Goal: Information Seeking & Learning: Learn about a topic

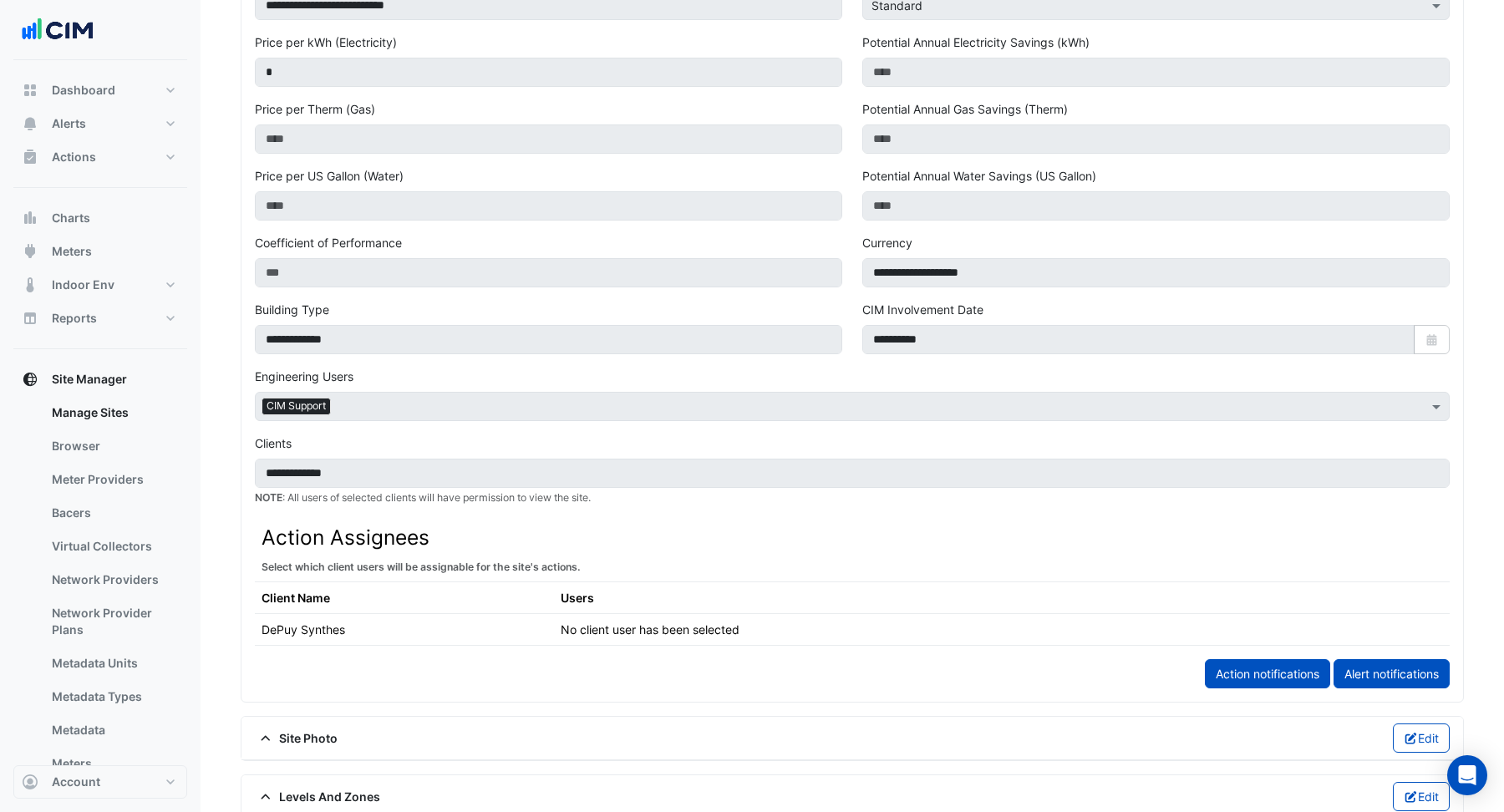
scroll to position [468, 0]
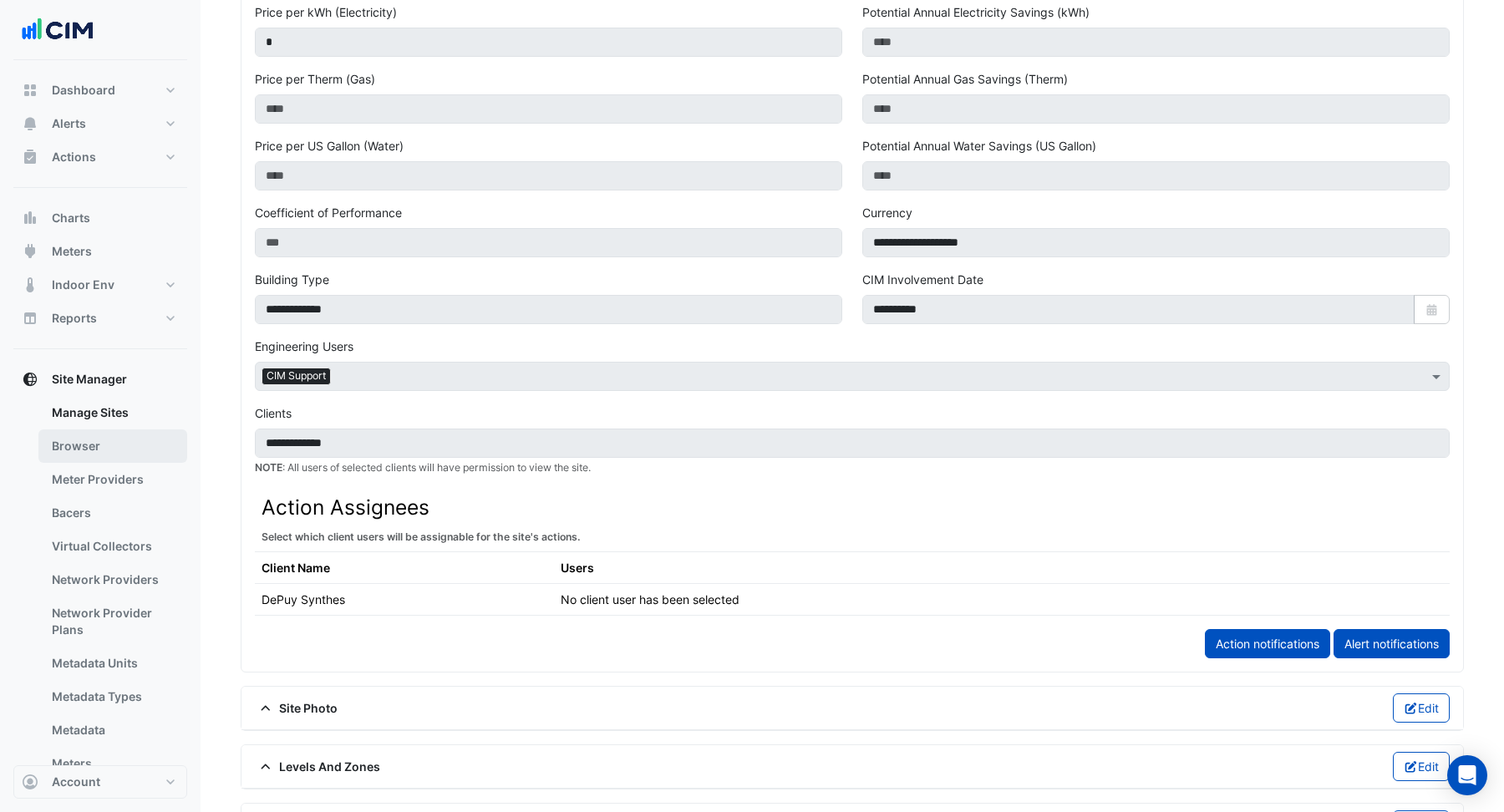
click at [137, 449] on link "Browser" at bounding box center [113, 446] width 149 height 34
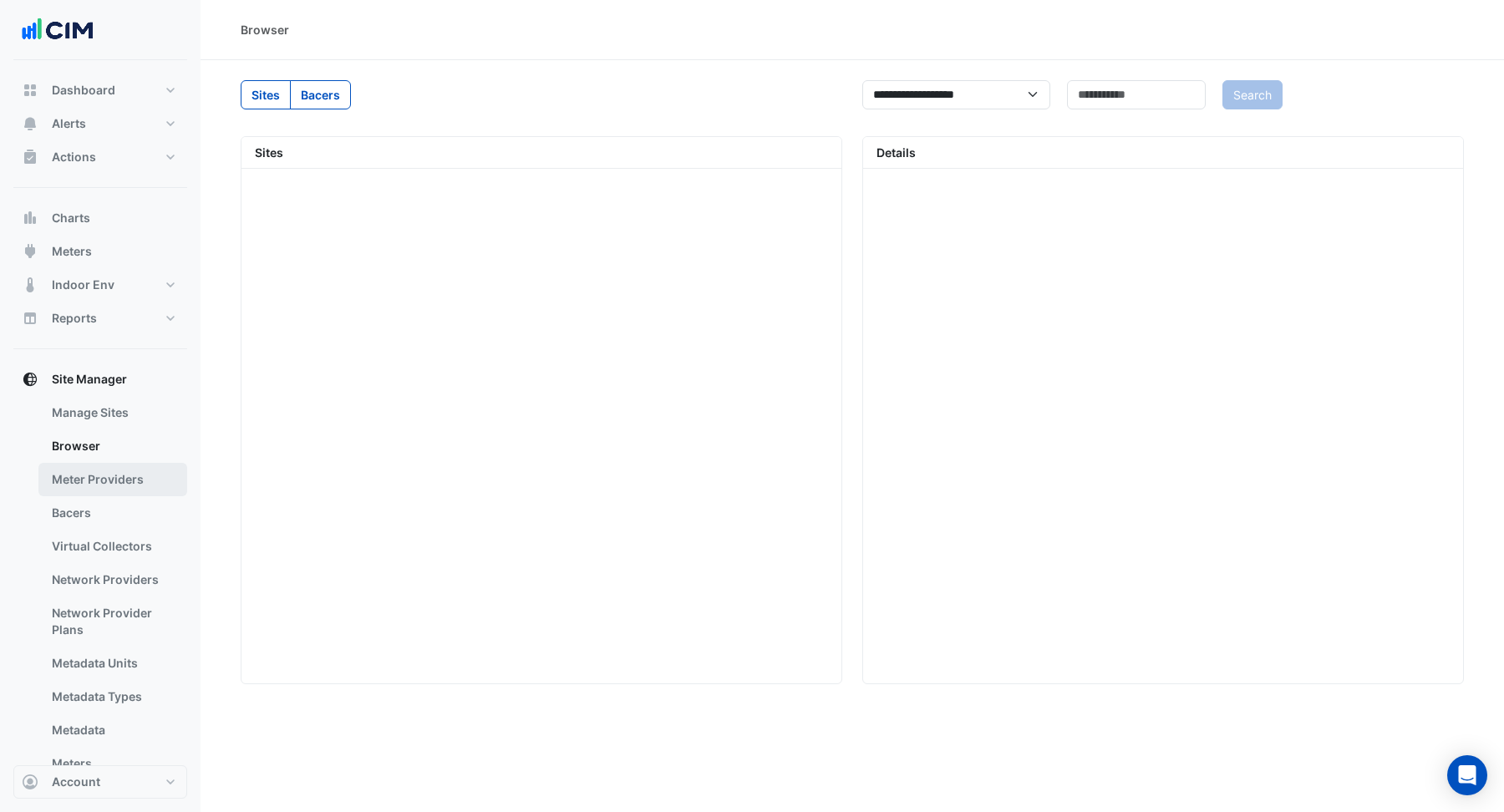
click at [140, 469] on link "Meter Providers" at bounding box center [113, 479] width 149 height 34
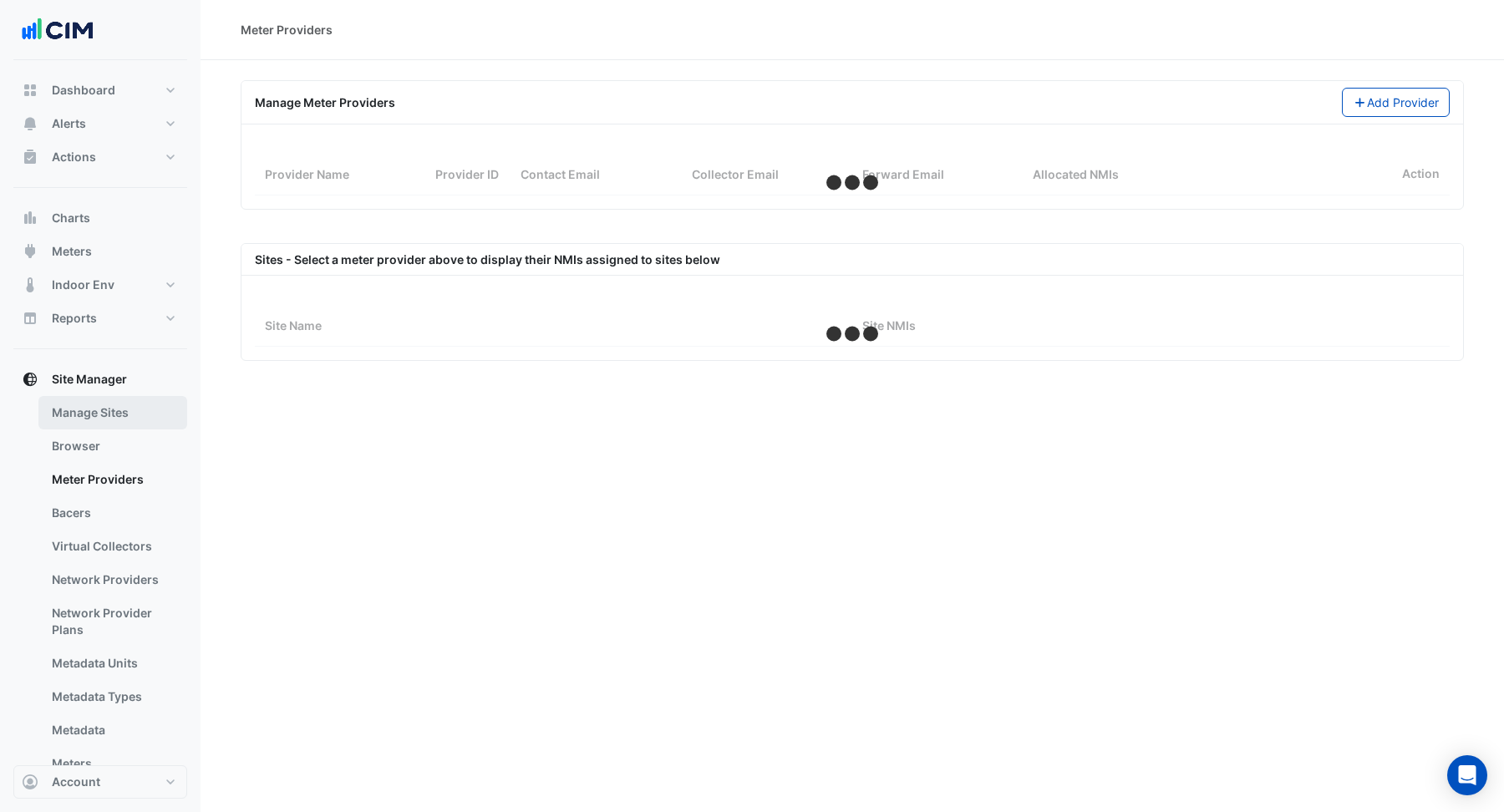
click at [132, 412] on link "Manage Sites" at bounding box center [113, 413] width 149 height 34
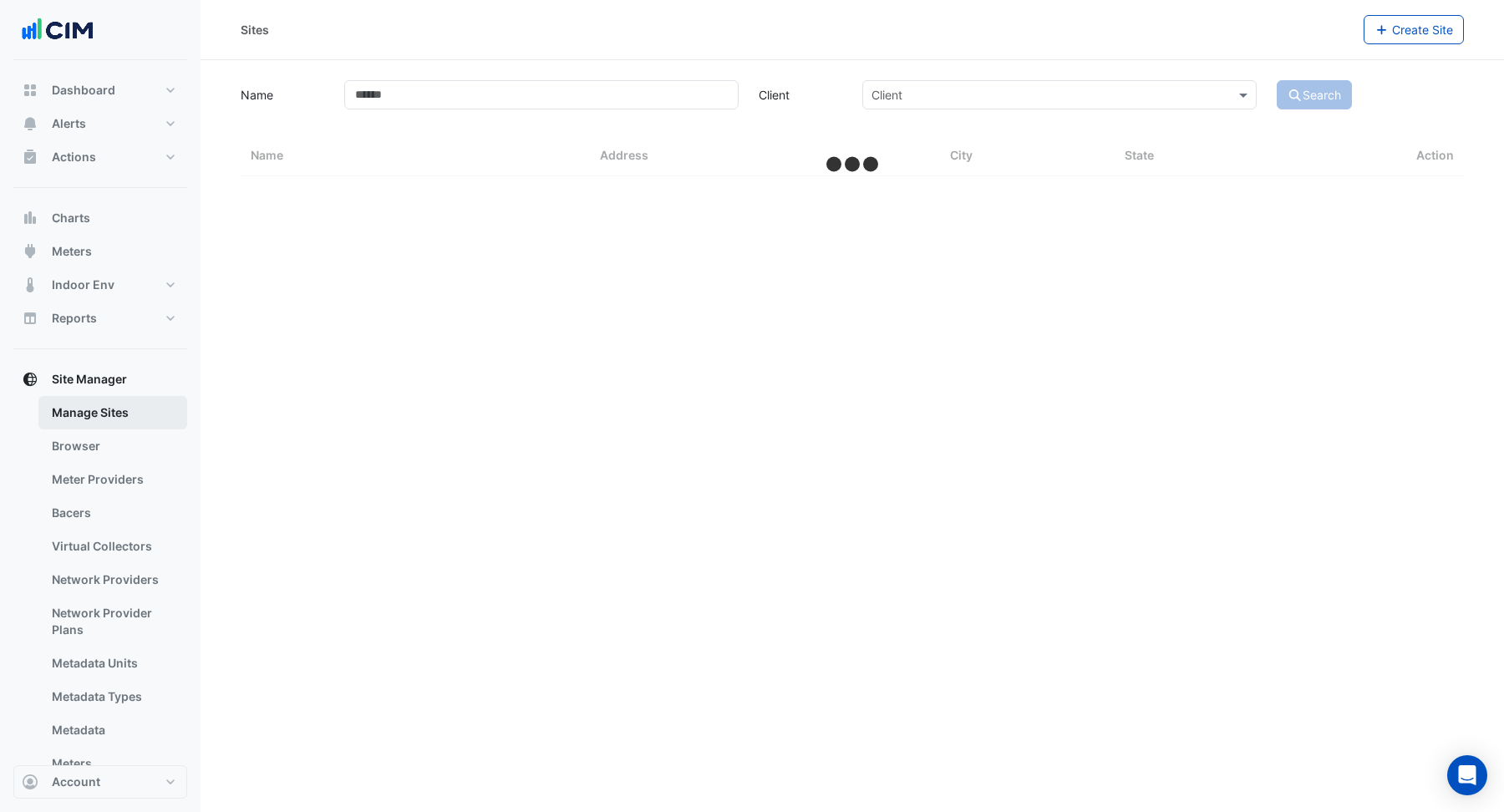
select select "***"
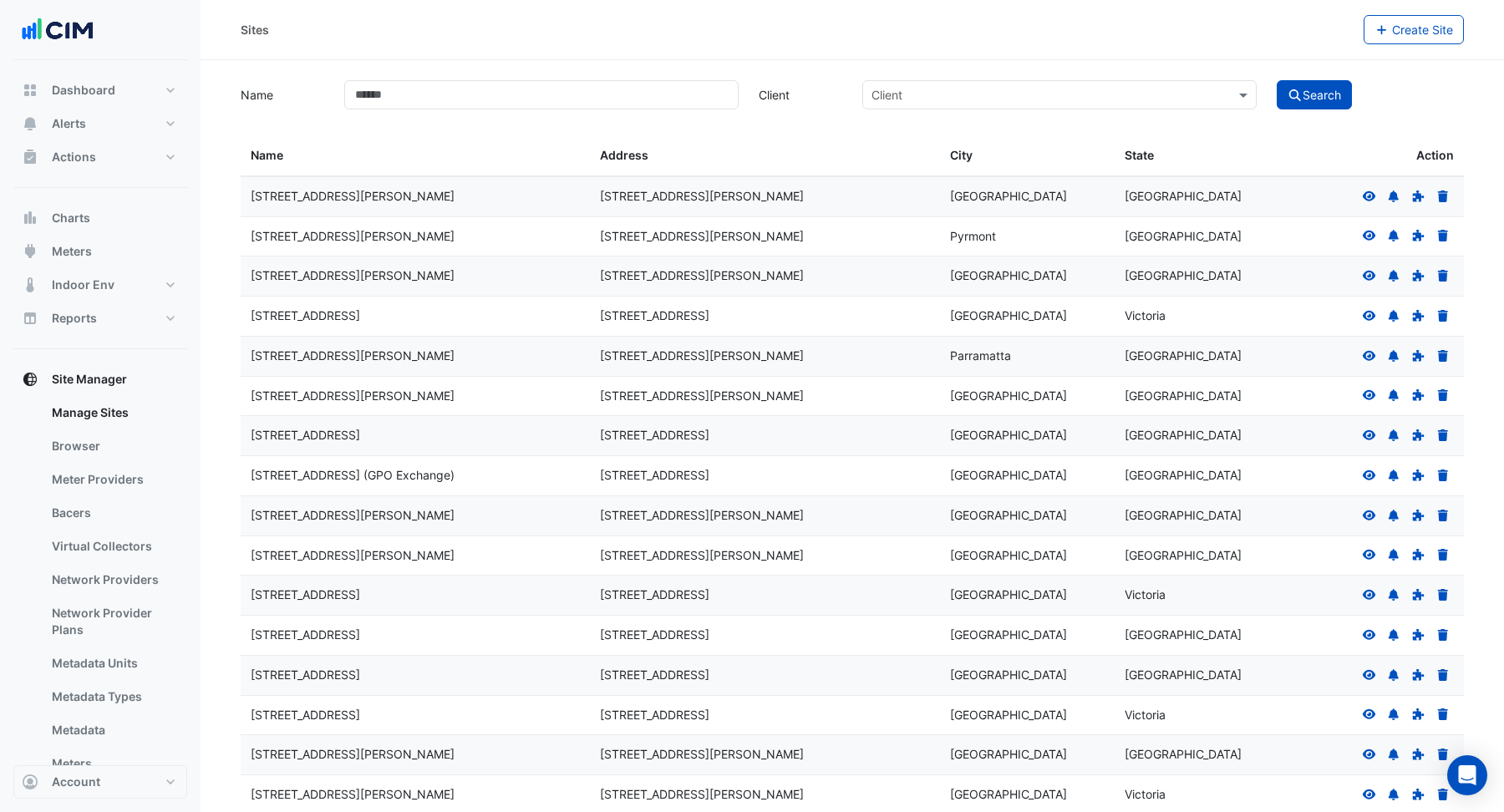
click at [461, 78] on div "Name Client Client Search" at bounding box center [852, 93] width 1243 height 33
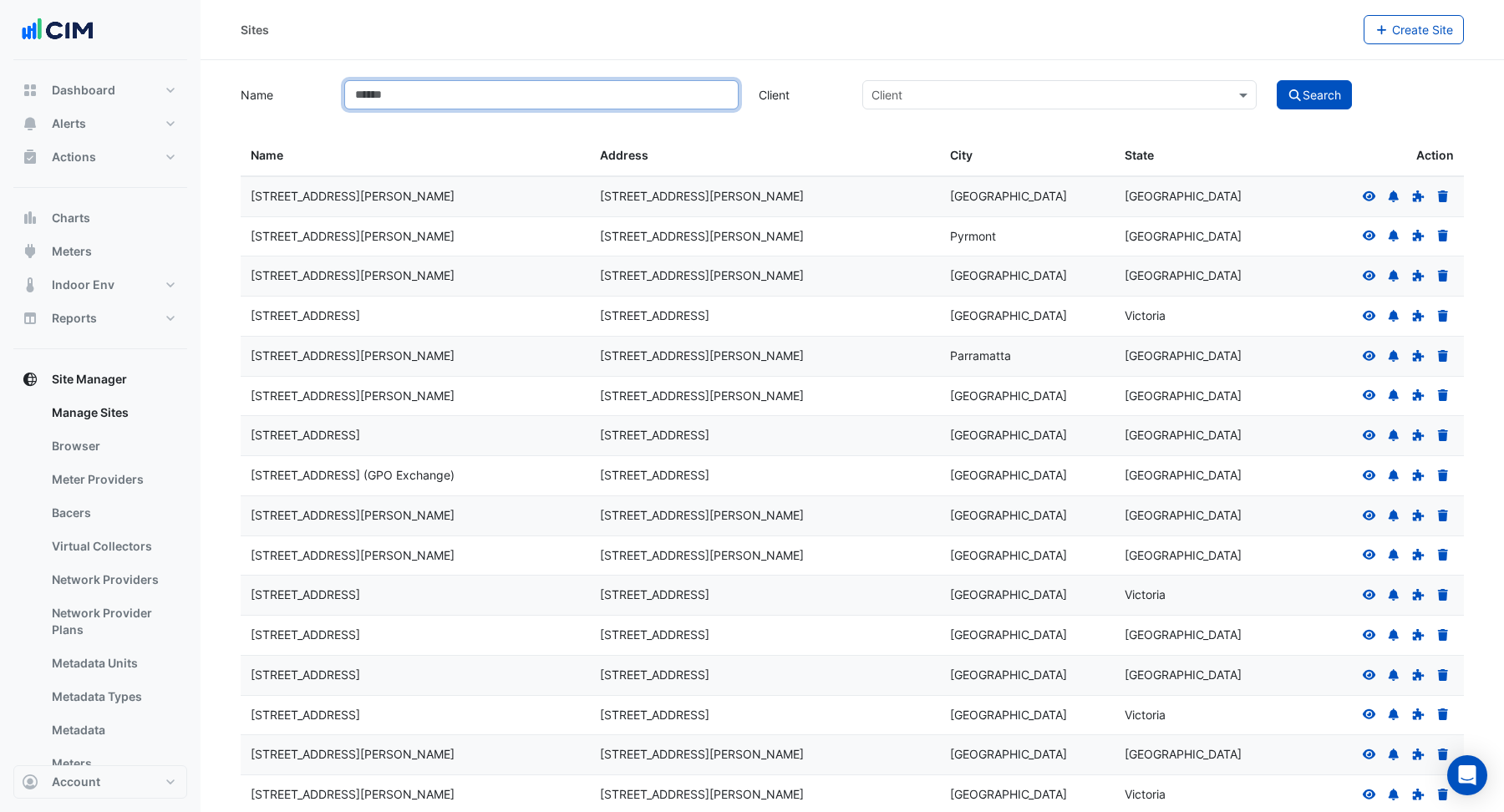
click at [480, 104] on input "Name" at bounding box center [541, 95] width 394 height 30
type input "****"
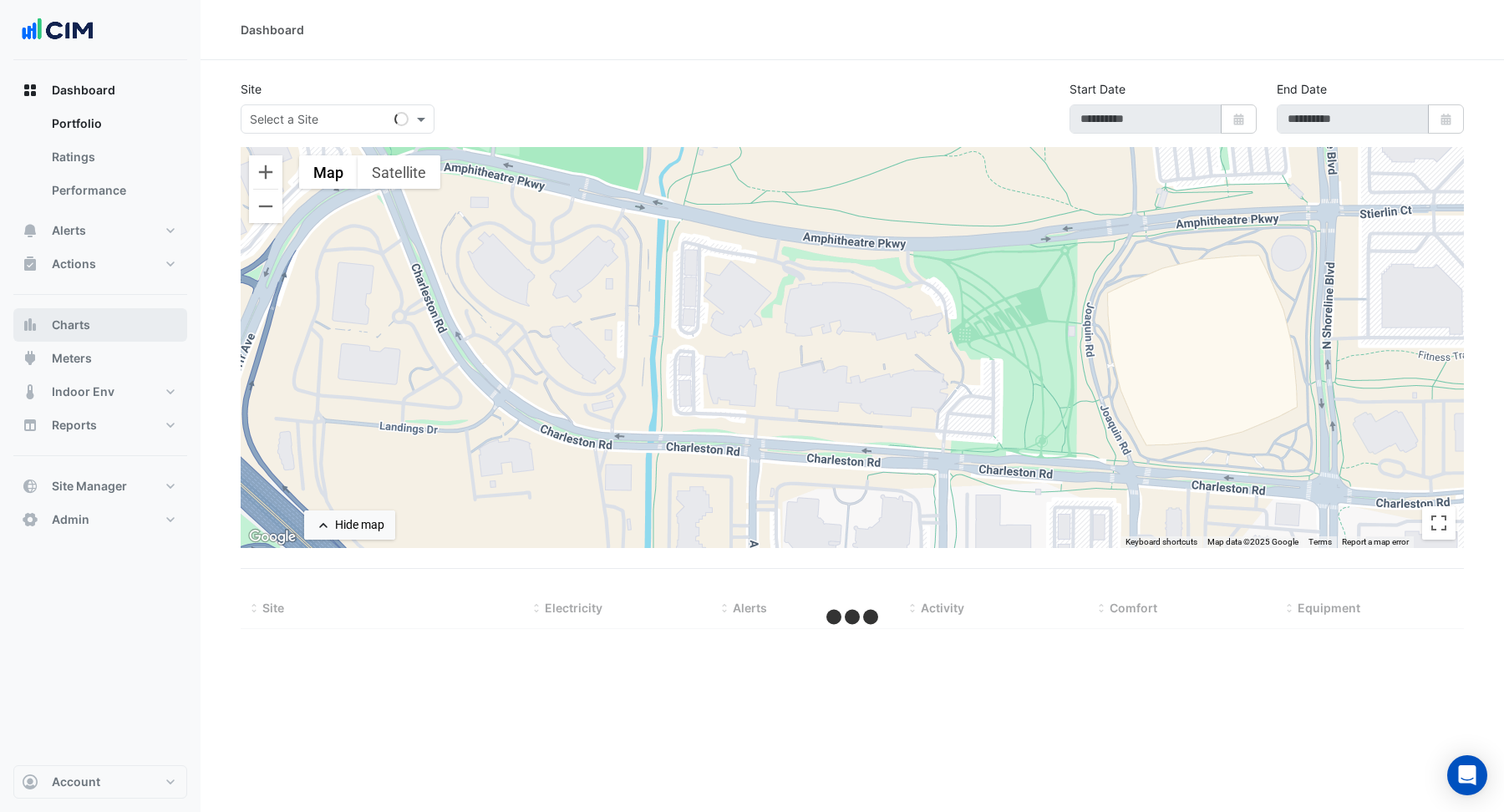
click at [102, 340] on button "Charts" at bounding box center [99, 325] width 173 height 34
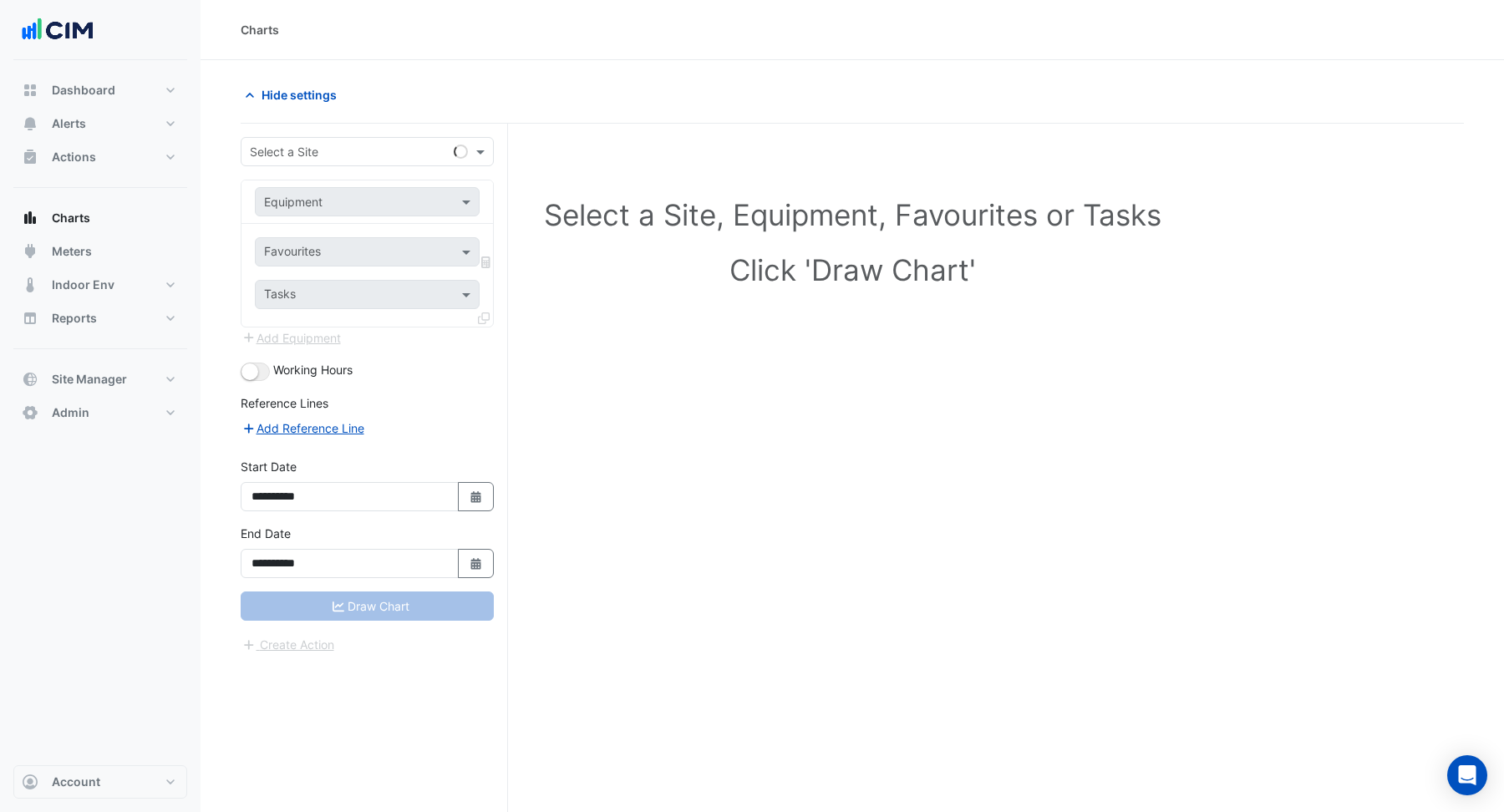
click at [313, 147] on input "text" at bounding box center [350, 152] width 201 height 18
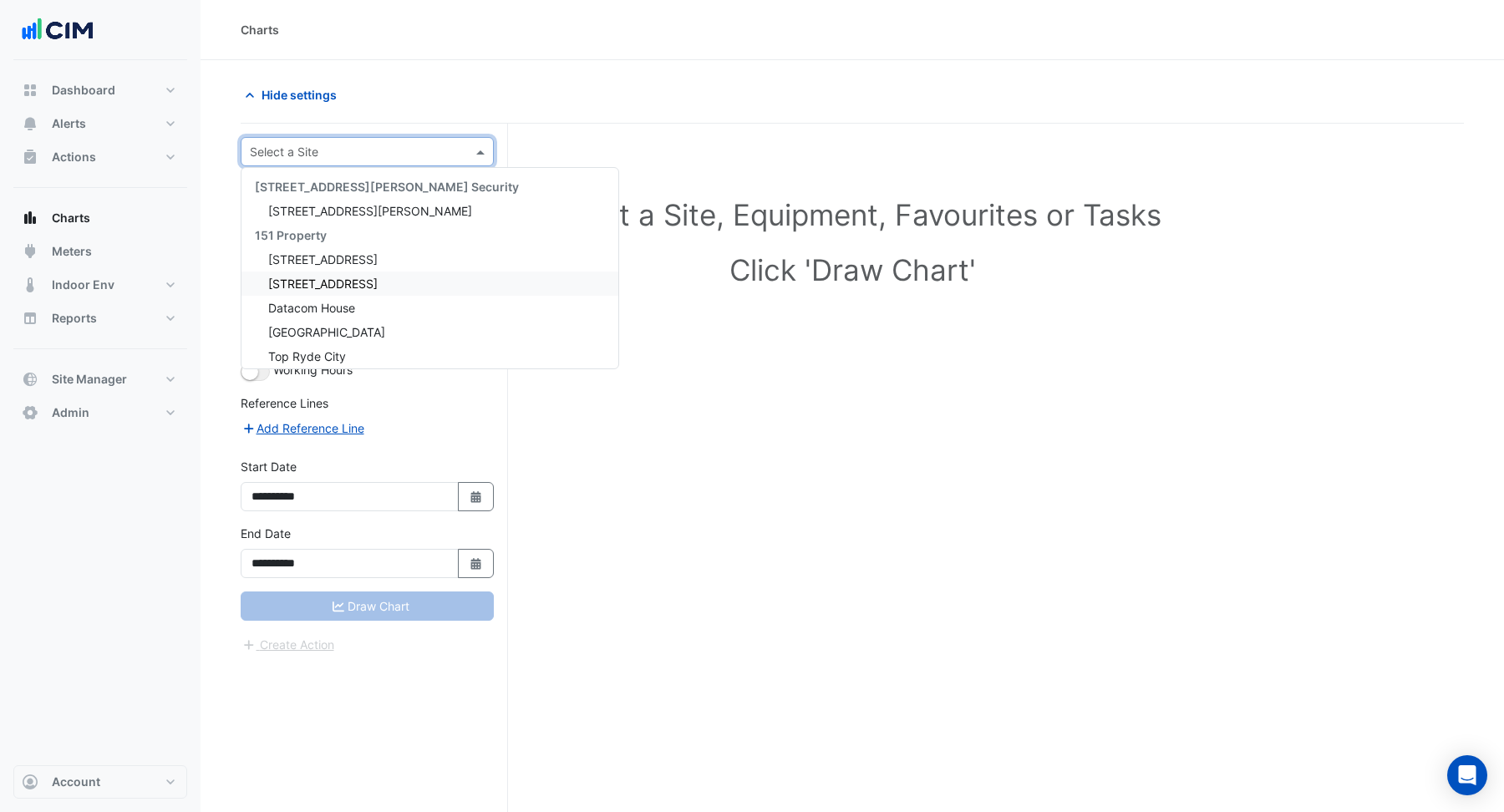
click at [288, 146] on input "text" at bounding box center [350, 152] width 201 height 18
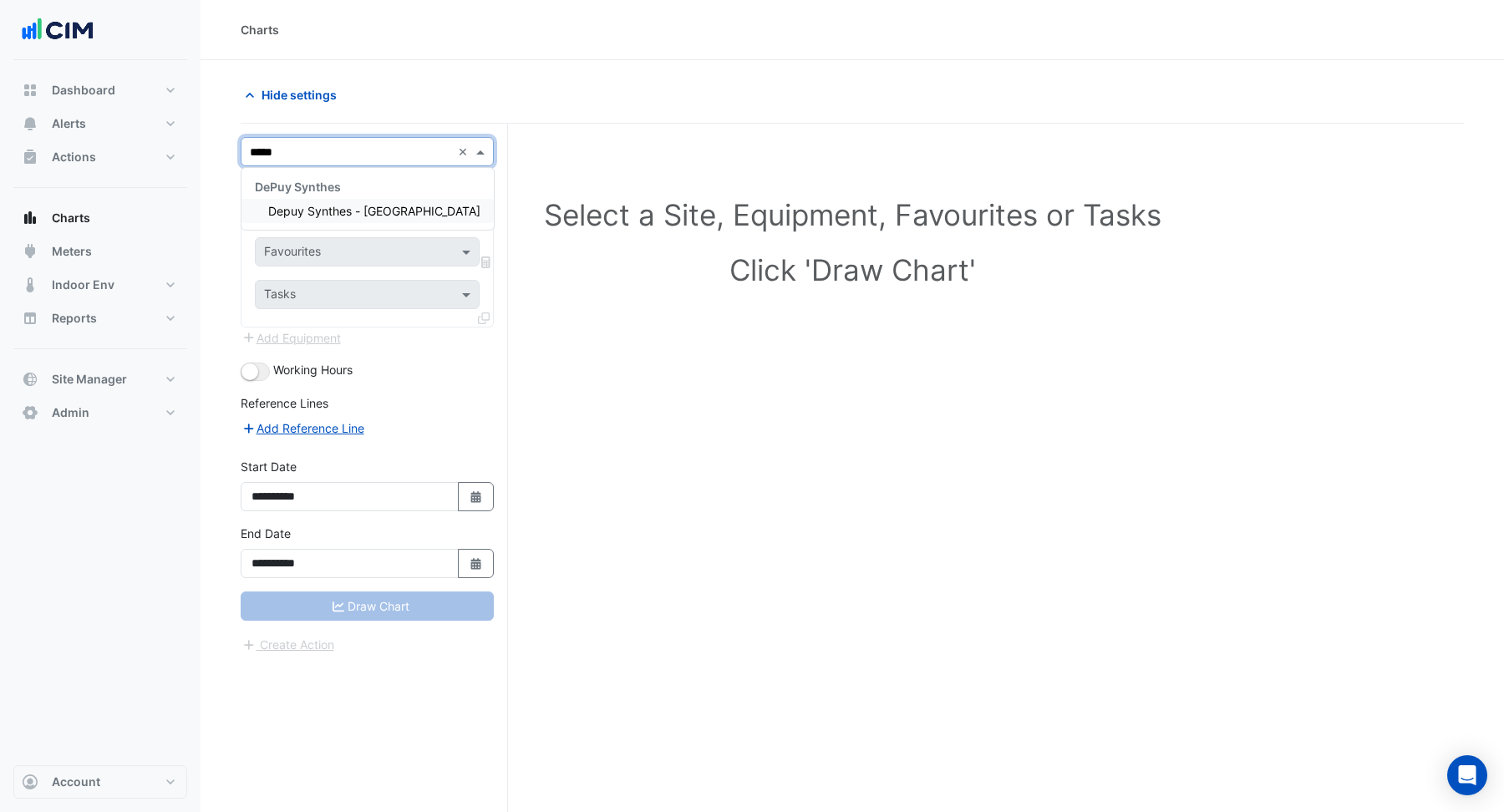
type input "******"
click at [289, 210] on span "Depuy Synthes - Warsaw" at bounding box center [375, 211] width 212 height 14
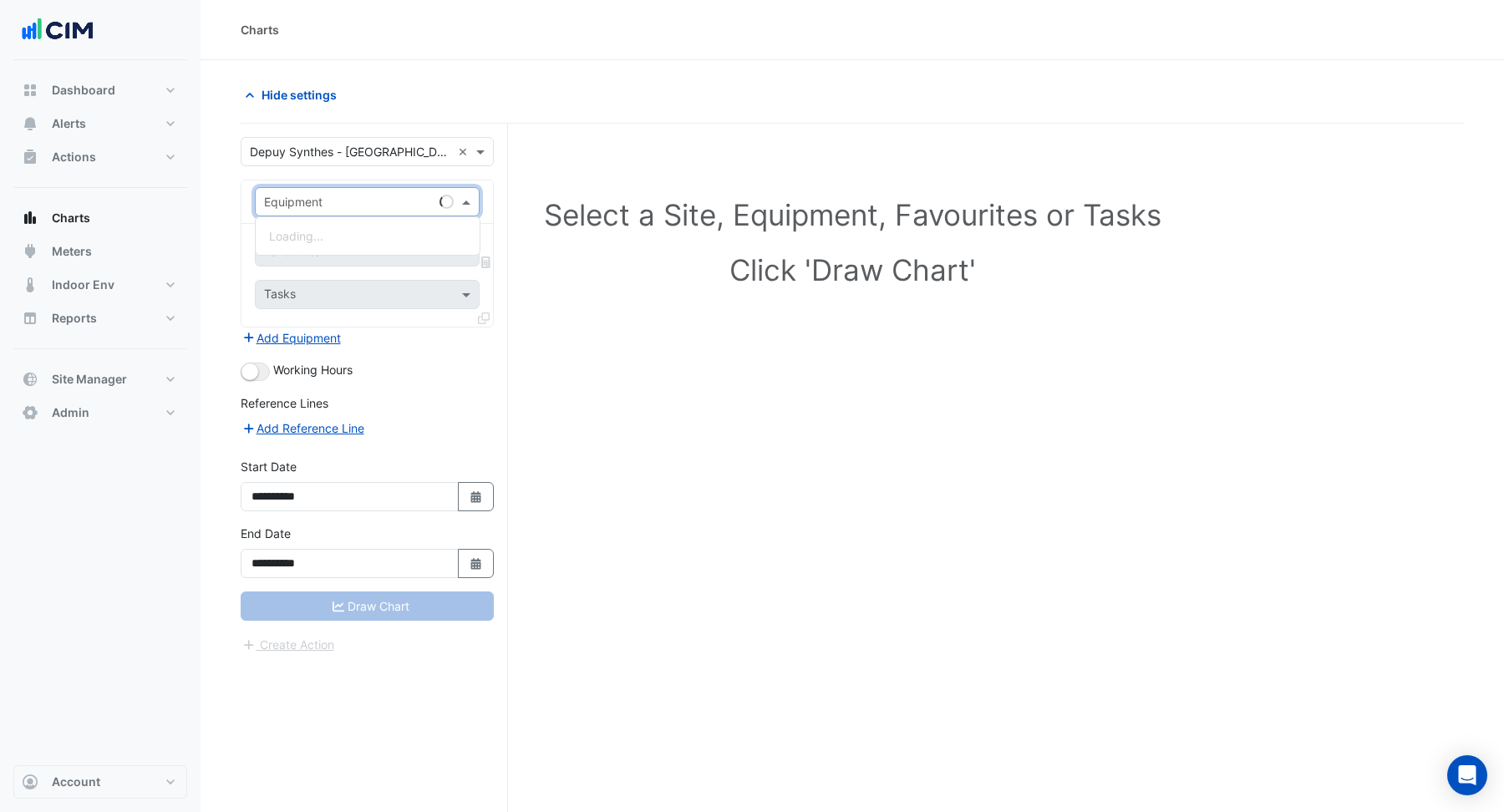
click at [309, 200] on input "text" at bounding box center [350, 203] width 173 height 18
click at [303, 263] on span "AHU_21" at bounding box center [288, 259] width 41 height 14
click at [344, 241] on div "Favourites" at bounding box center [344, 252] width 177 height 26
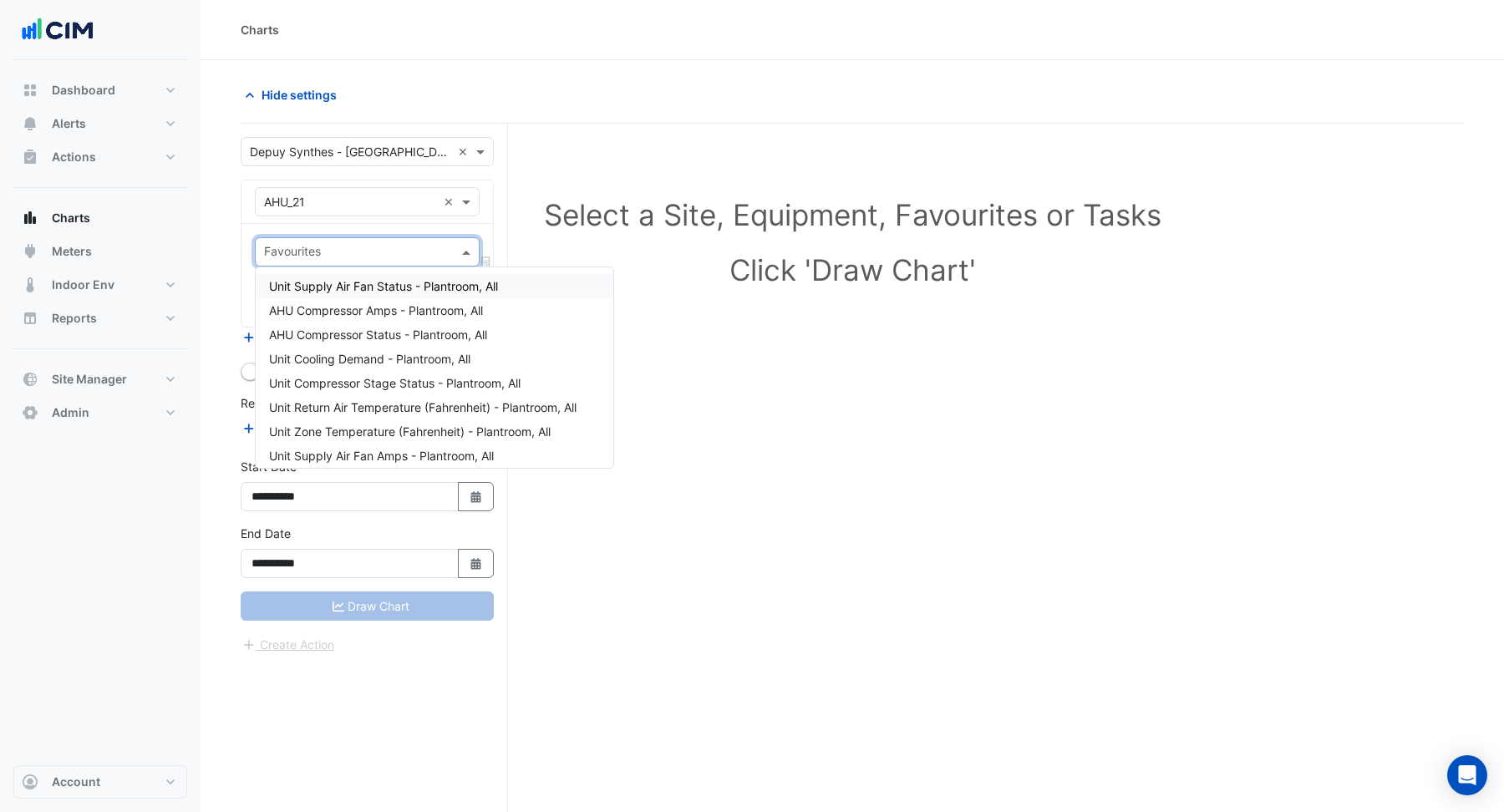
click at [378, 286] on span "Unit Supply Air Fan Status - Plantroom, All" at bounding box center [382, 286] width 229 height 14
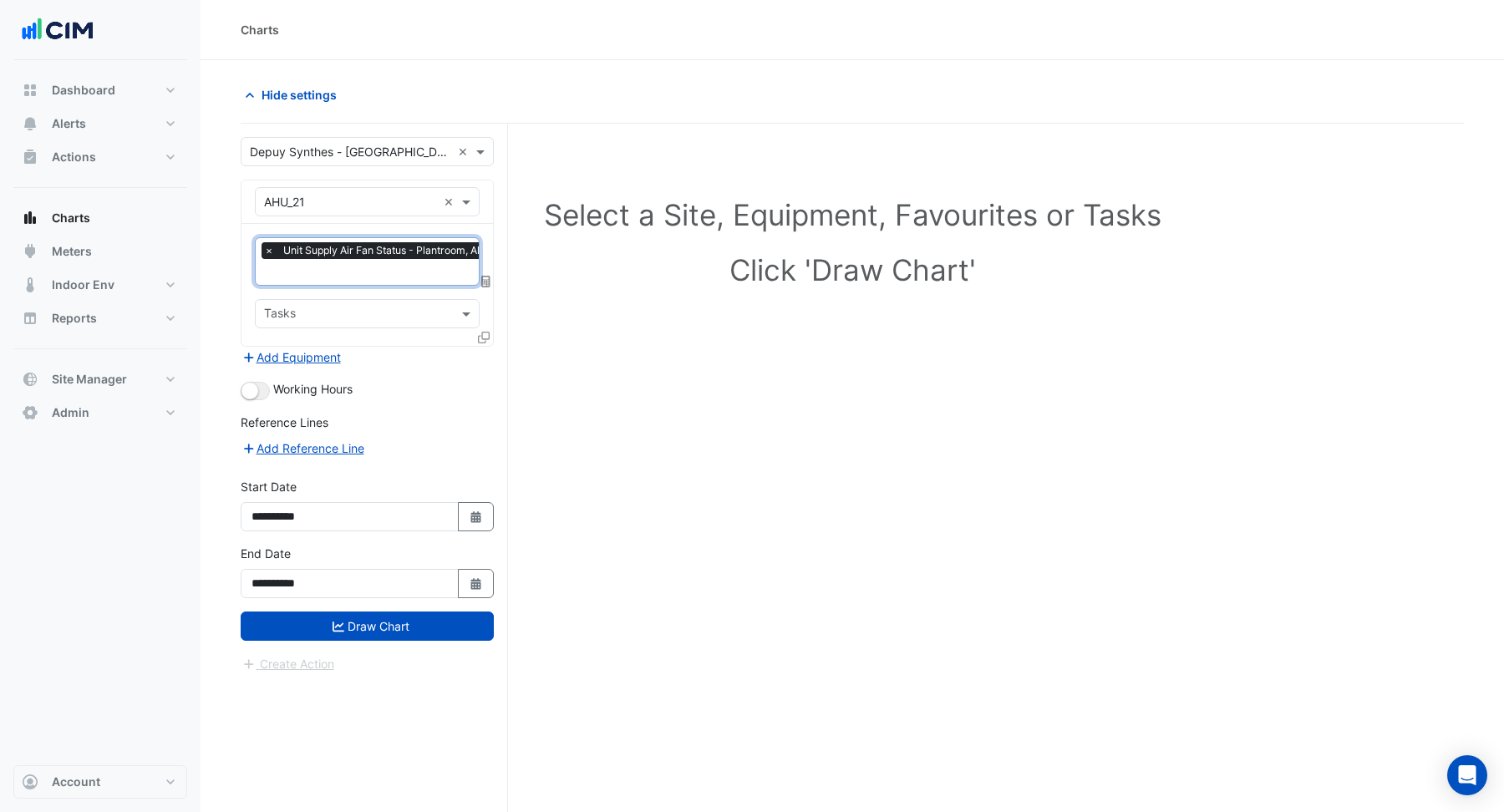
click at [380, 276] on input "text" at bounding box center [376, 273] width 226 height 18
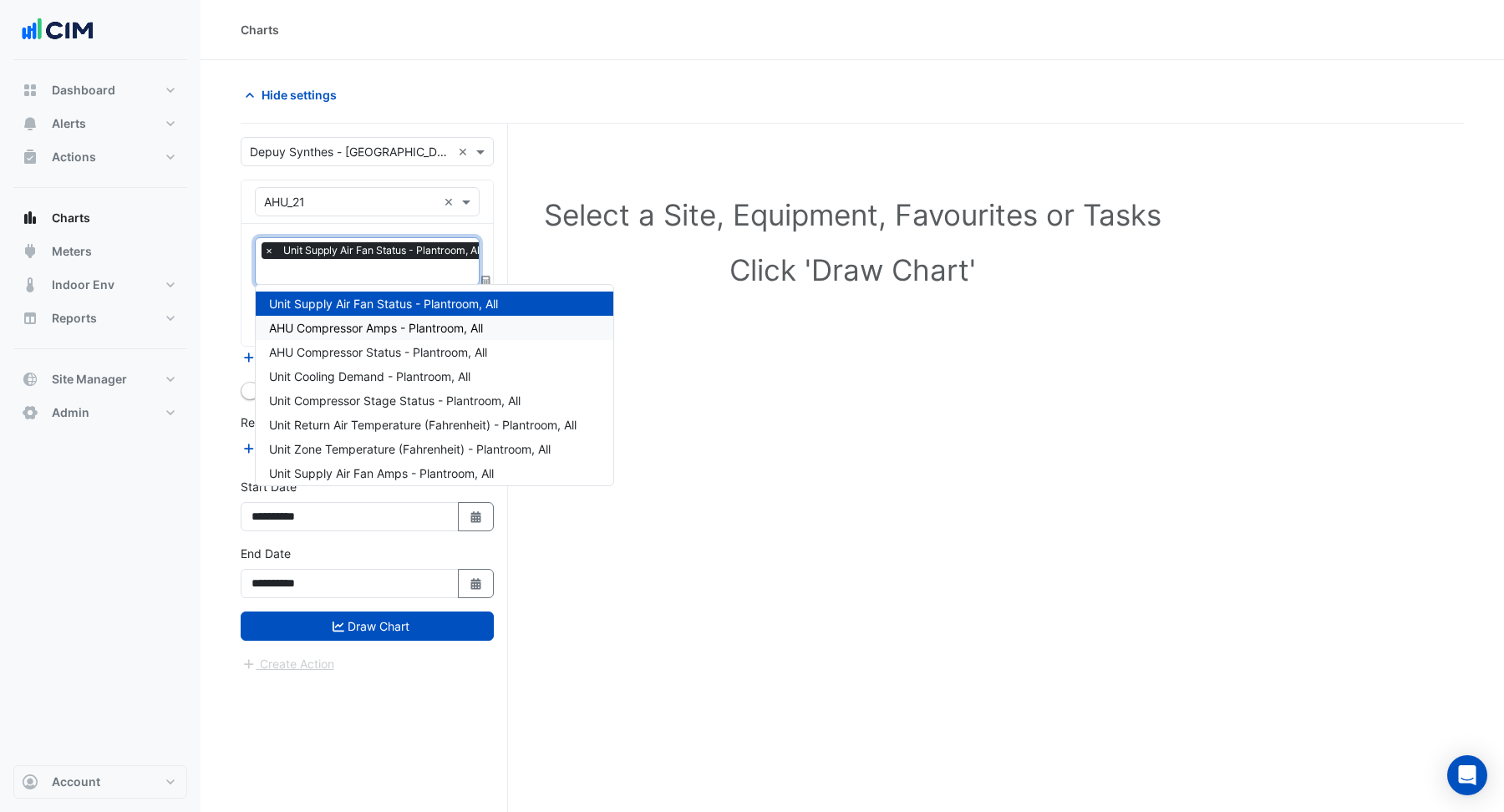
click at [376, 328] on span "AHU Compressor Amps - Plantroom, All" at bounding box center [376, 328] width 214 height 14
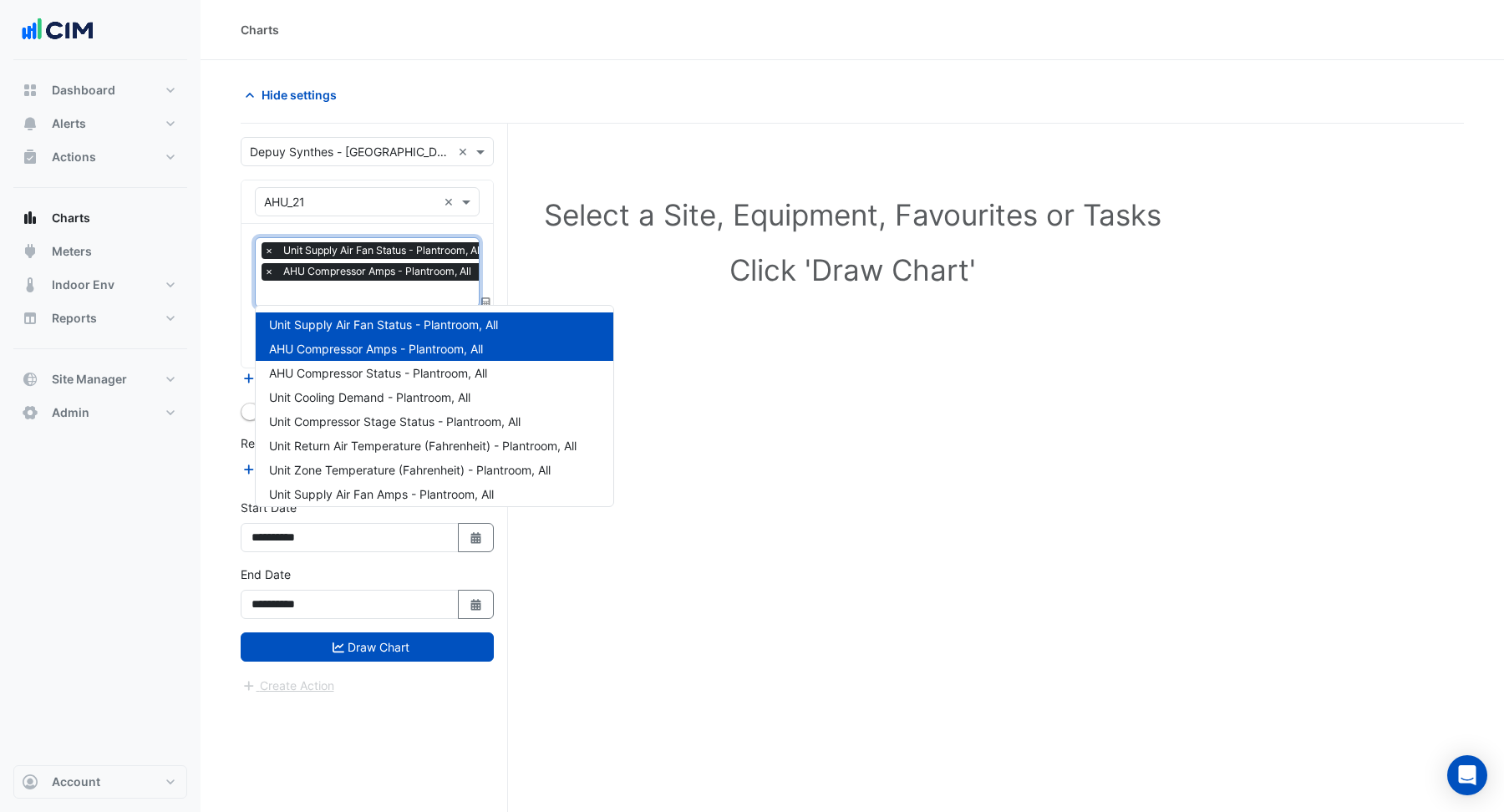
click at [380, 289] on input "text" at bounding box center [376, 295] width 226 height 18
click at [381, 372] on span "AHU Compressor Status - Plantroom, All" at bounding box center [377, 372] width 218 height 14
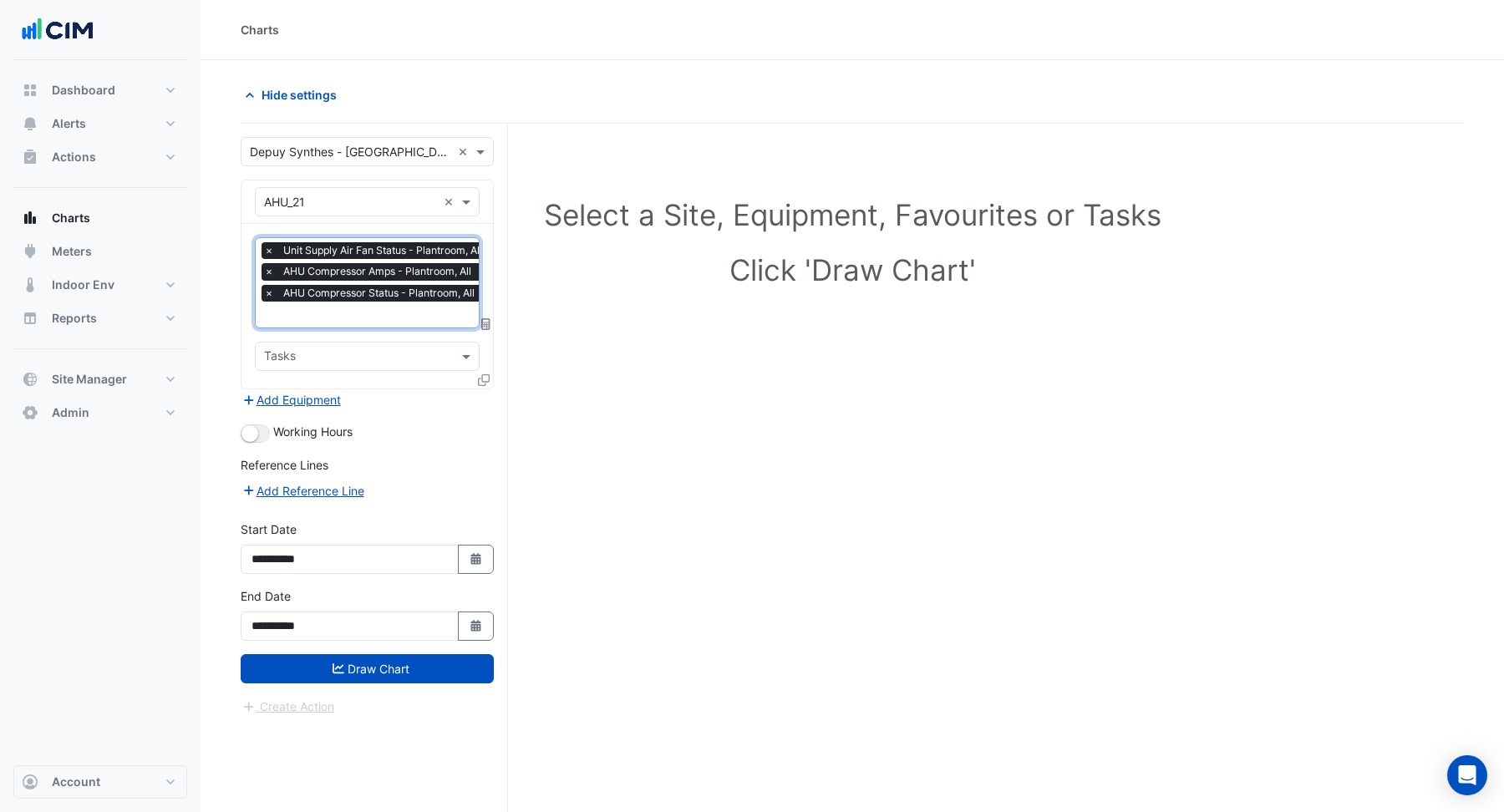
click at [386, 318] on input "text" at bounding box center [376, 316] width 226 height 18
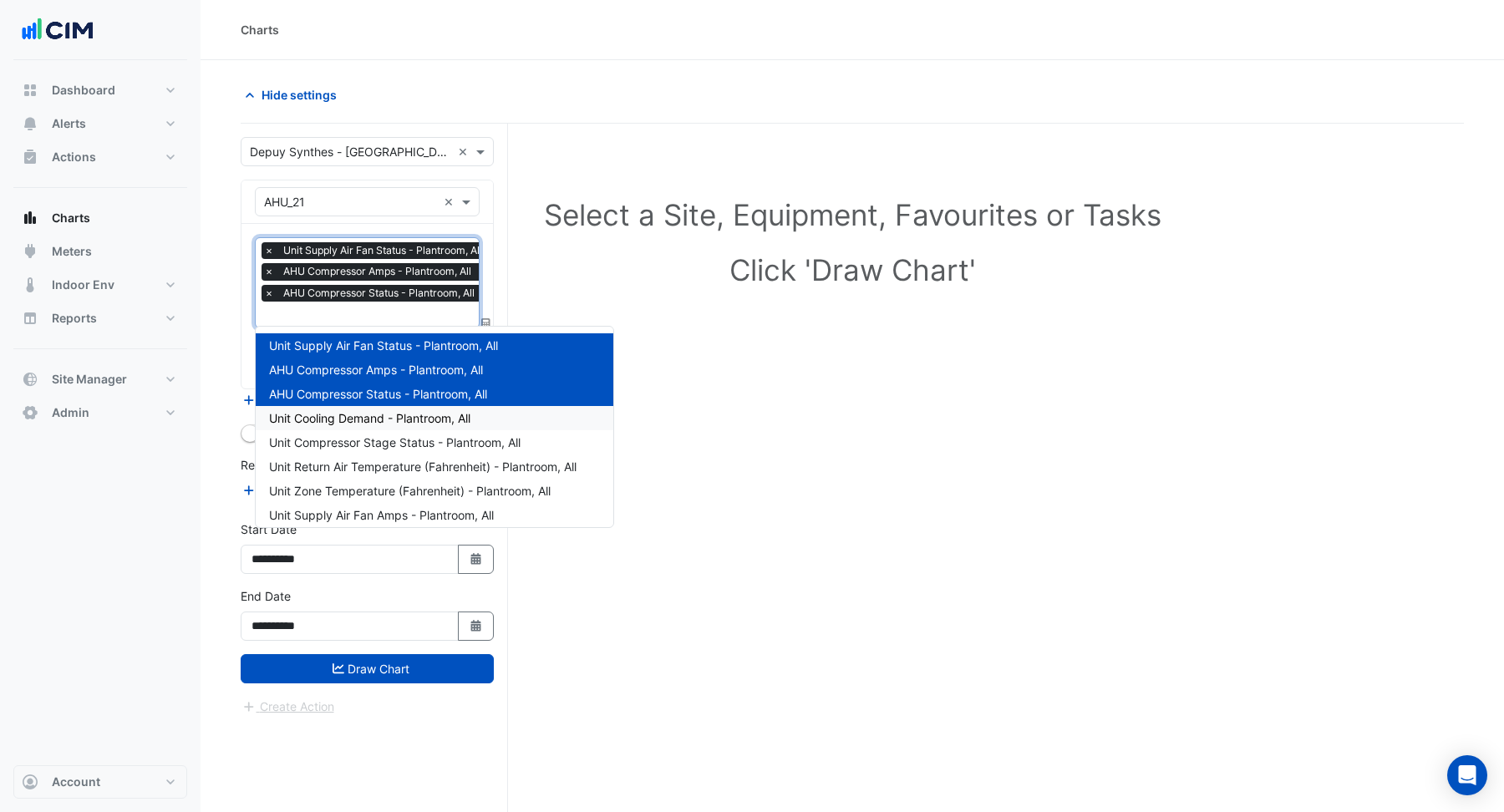
click at [390, 420] on span "Unit Cooling Demand - Plantroom, All" at bounding box center [369, 418] width 201 height 14
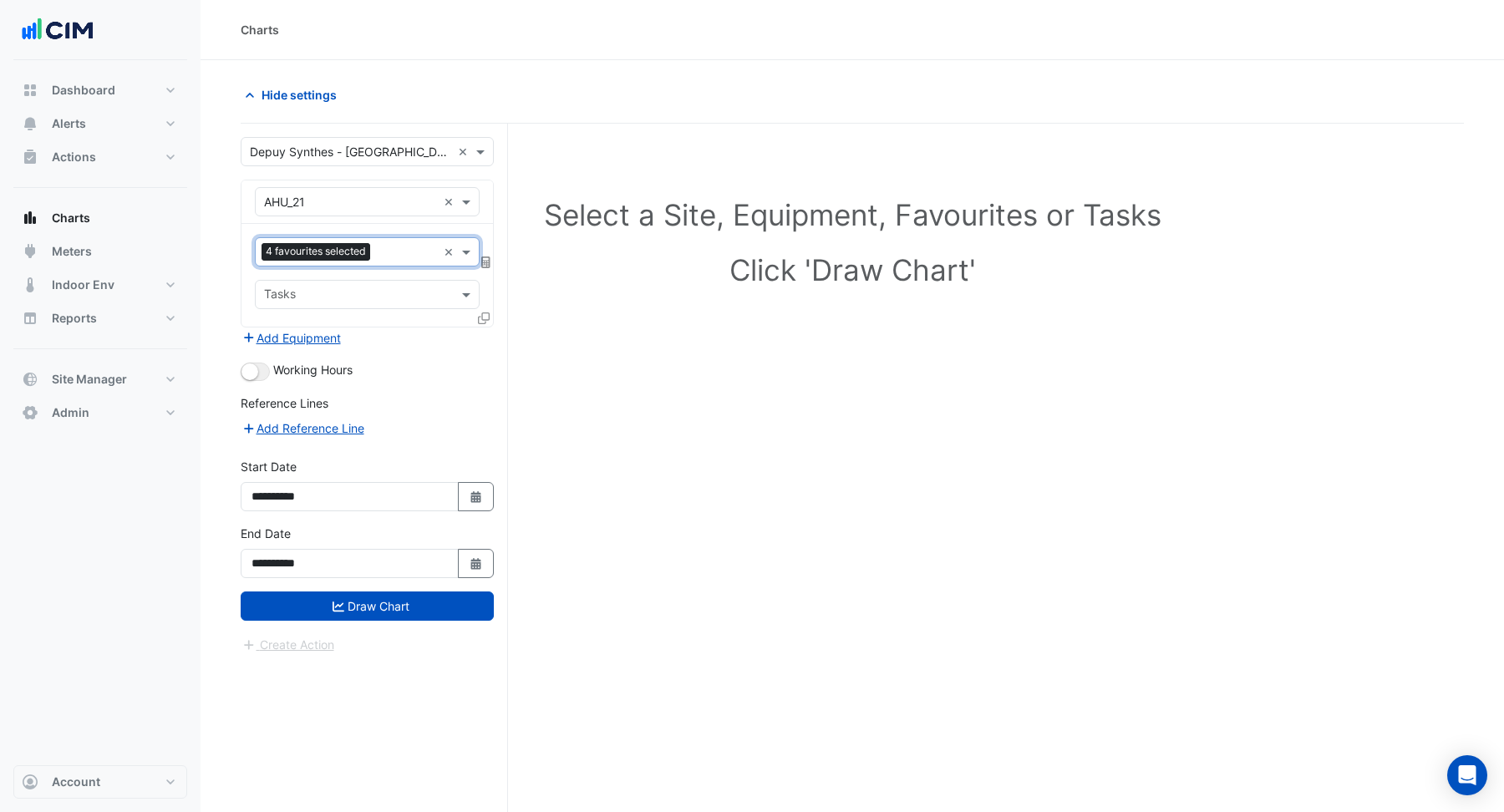
click at [383, 253] on input "text" at bounding box center [406, 254] width 60 height 18
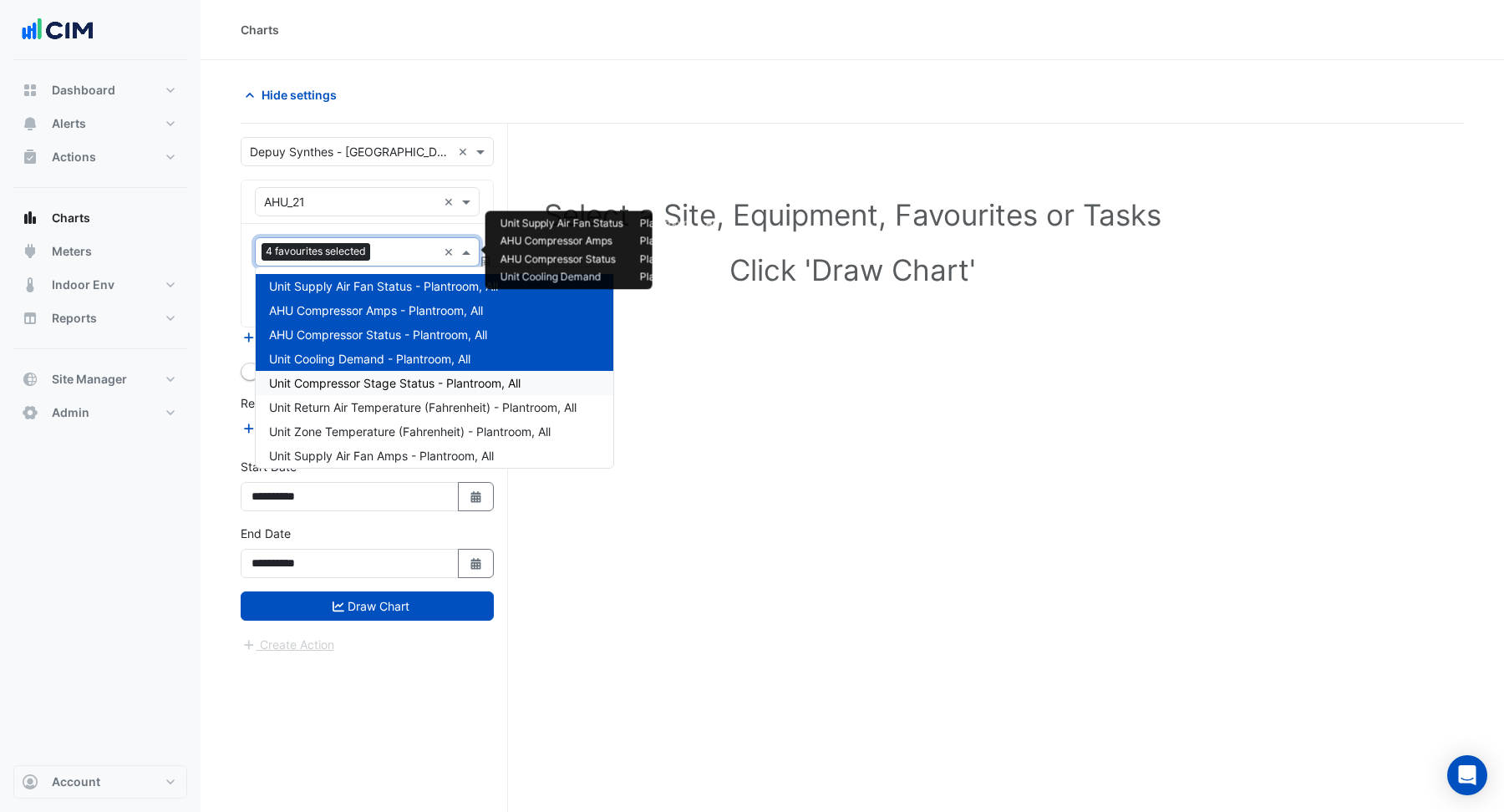
click at [383, 391] on div "Unit Compressor Stage Status - Plantroom, All" at bounding box center [434, 382] width 358 height 24
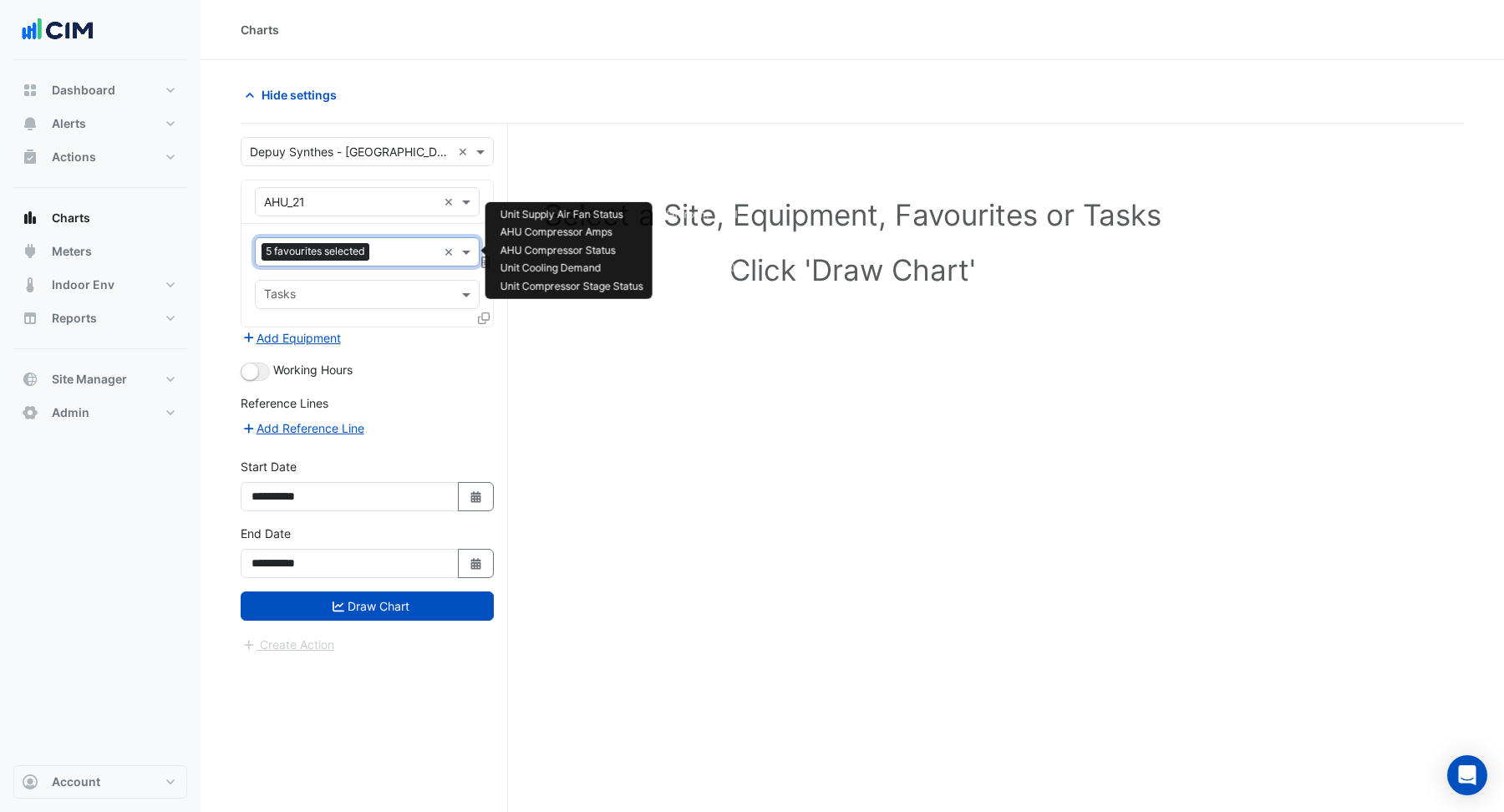
click at [387, 249] on input "text" at bounding box center [406, 254] width 61 height 18
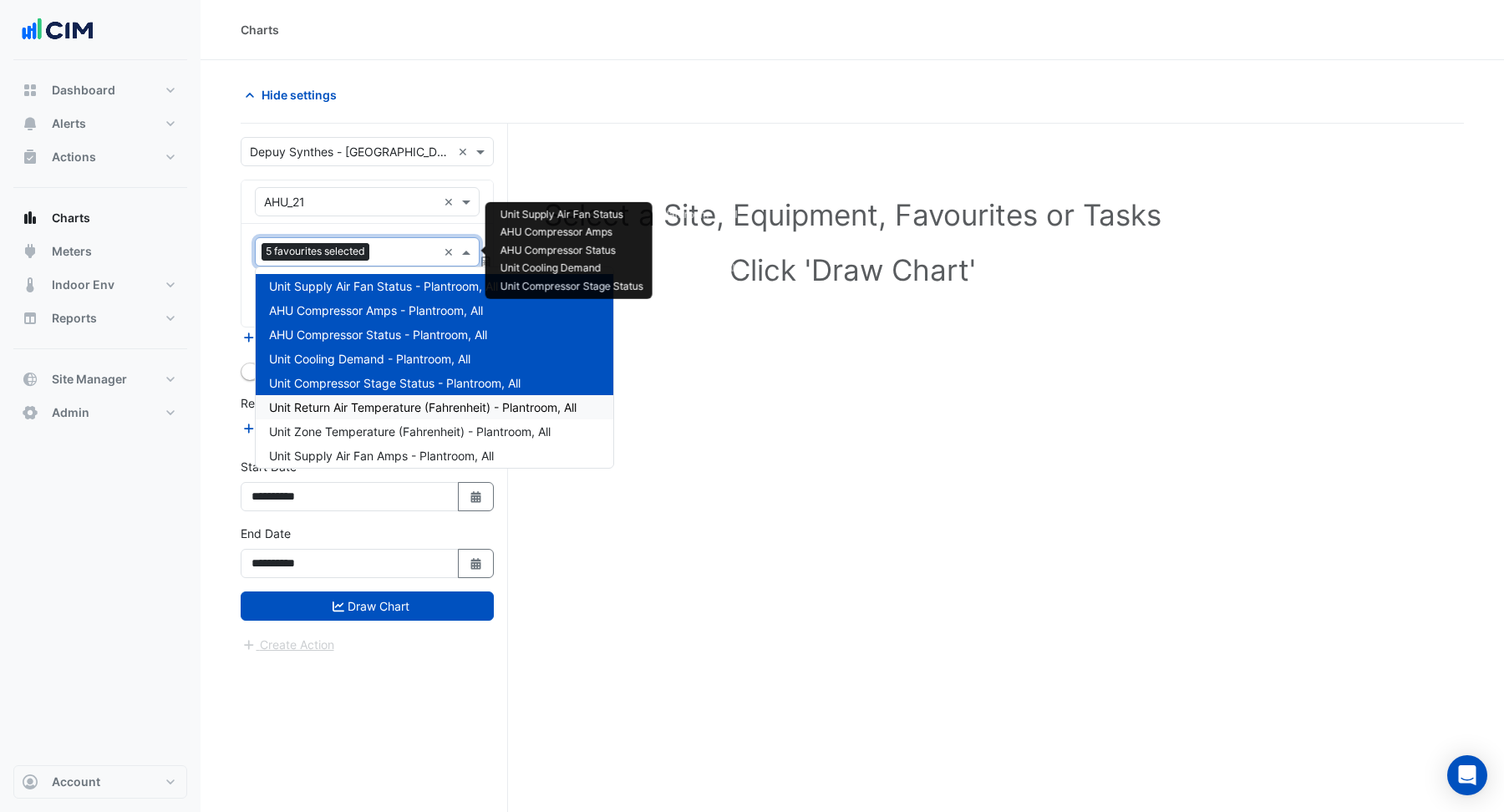
click at [388, 400] on span "Unit Return Air Temperature (Fahrenheit) - Plantroom, All" at bounding box center [422, 407] width 307 height 14
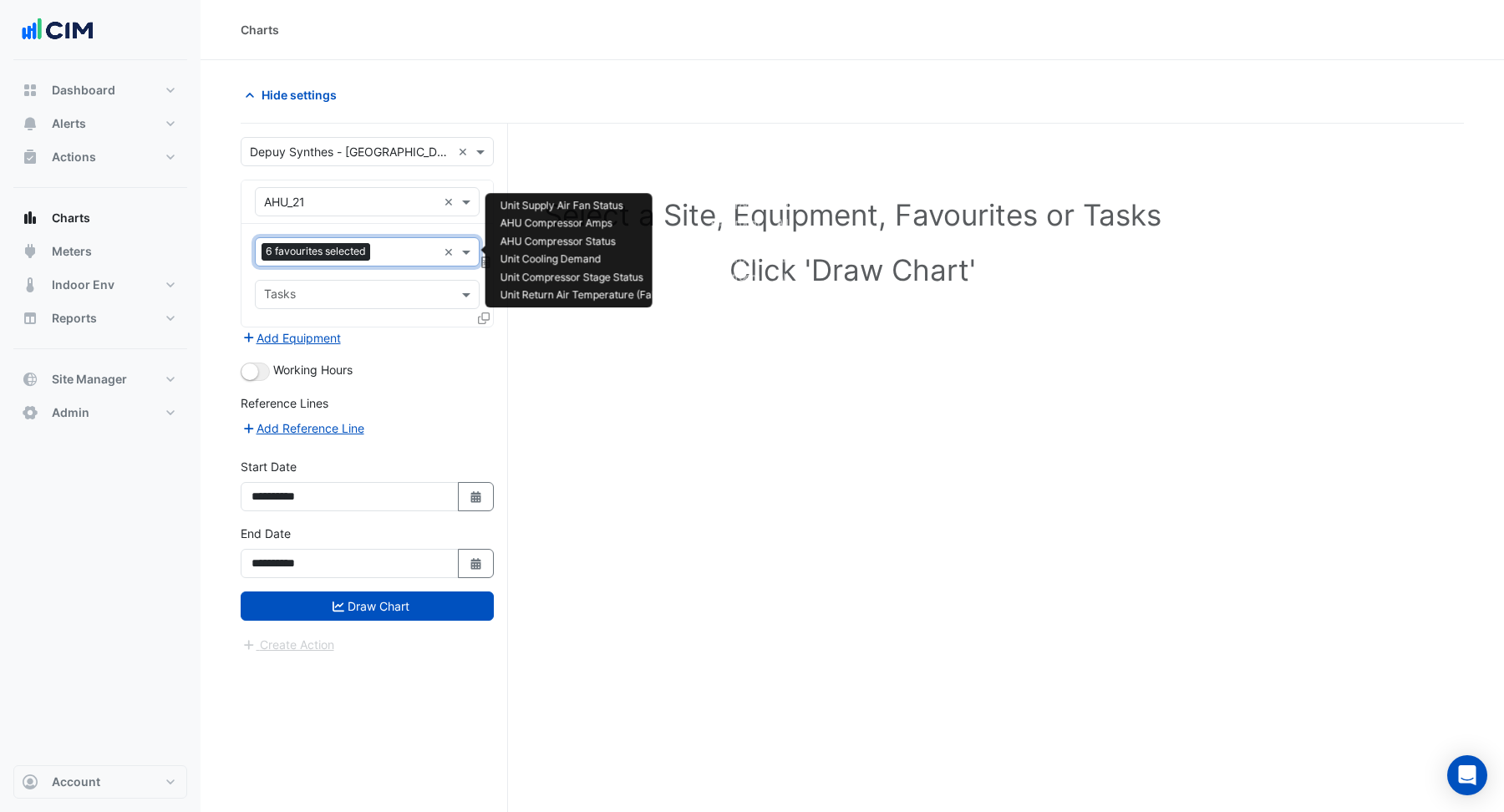
click at [391, 254] on input "text" at bounding box center [406, 254] width 60 height 18
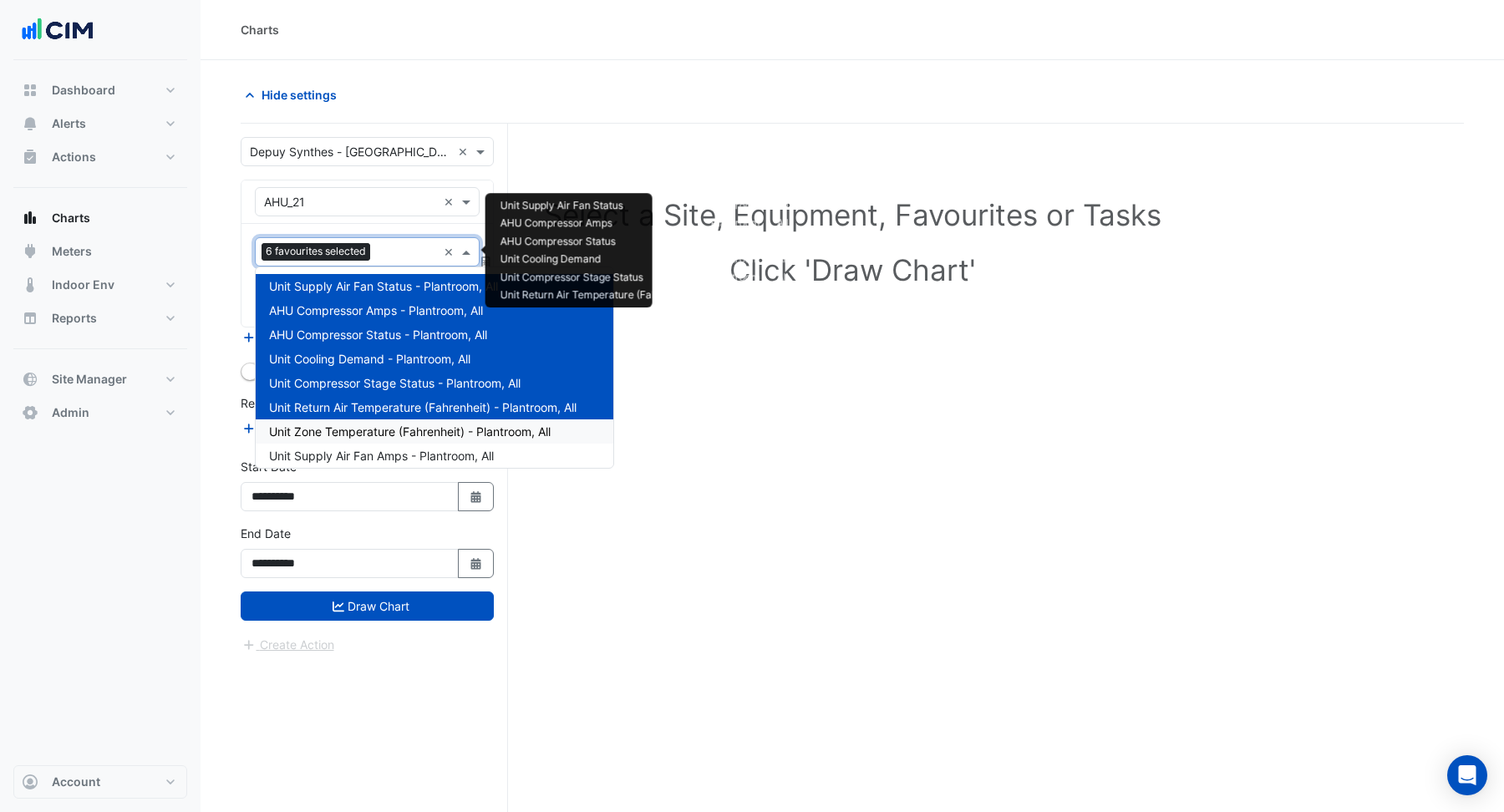
click at [402, 430] on span "Unit Zone Temperature (Fahrenheit) - Plantroom, All" at bounding box center [409, 431] width 281 height 14
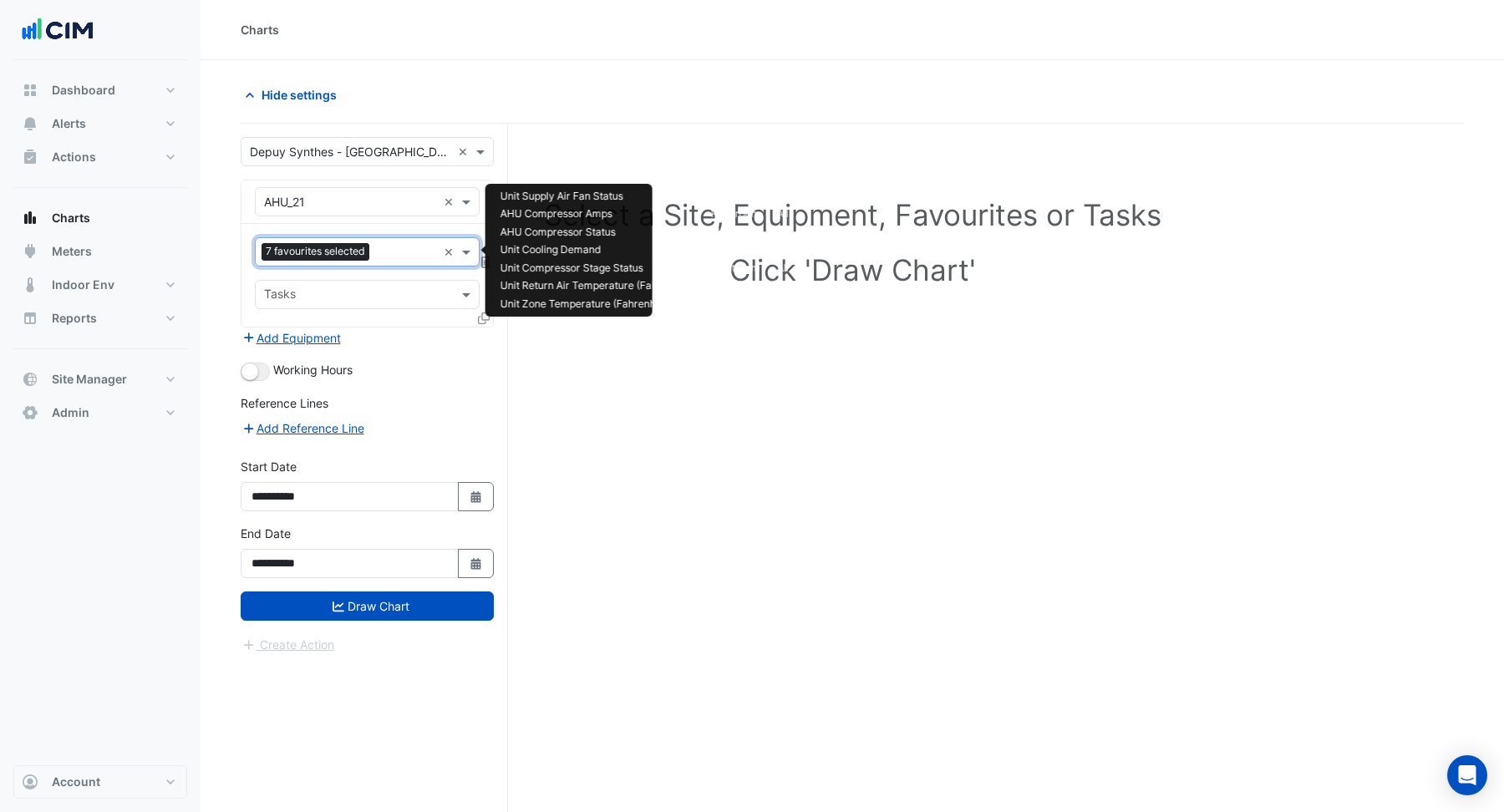
click at [388, 254] on input "text" at bounding box center [406, 254] width 61 height 18
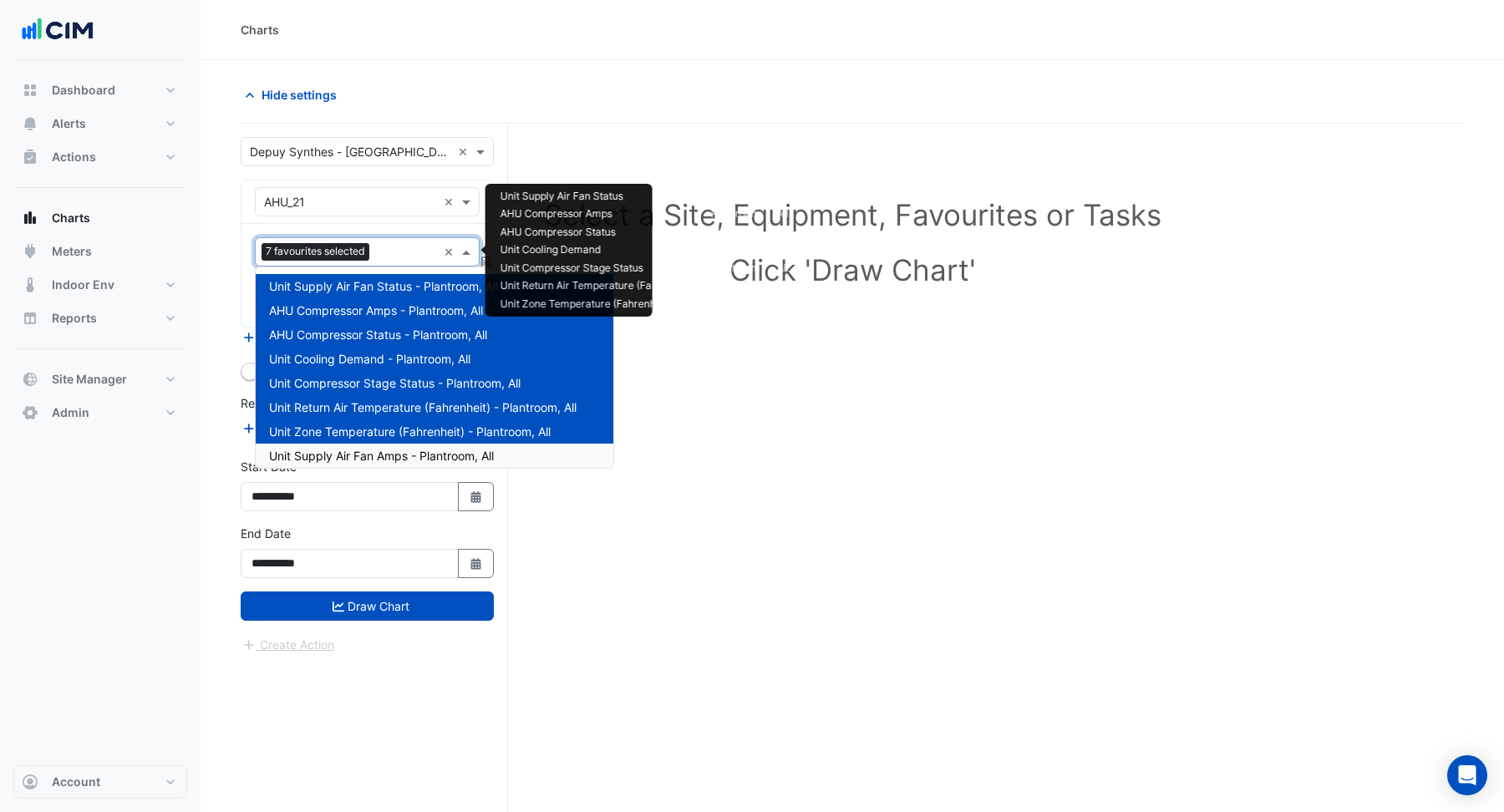
click at [396, 456] on span "Unit Supply Air Fan Amps - Plantroom, All" at bounding box center [380, 456] width 225 height 14
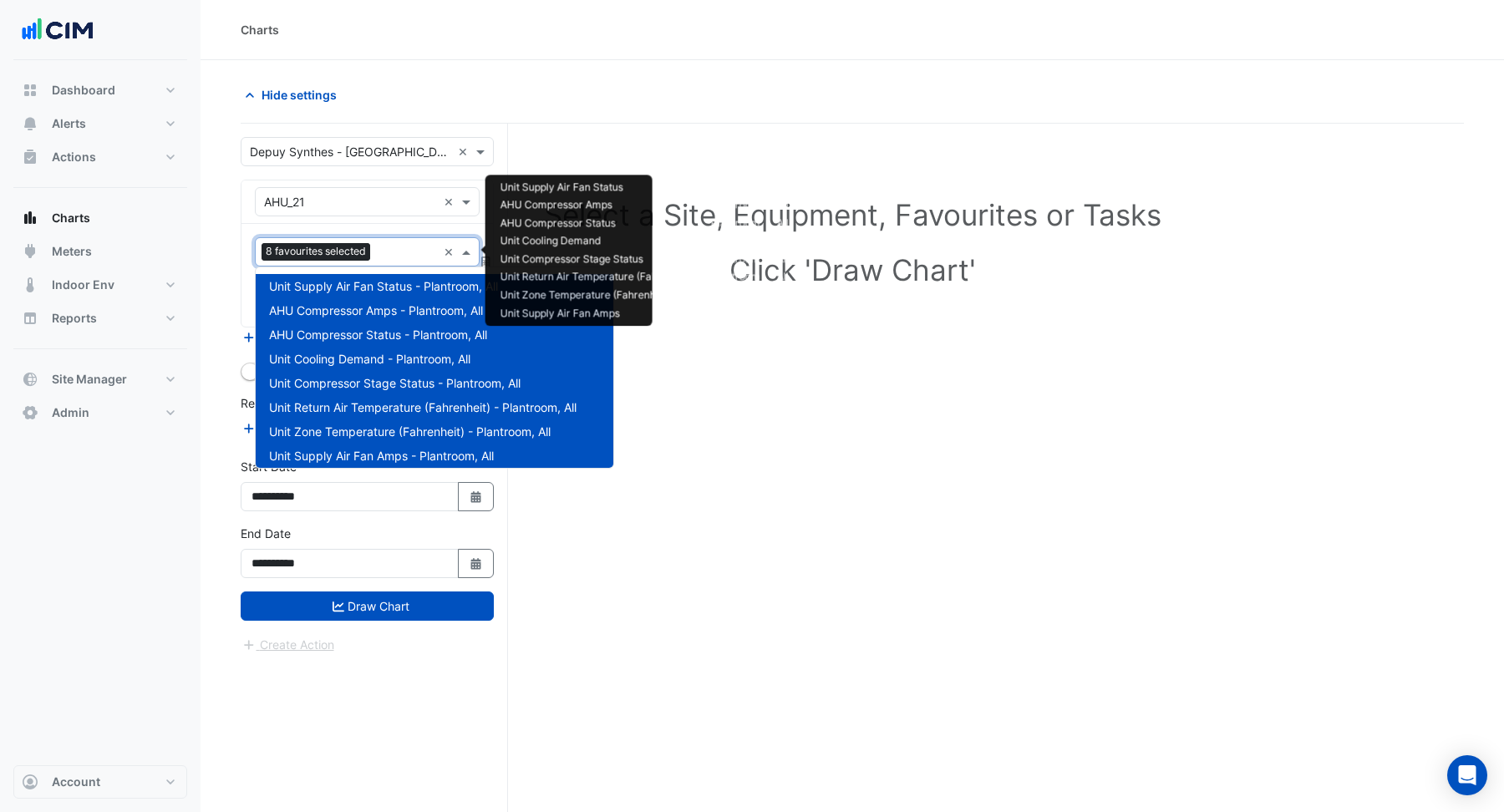
click at [386, 247] on input "text" at bounding box center [406, 254] width 60 height 18
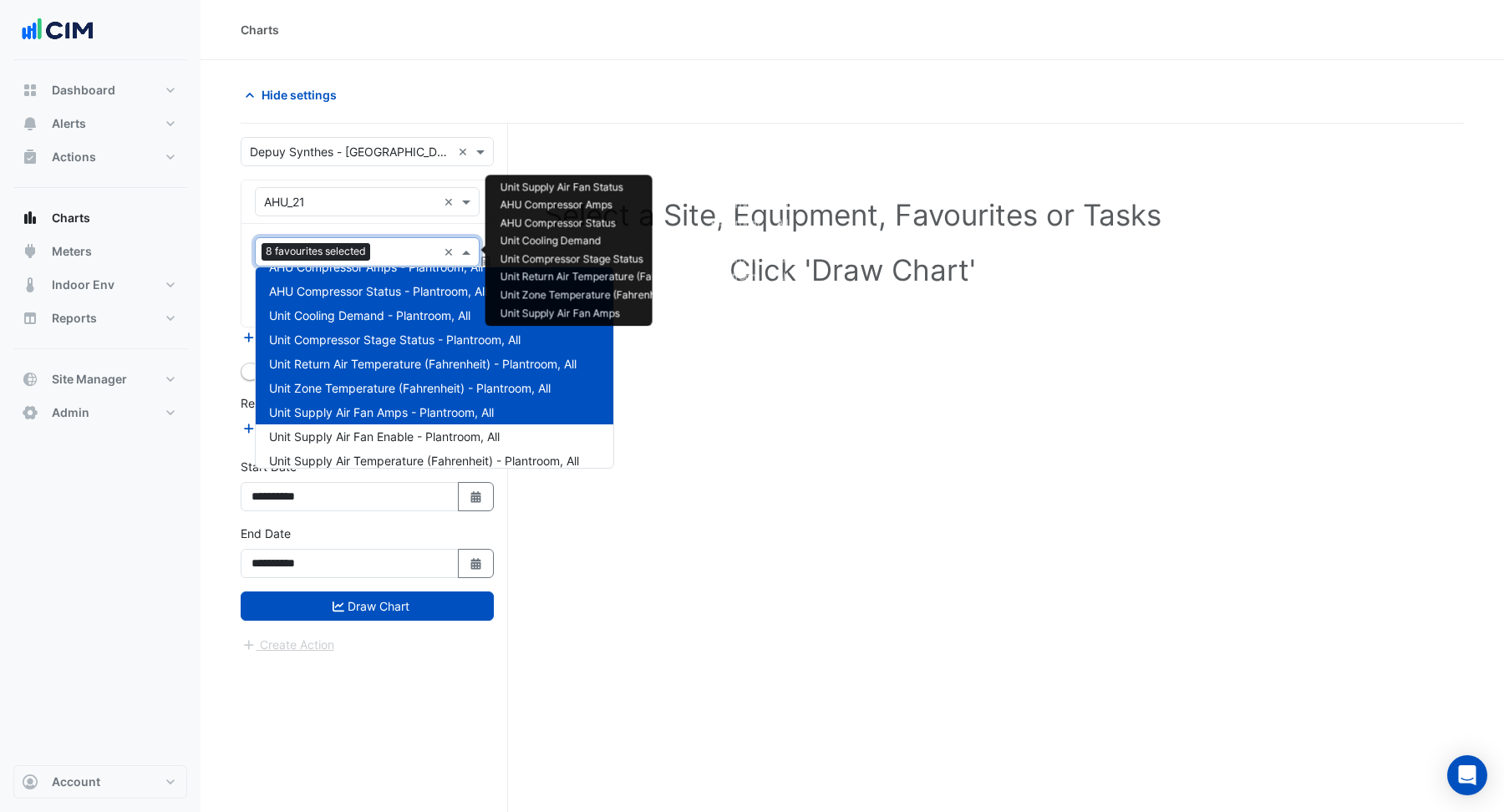
scroll to position [78, 0]
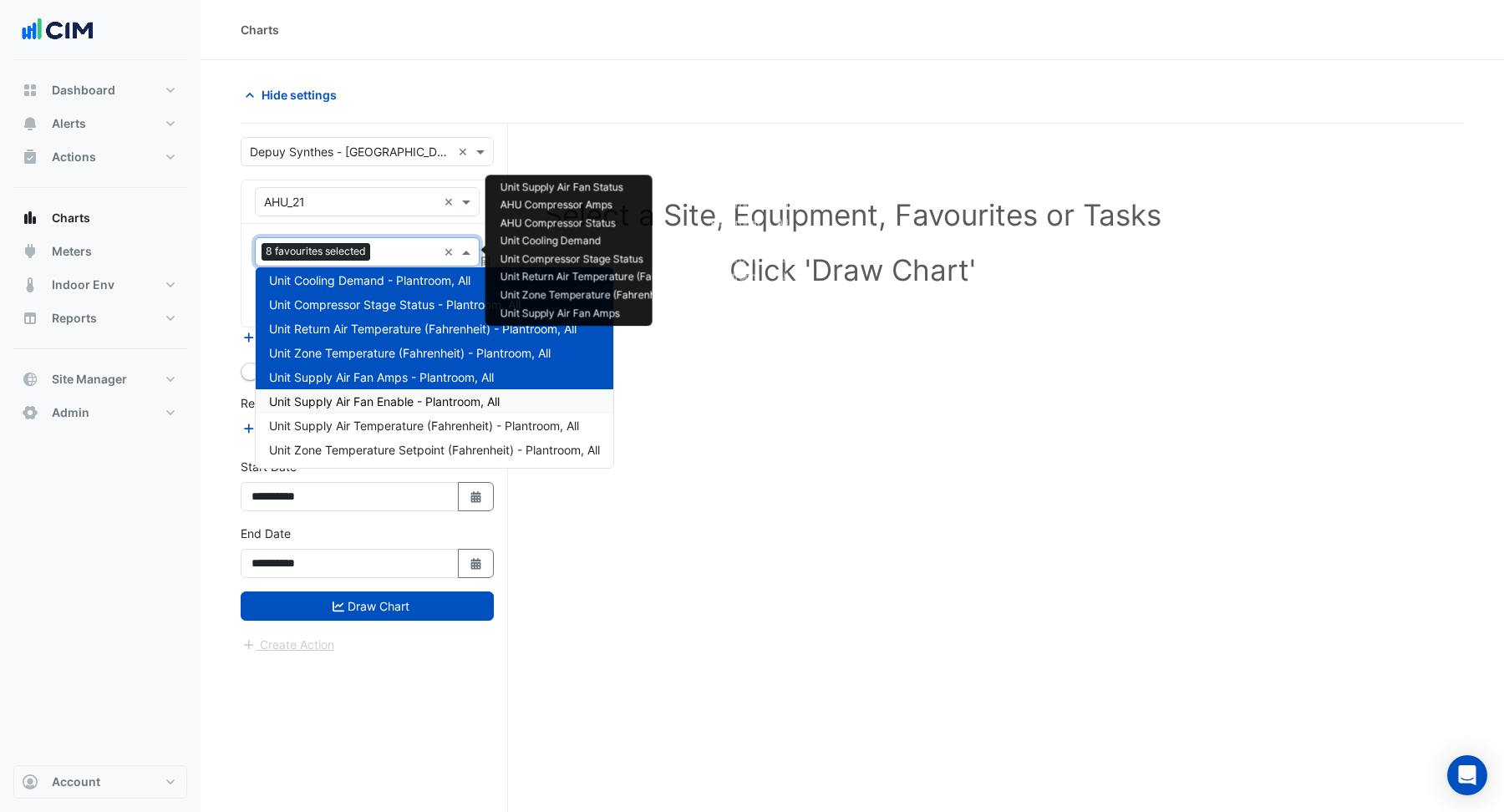
click at [387, 391] on div "Unit Supply Air Fan Enable - Plantroom, All" at bounding box center [434, 401] width 358 height 24
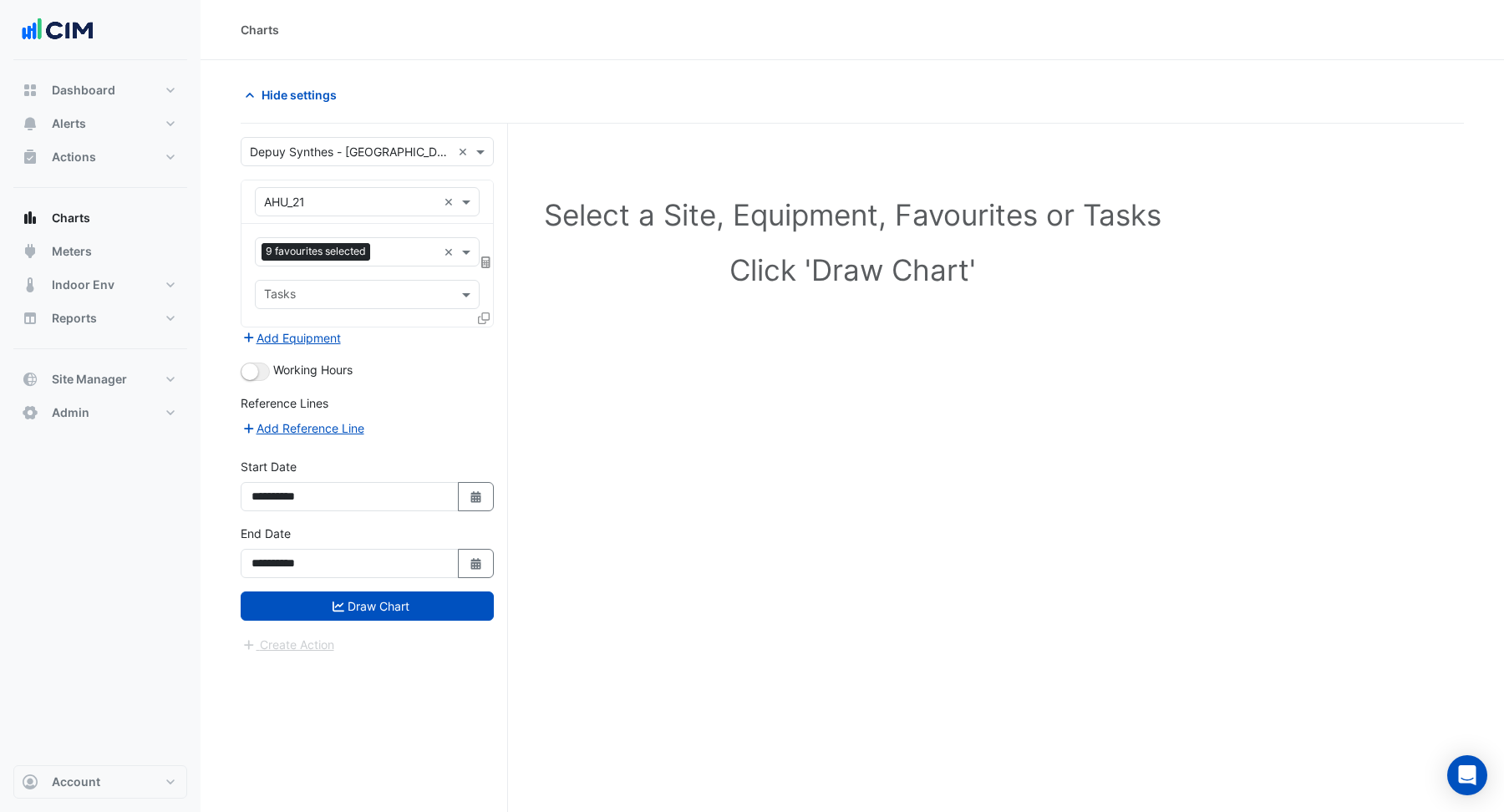
click at [381, 235] on div "Favourites 9 favourites selected × Tasks" at bounding box center [368, 275] width 252 height 103
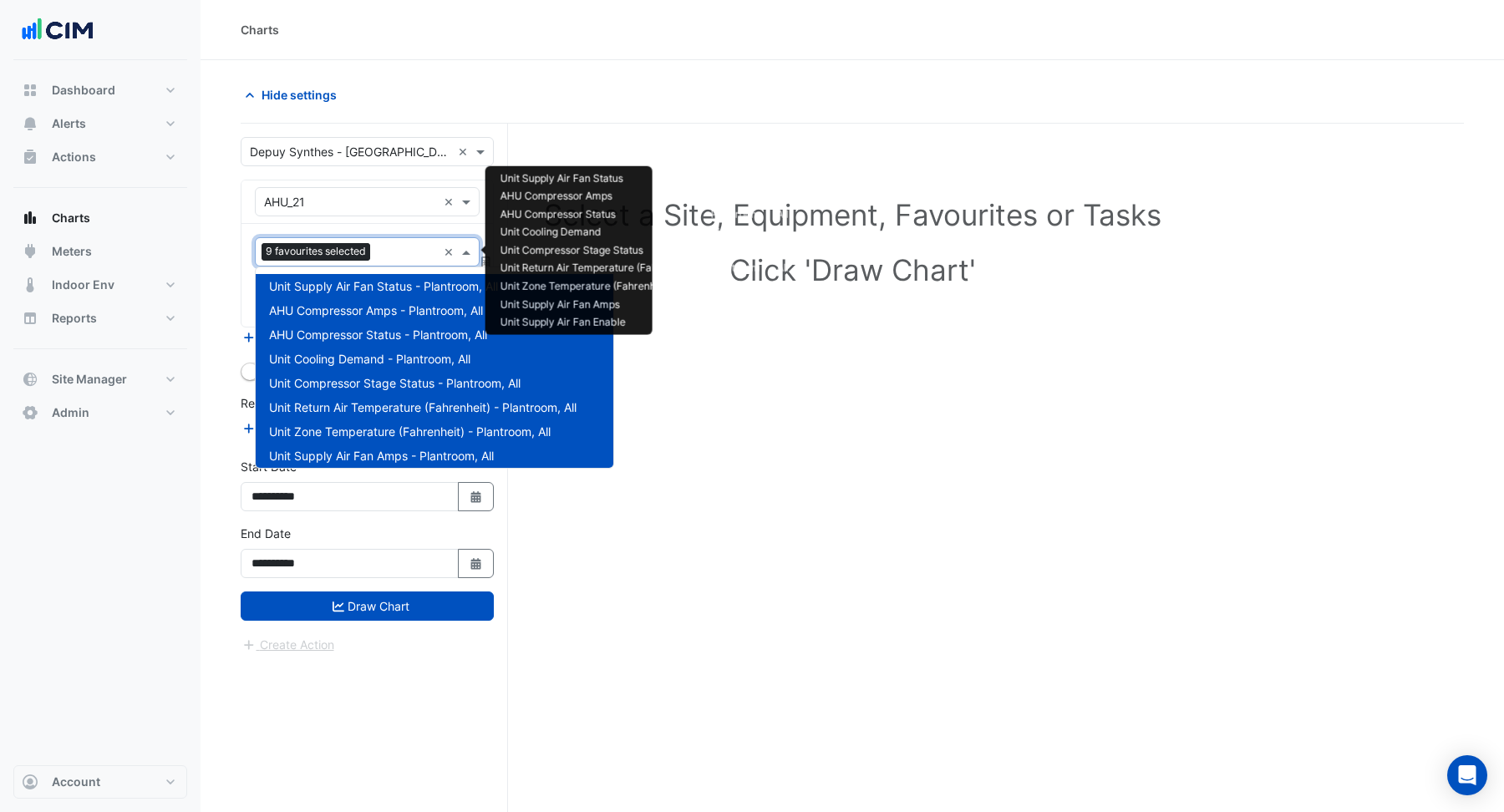
click at [381, 254] on input "text" at bounding box center [406, 254] width 60 height 18
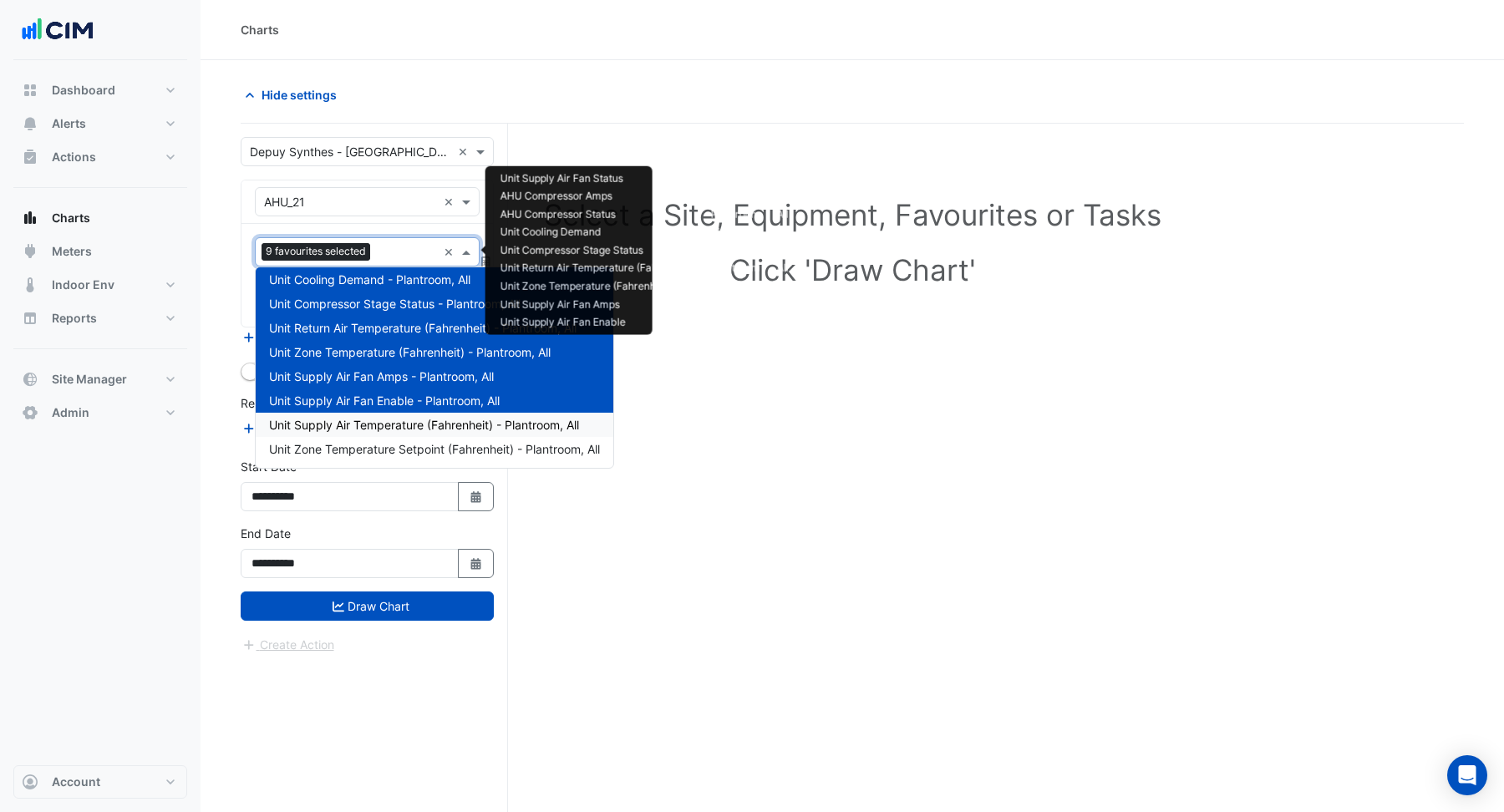
click at [380, 423] on span "Unit Supply Air Temperature (Fahrenheit) - Plantroom, All" at bounding box center [423, 425] width 310 height 14
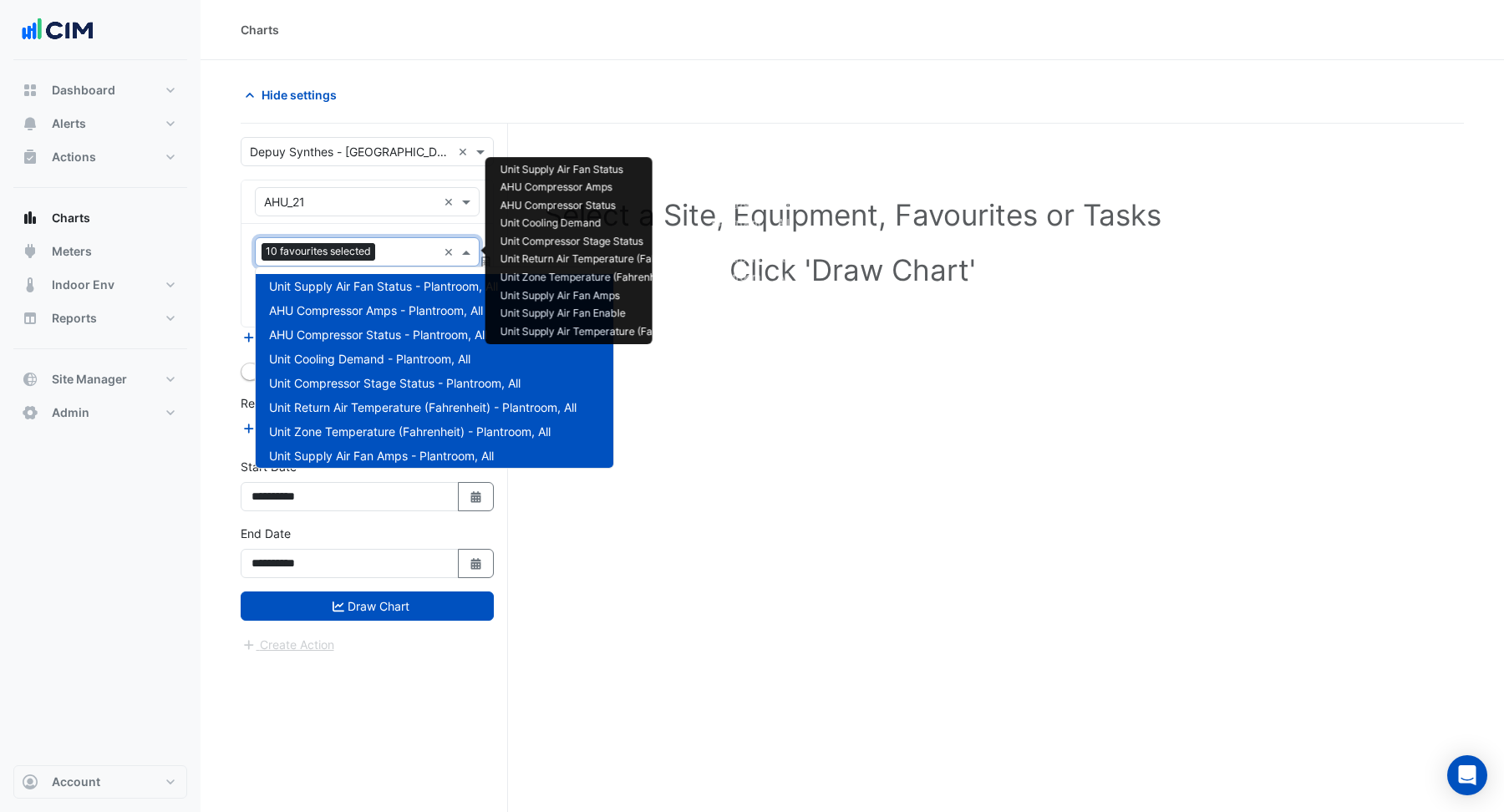
click at [391, 253] on input "text" at bounding box center [409, 254] width 55 height 18
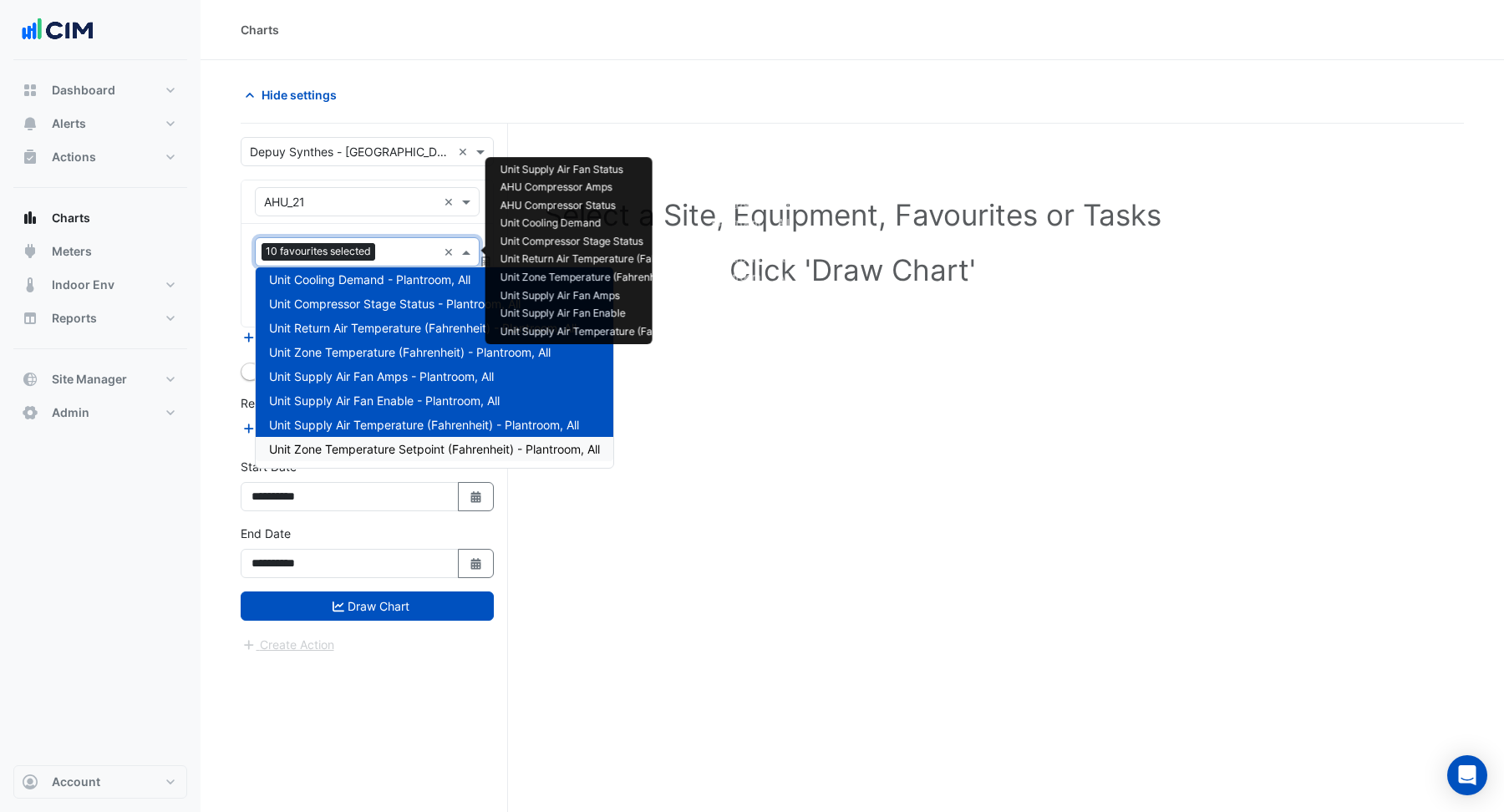
click at [391, 448] on span "Unit Zone Temperature Setpoint (Fahrenheit) - Plantroom, All" at bounding box center [434, 449] width 331 height 14
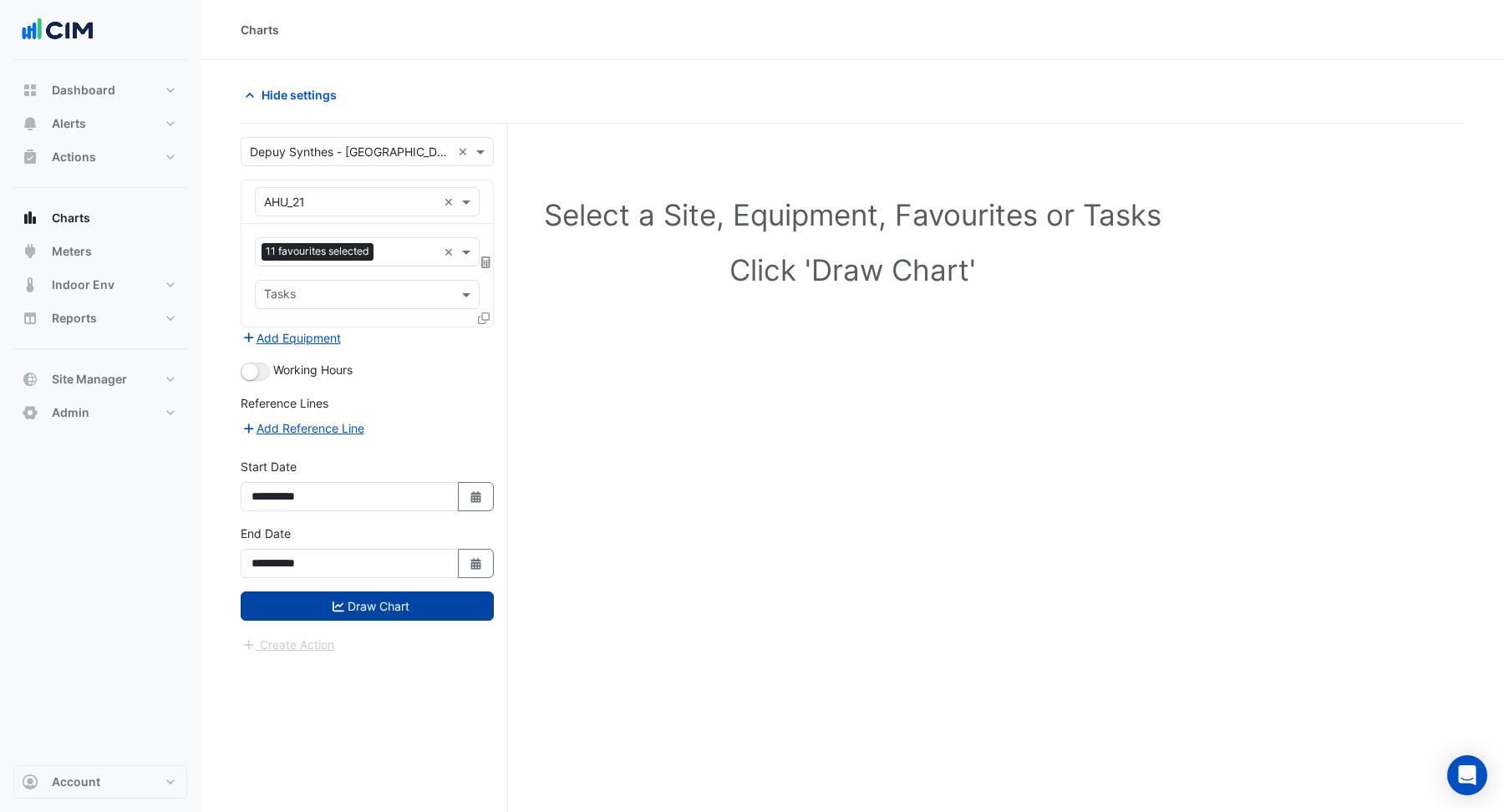
click at [391, 600] on button "Draw Chart" at bounding box center [367, 606] width 253 height 30
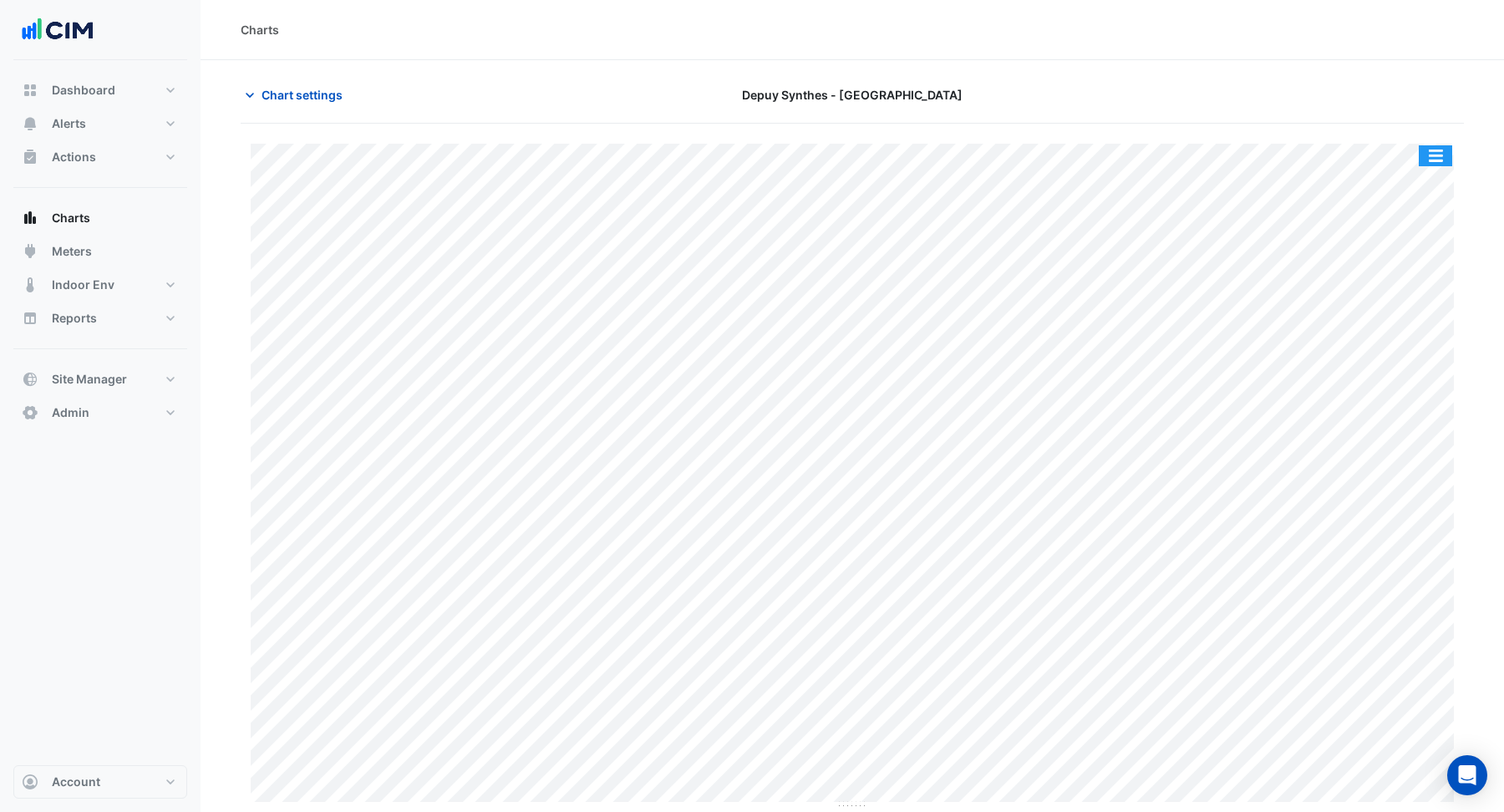
click at [1446, 157] on button "button" at bounding box center [1436, 155] width 34 height 21
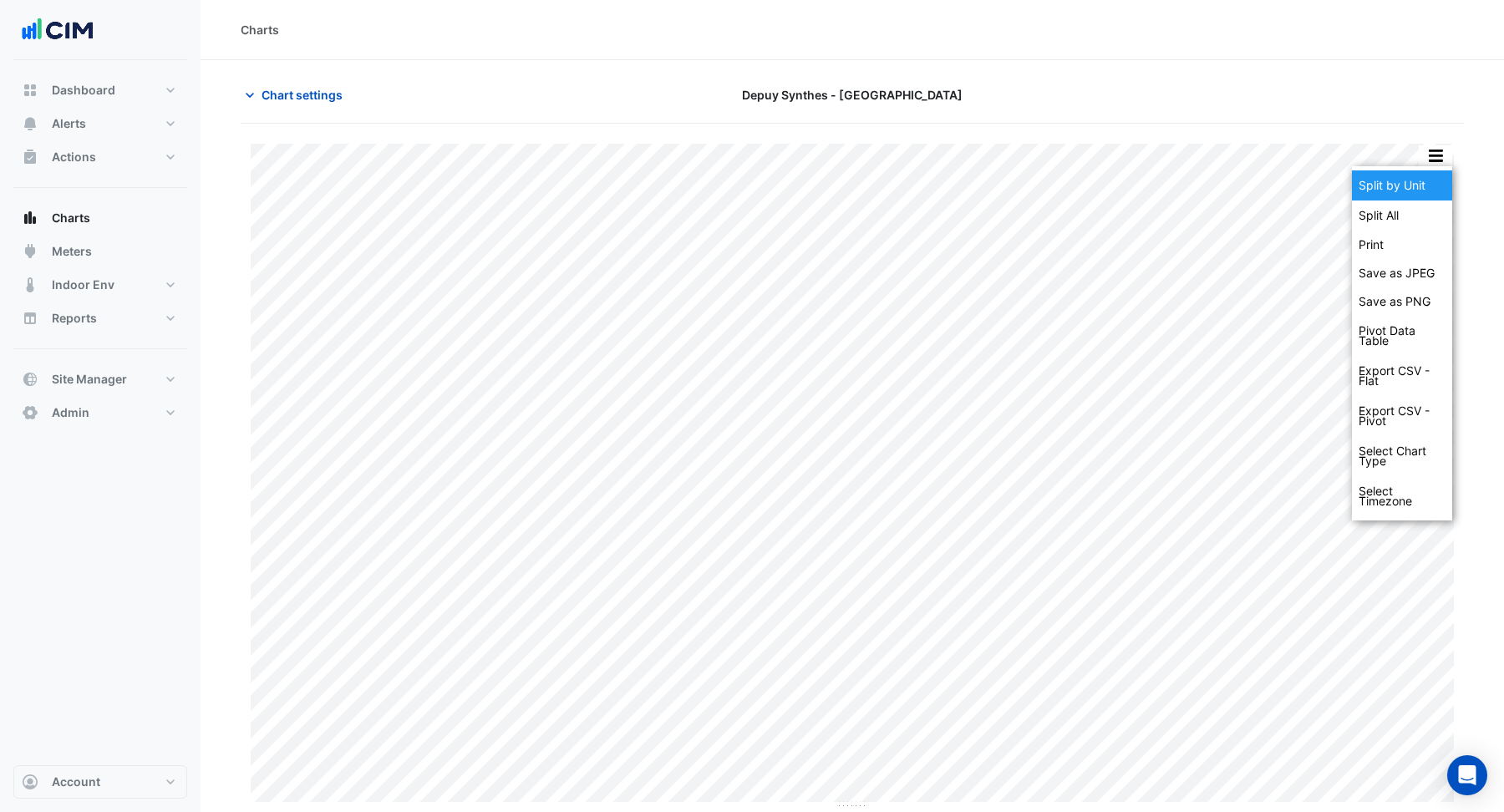
click at [1435, 181] on div "Split by Unit" at bounding box center [1401, 185] width 100 height 30
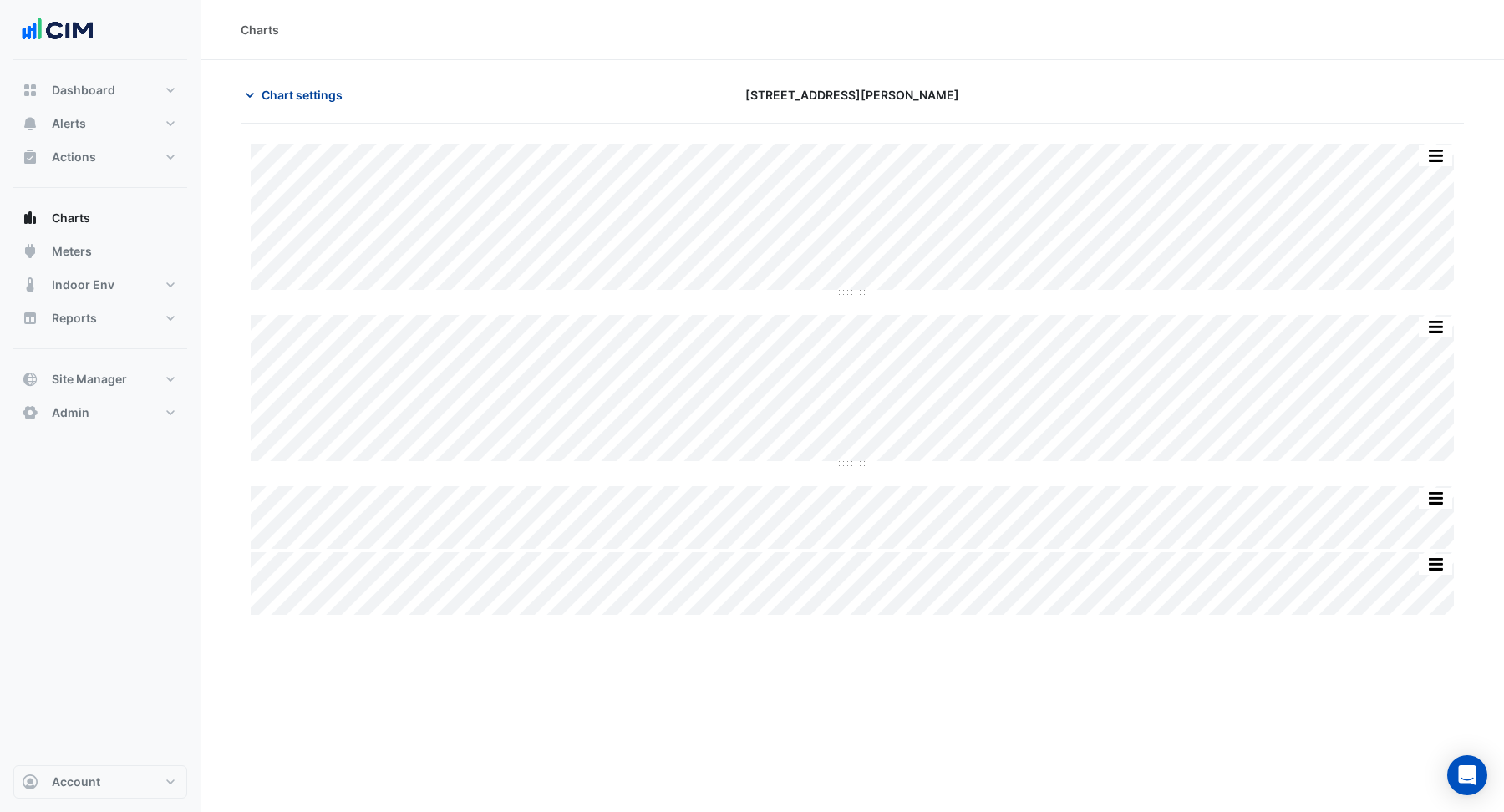
click at [311, 107] on button "Chart settings" at bounding box center [297, 95] width 113 height 30
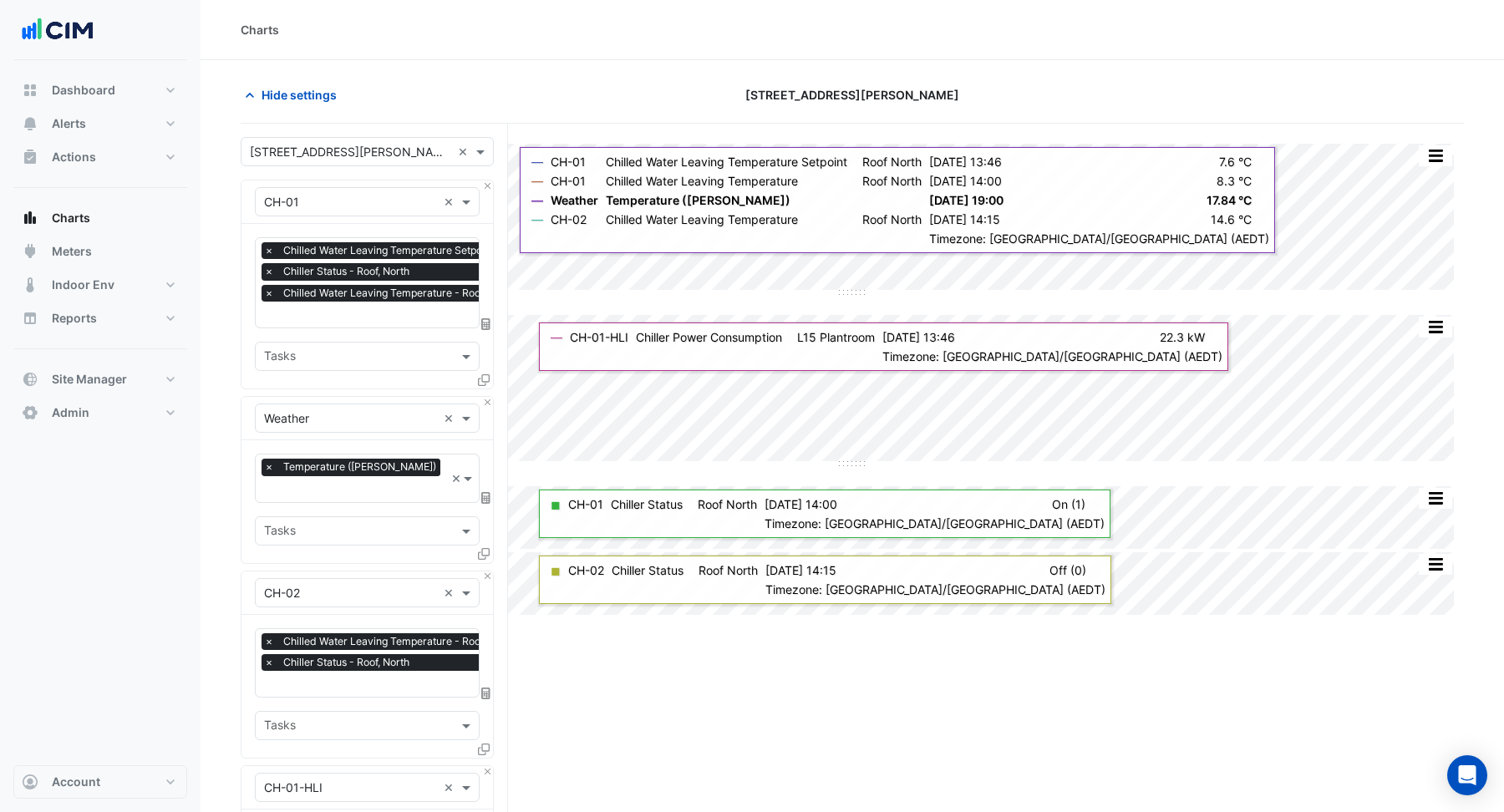
click at [391, 676] on input "text" at bounding box center [392, 685] width 259 height 18
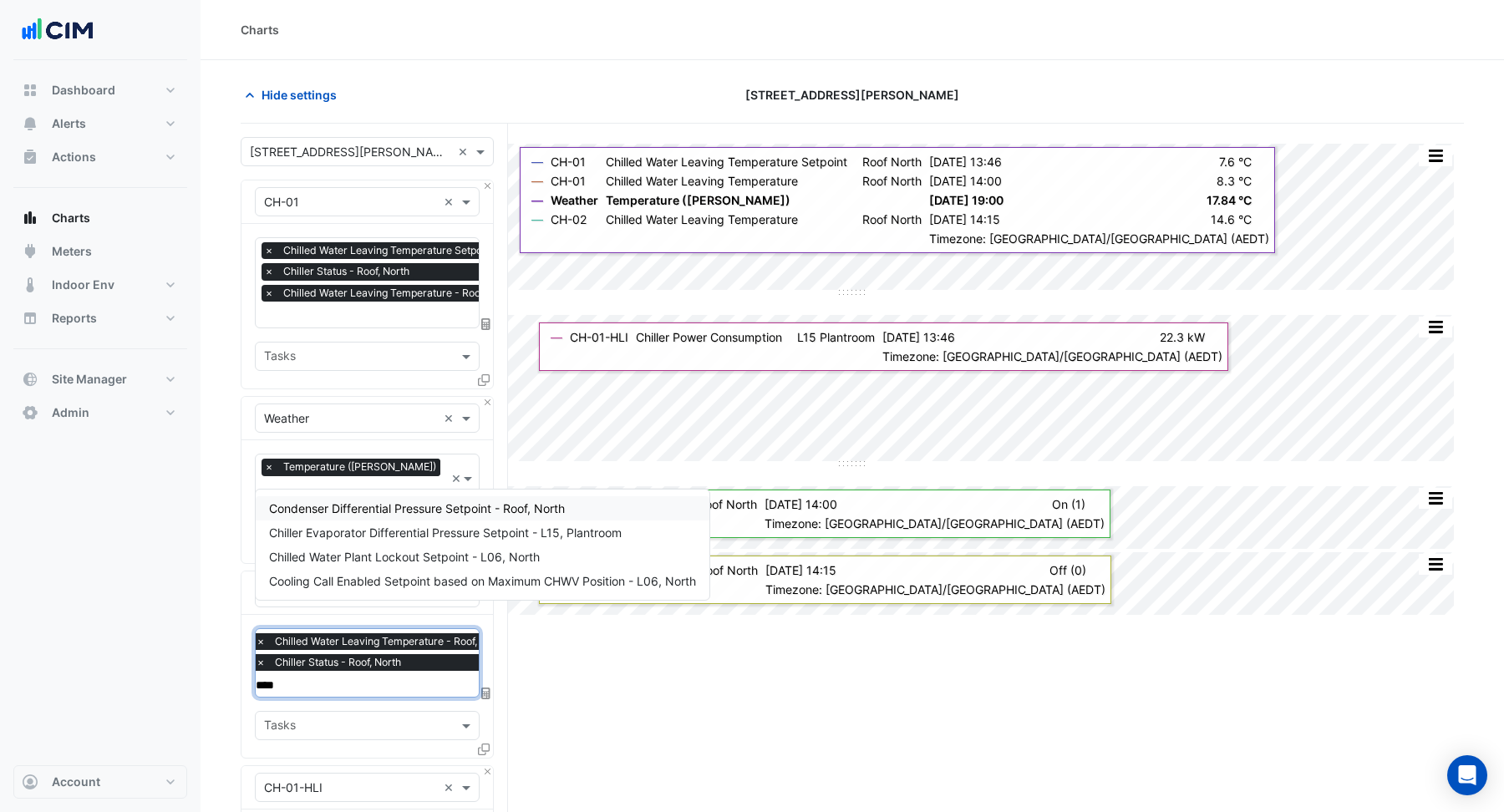
type input "*****"
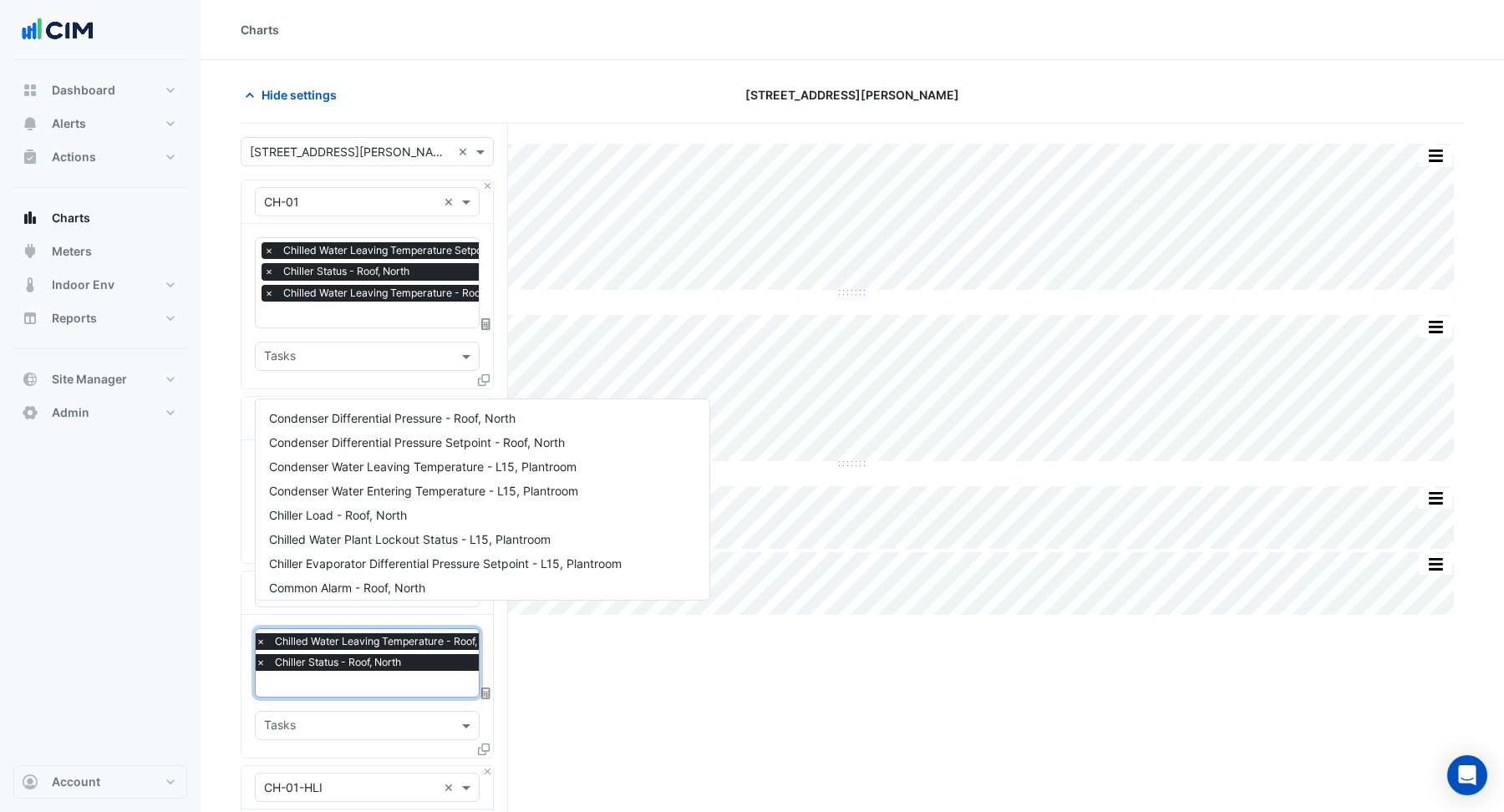
click at [608, 669] on div "Split by Equip Split All Split None Print Save as JPEG Save as PNG Pivot Data T…" at bounding box center [852, 698] width 1223 height 1149
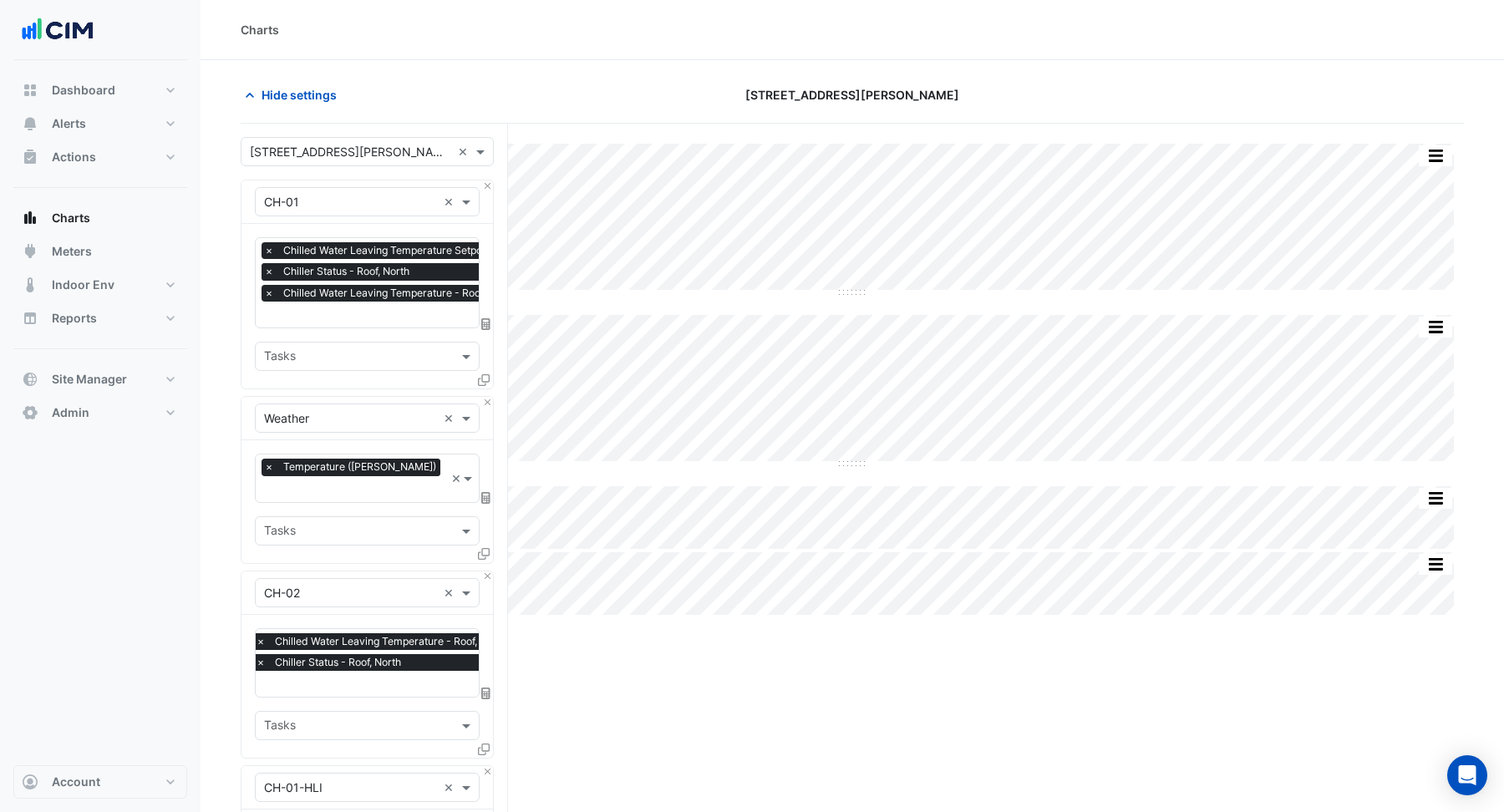
click at [269, 263] on span "×" at bounding box center [269, 271] width 15 height 17
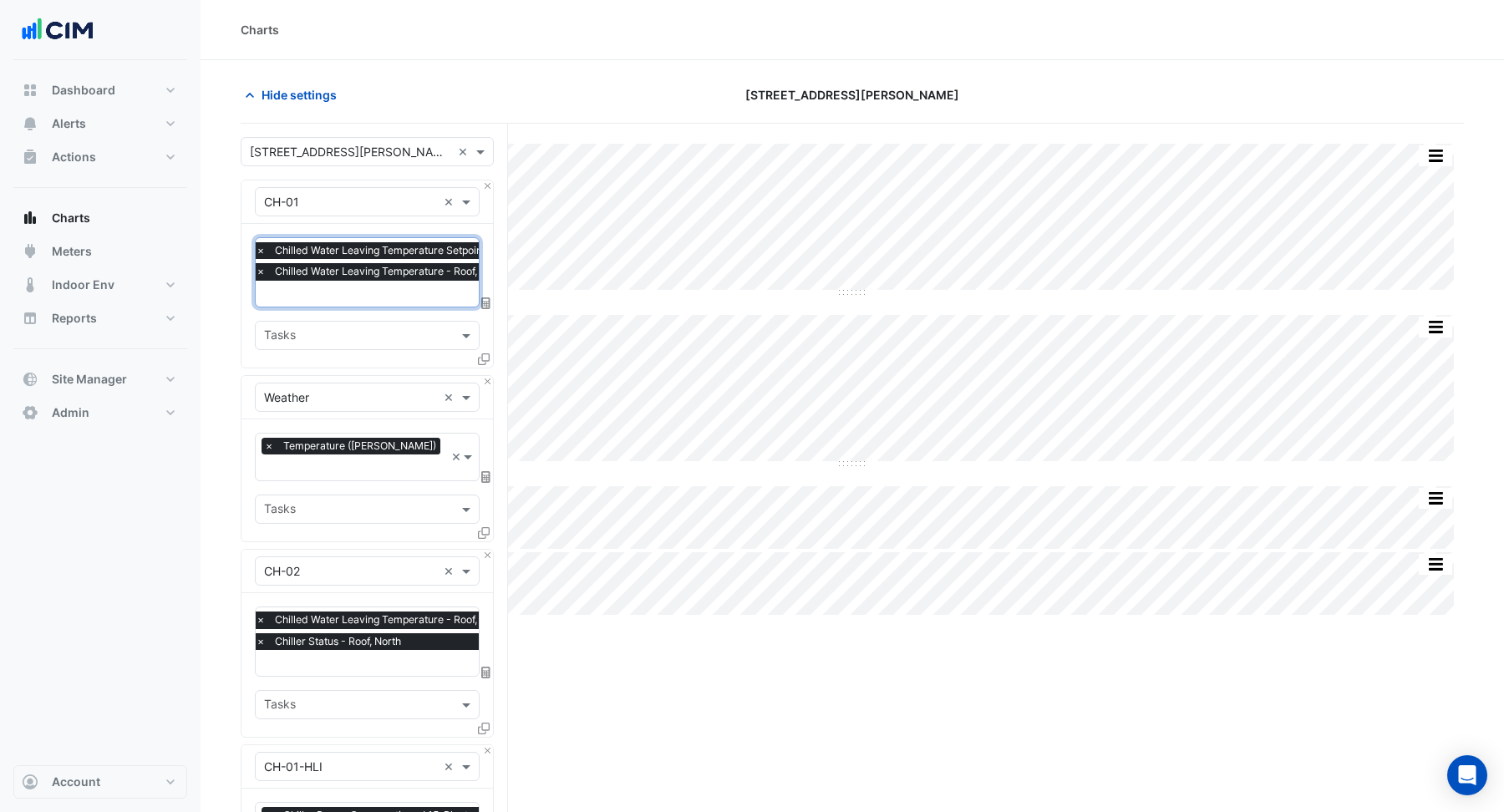
click at [261, 248] on span "×" at bounding box center [260, 251] width 15 height 17
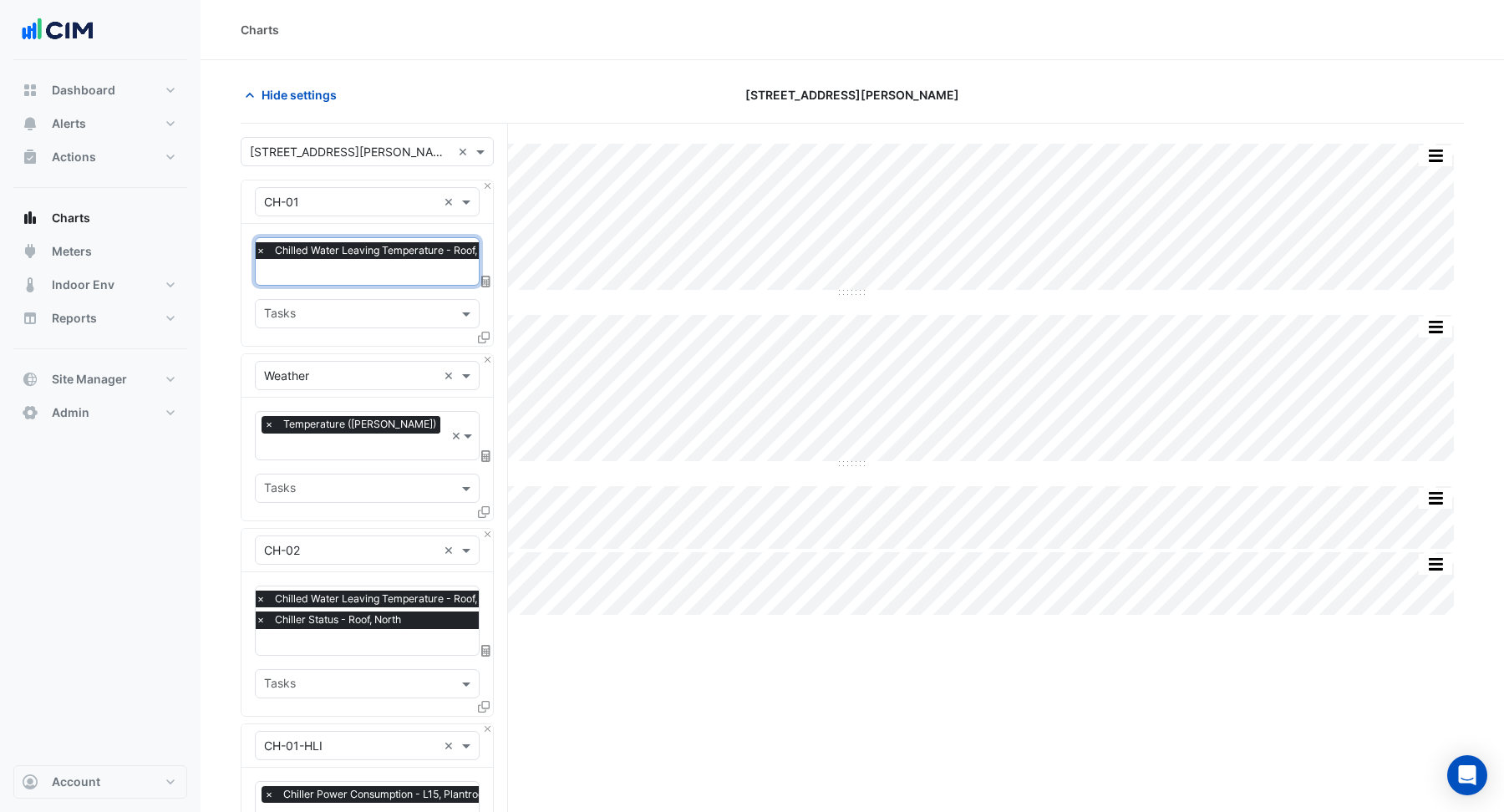
scroll to position [381, 0]
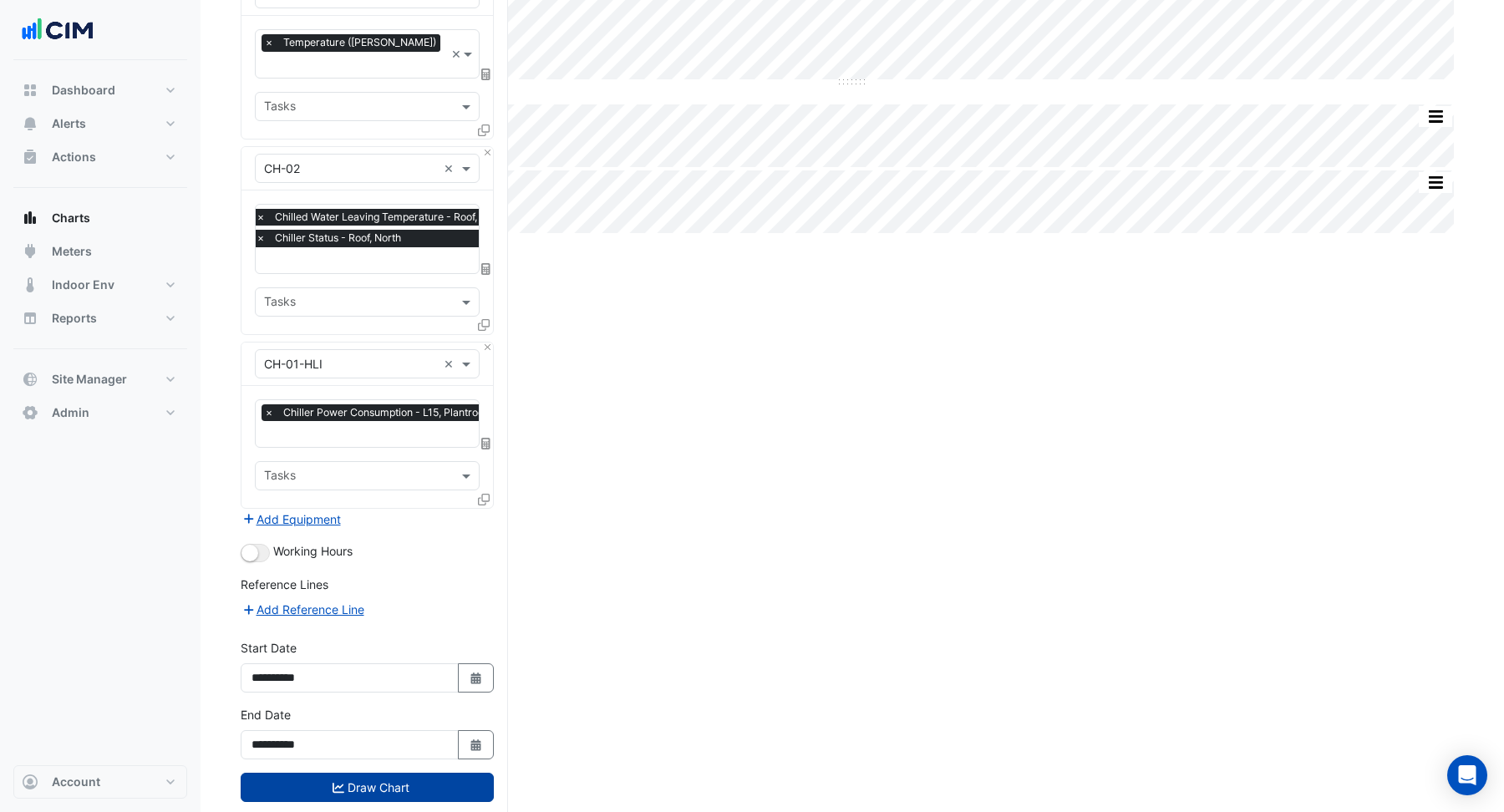
click at [387, 772] on button "Draw Chart" at bounding box center [367, 787] width 253 height 30
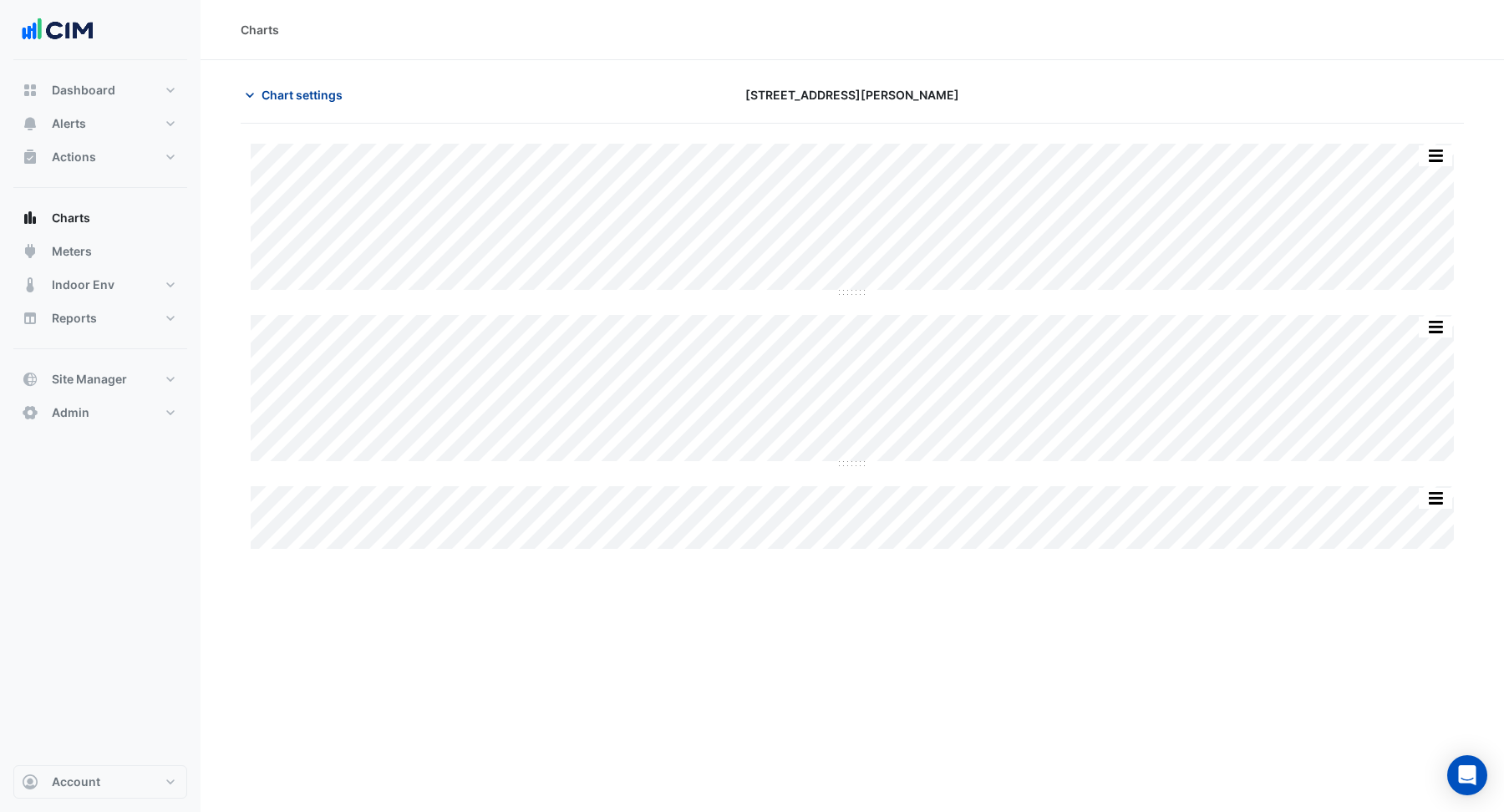
click at [306, 88] on span "Chart settings" at bounding box center [302, 95] width 81 height 18
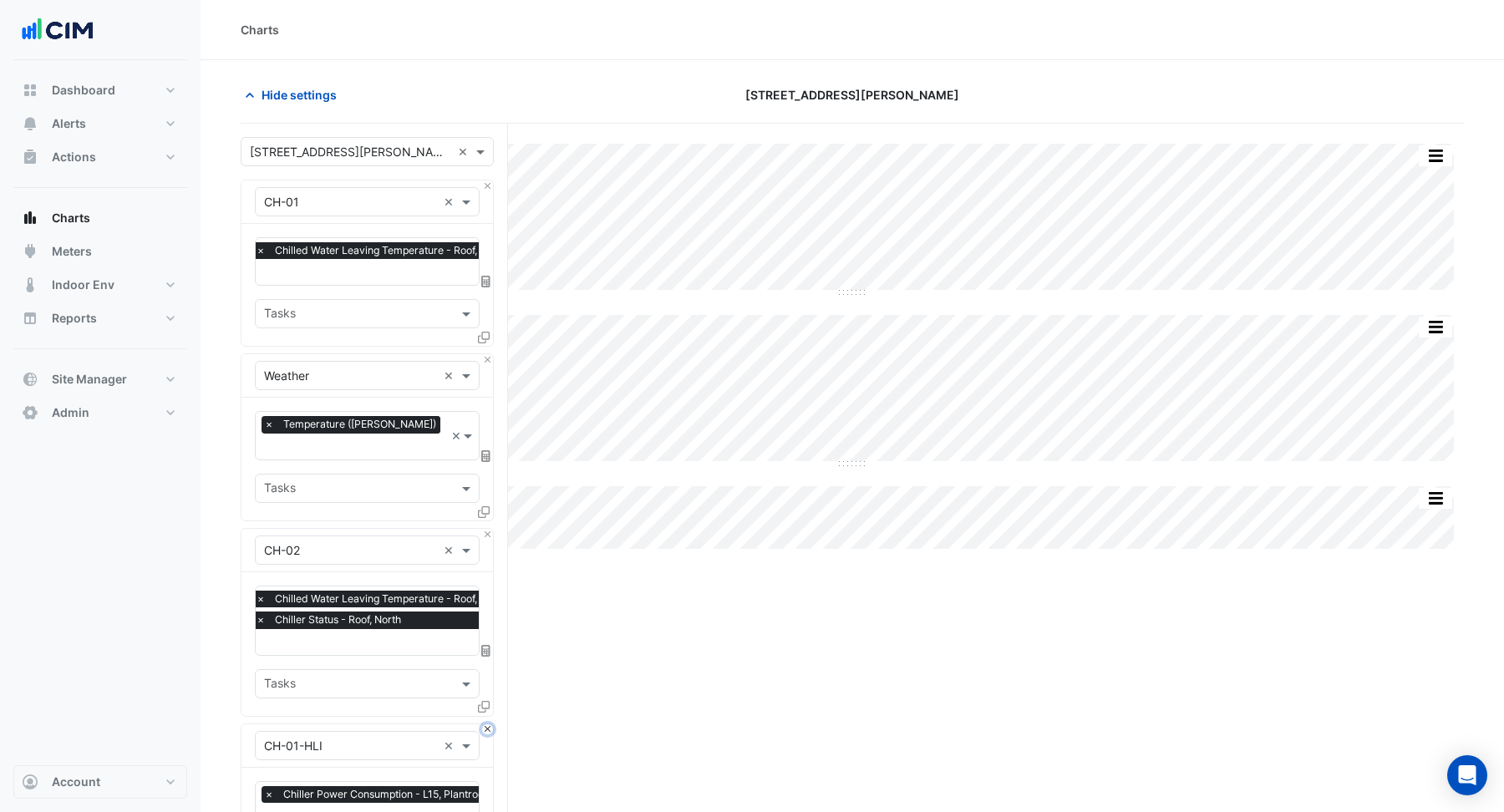
click at [489, 724] on button "Close" at bounding box center [486, 729] width 11 height 11
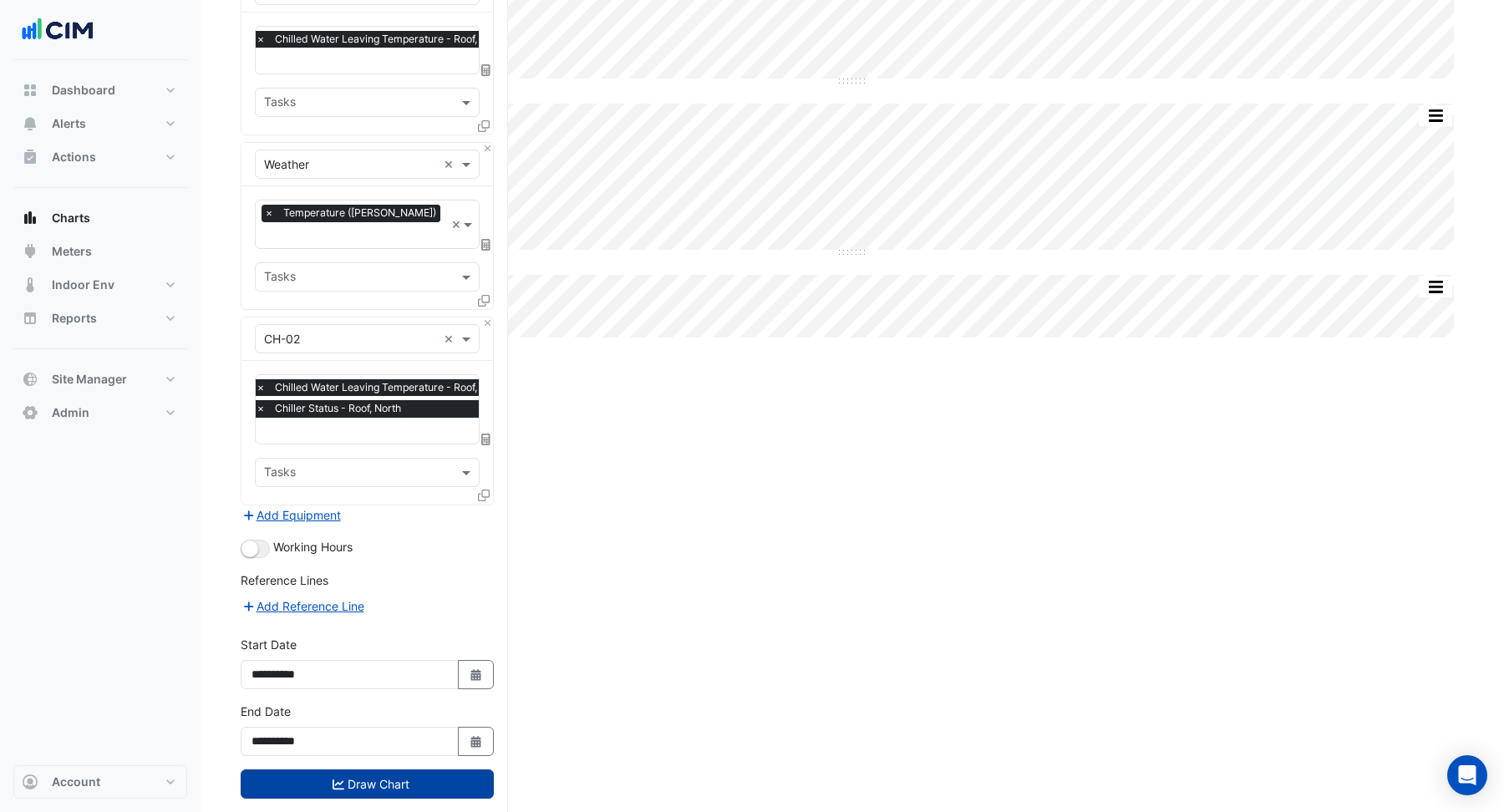
click at [407, 769] on button "Draw Chart" at bounding box center [367, 784] width 253 height 30
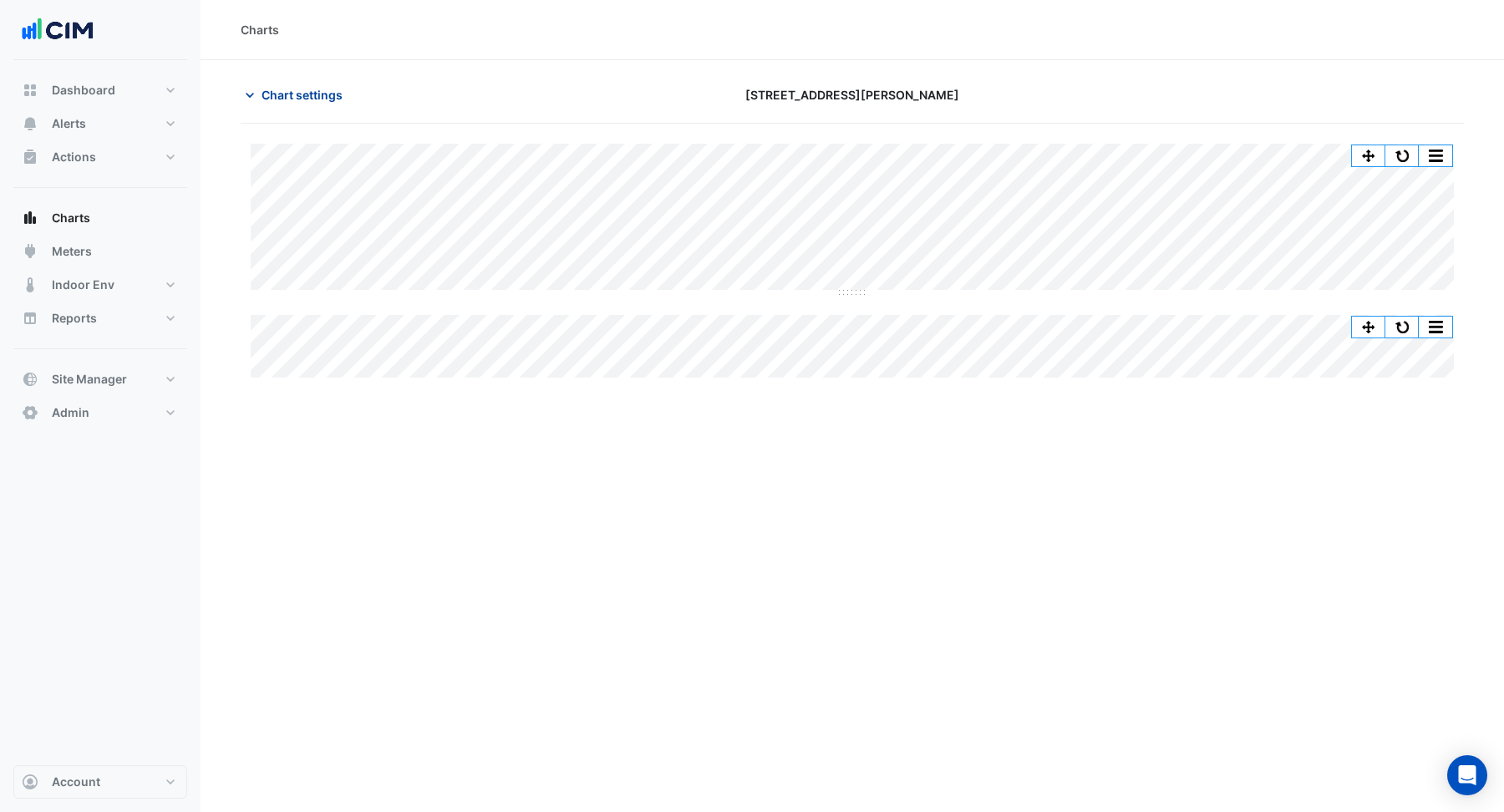
click at [305, 94] on span "Chart settings" at bounding box center [302, 95] width 81 height 18
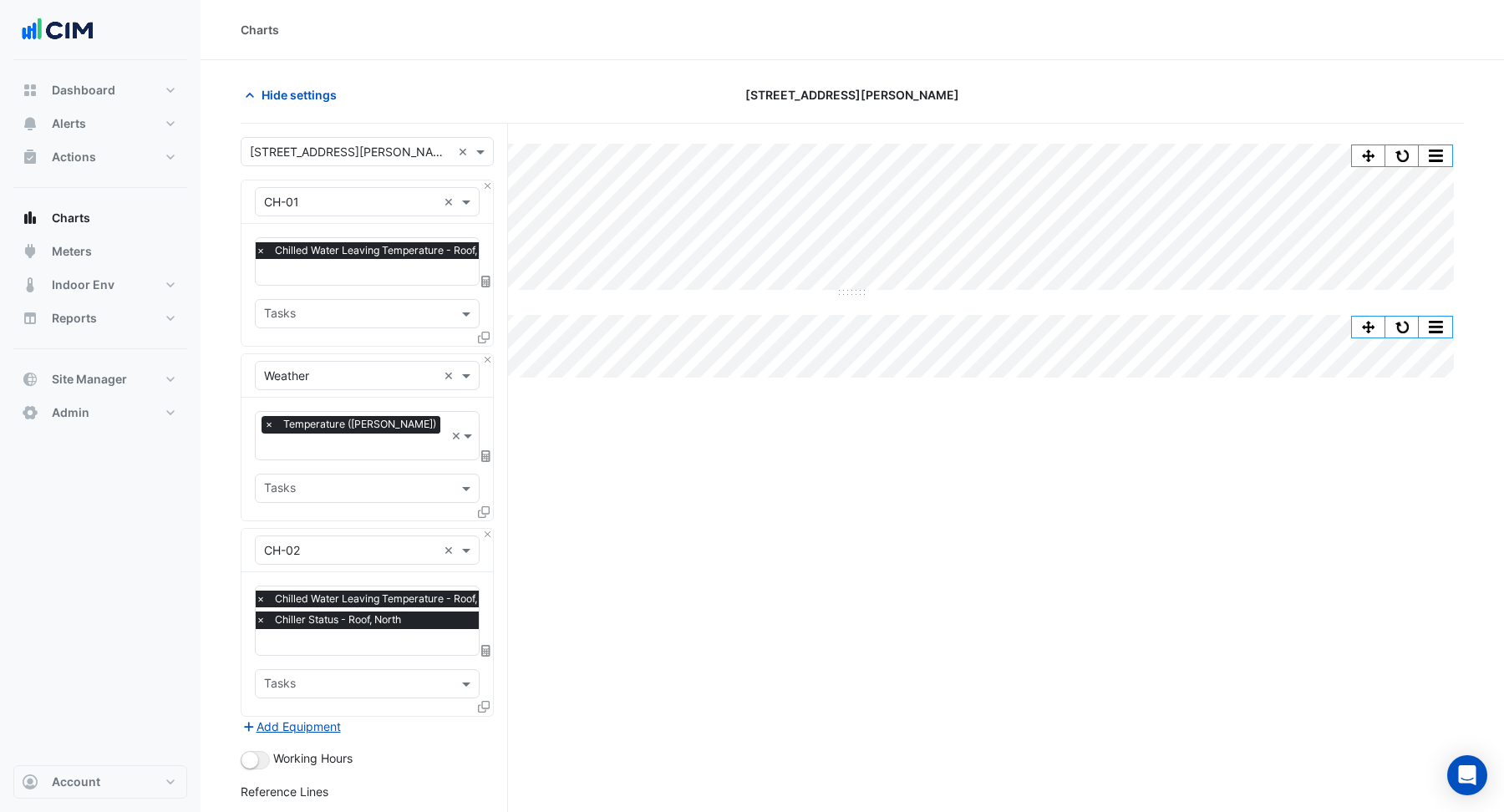
click at [372, 273] on input "text" at bounding box center [384, 273] width 259 height 18
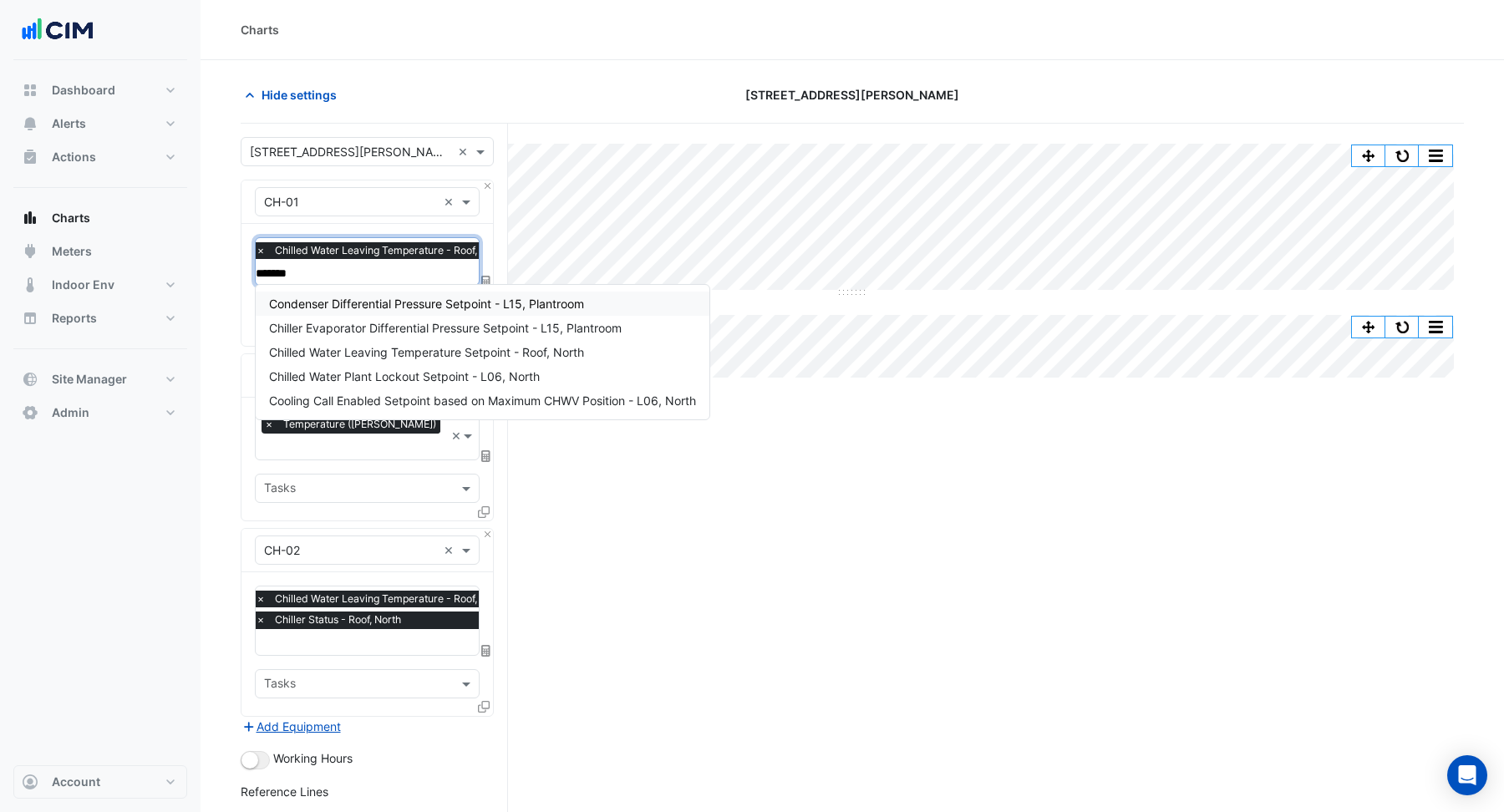
type input "********"
click at [477, 352] on span "Chilled Water Leaving Temperature Setpoint - Roof, North" at bounding box center [426, 352] width 315 height 14
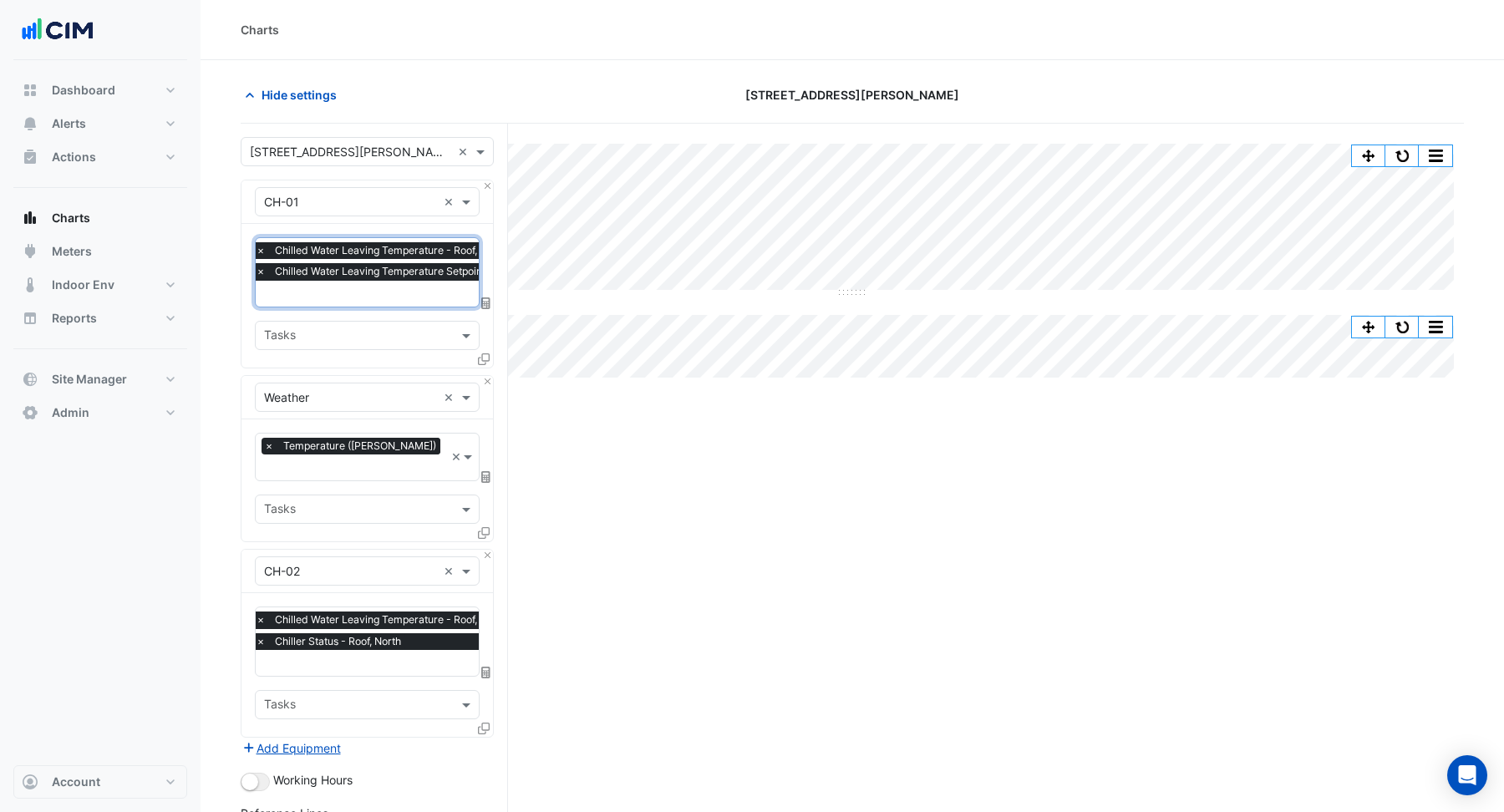
click at [260, 249] on span "×" at bounding box center [260, 251] width 15 height 17
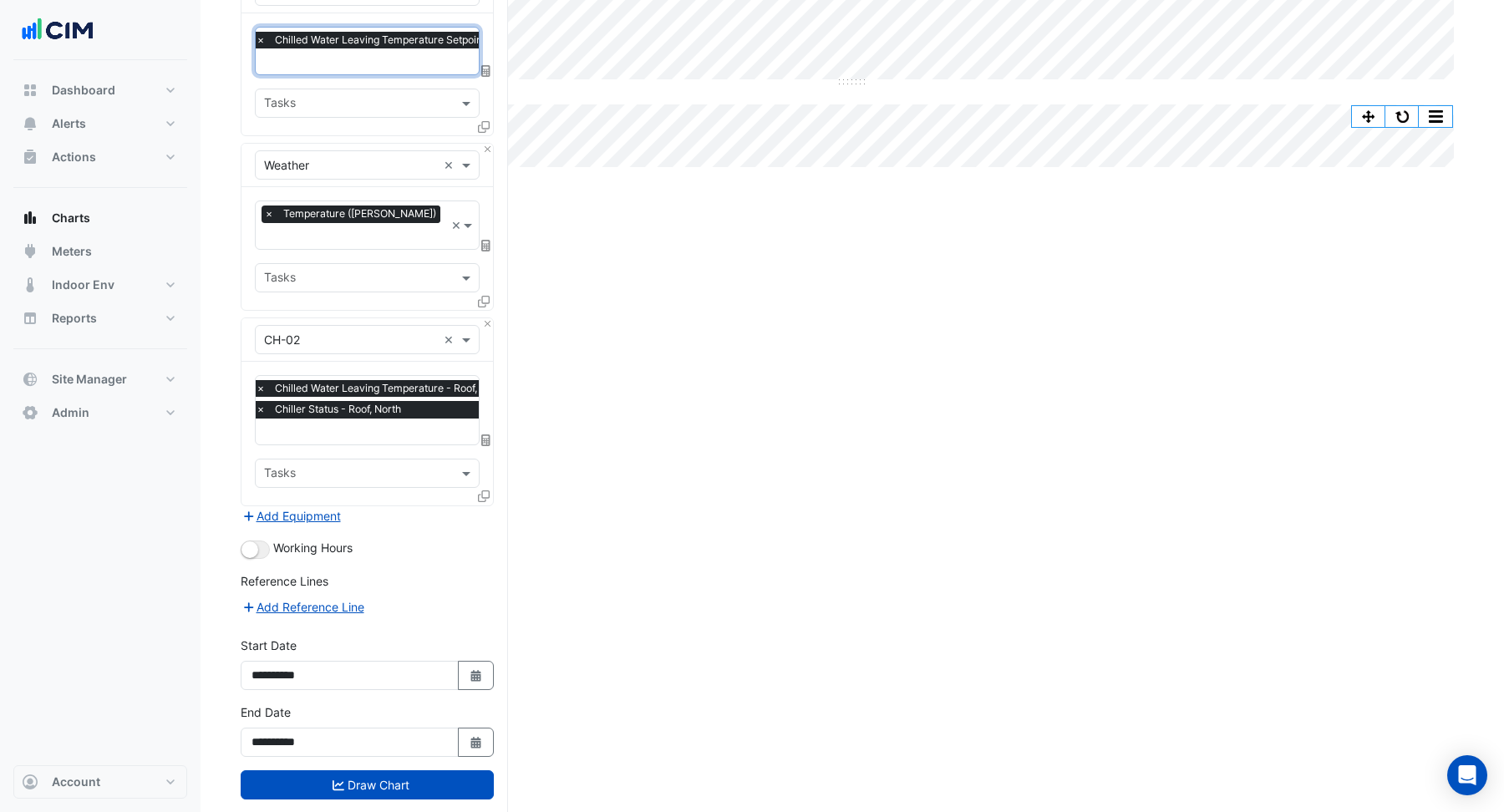
scroll to position [211, 0]
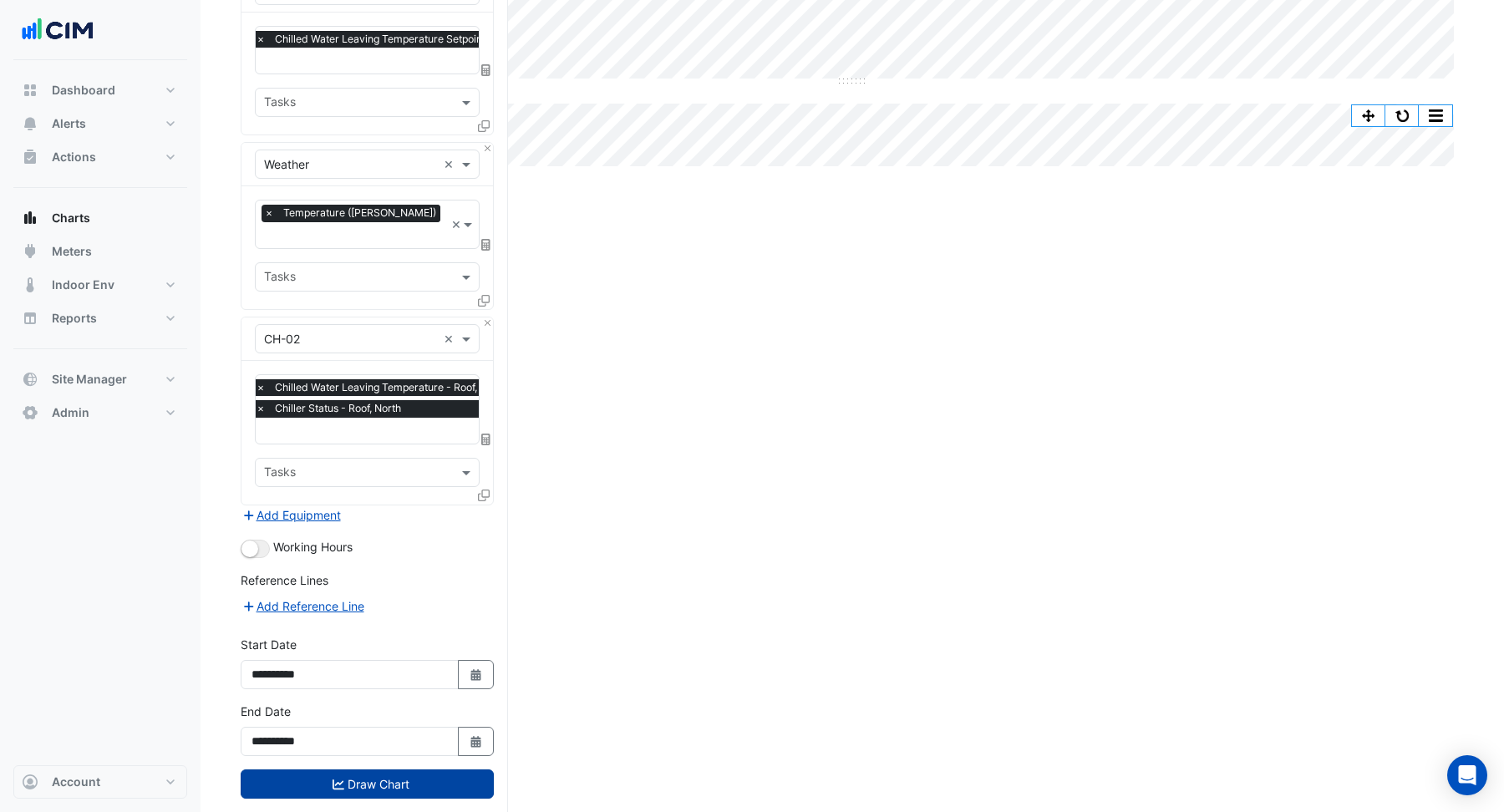
click at [426, 769] on button "Draw Chart" at bounding box center [367, 784] width 253 height 30
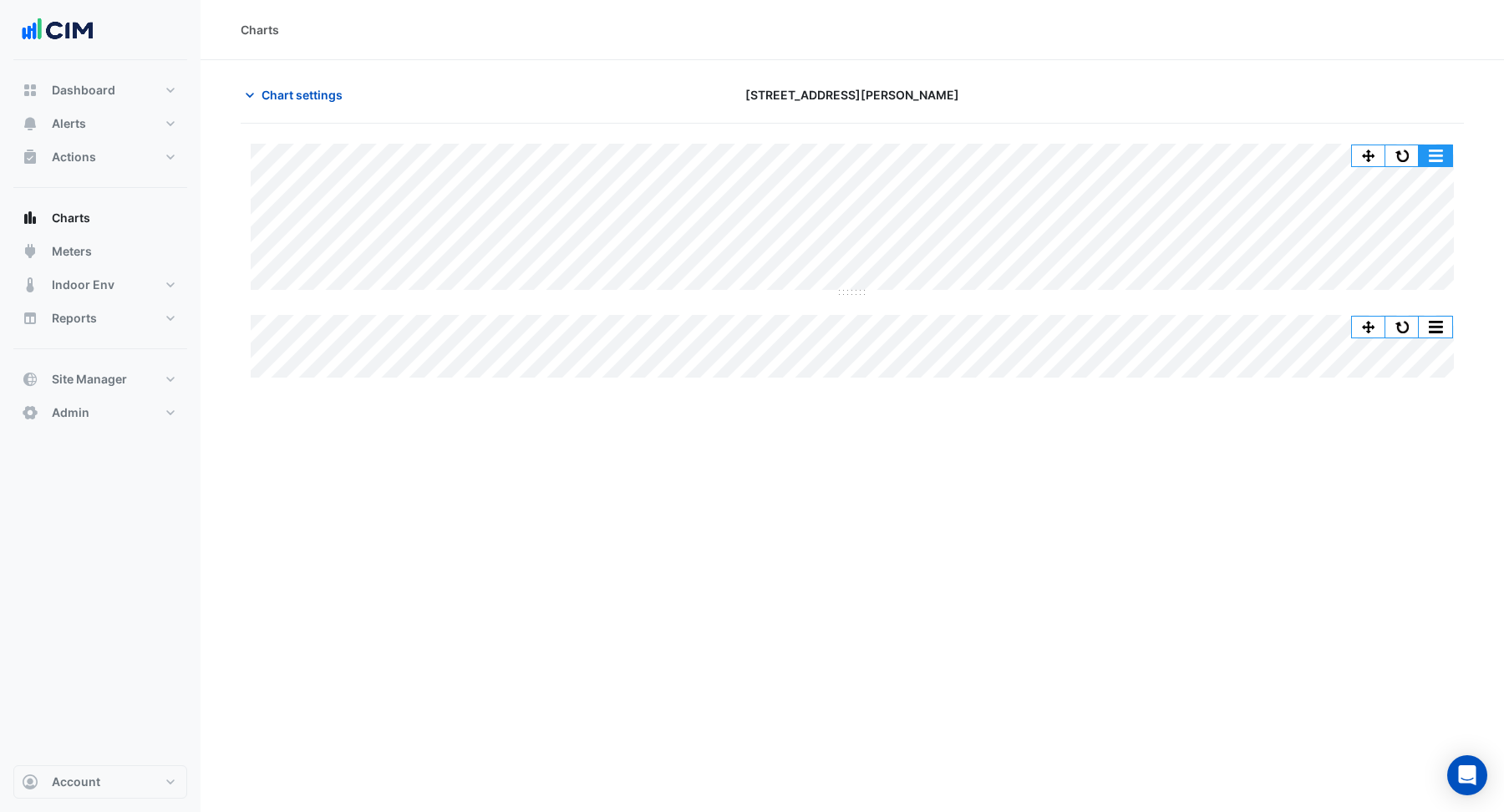
click at [1430, 153] on button "button" at bounding box center [1436, 155] width 34 height 21
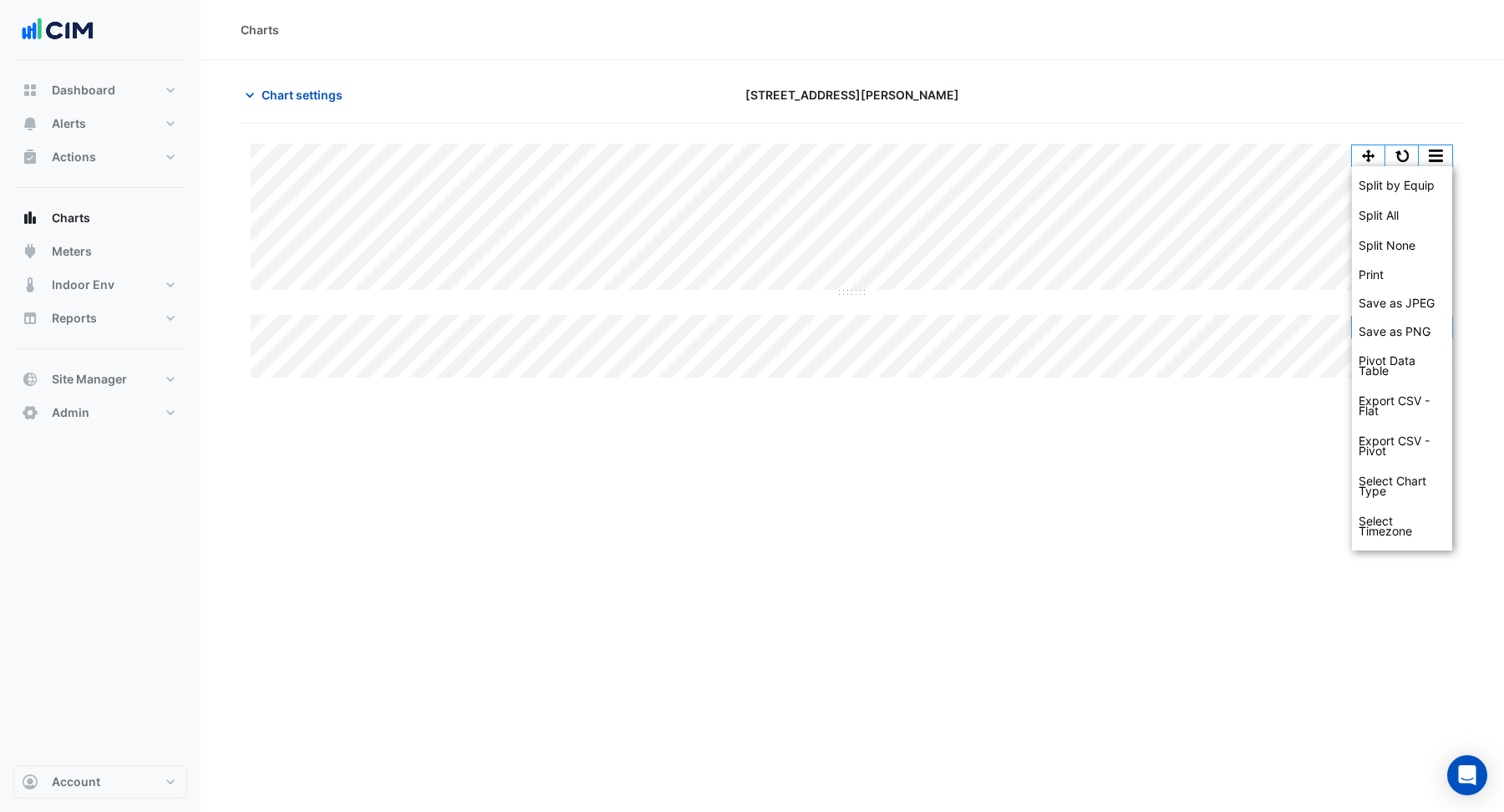
click at [848, 295] on div "Split by Equip Split All Split None Print Save as JPEG Save as PNG Pivot Data T…" at bounding box center [852, 260] width 1223 height 234
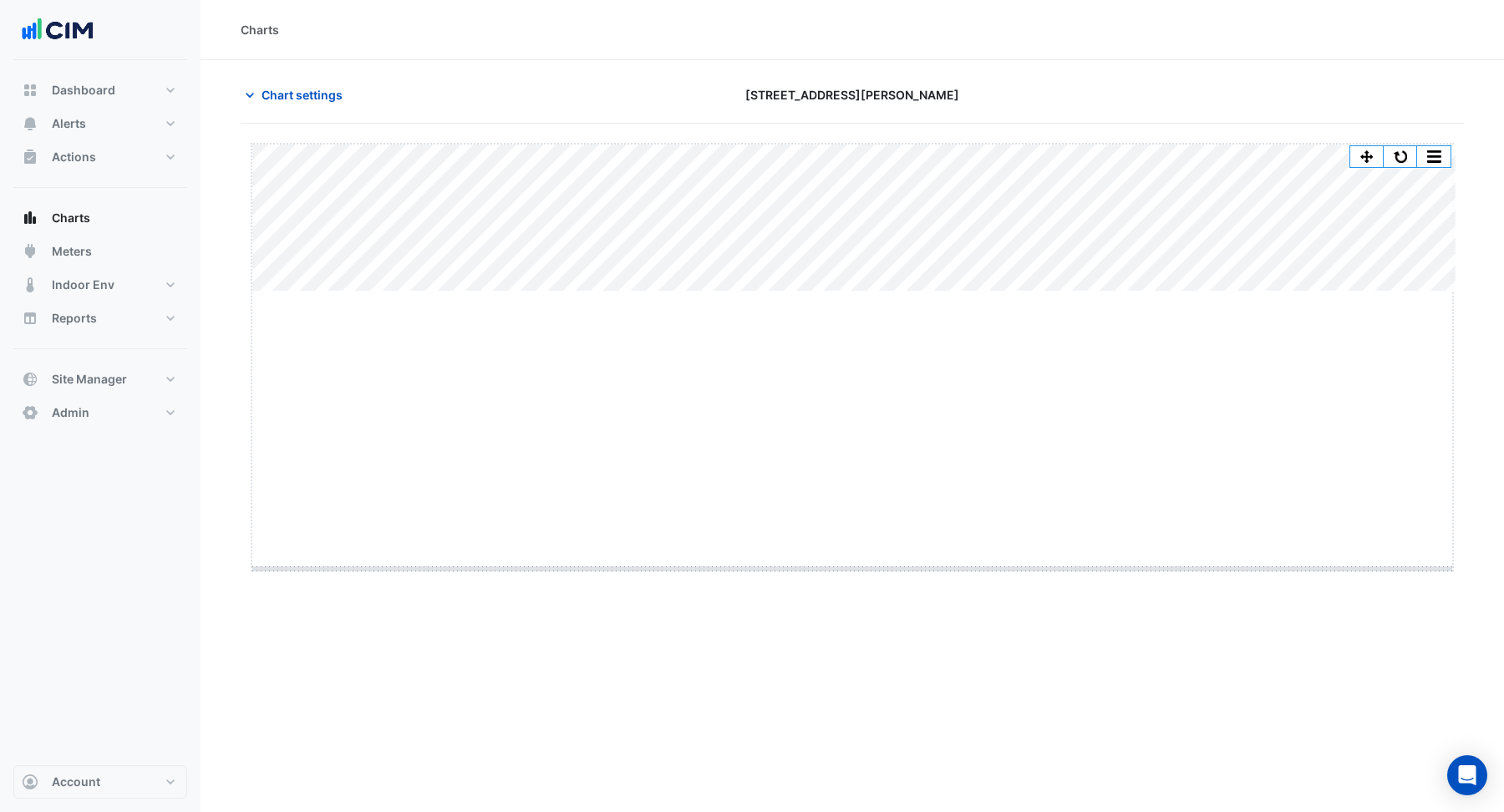
drag, startPoint x: 849, startPoint y: 292, endPoint x: 848, endPoint y: 568, distance: 276.0
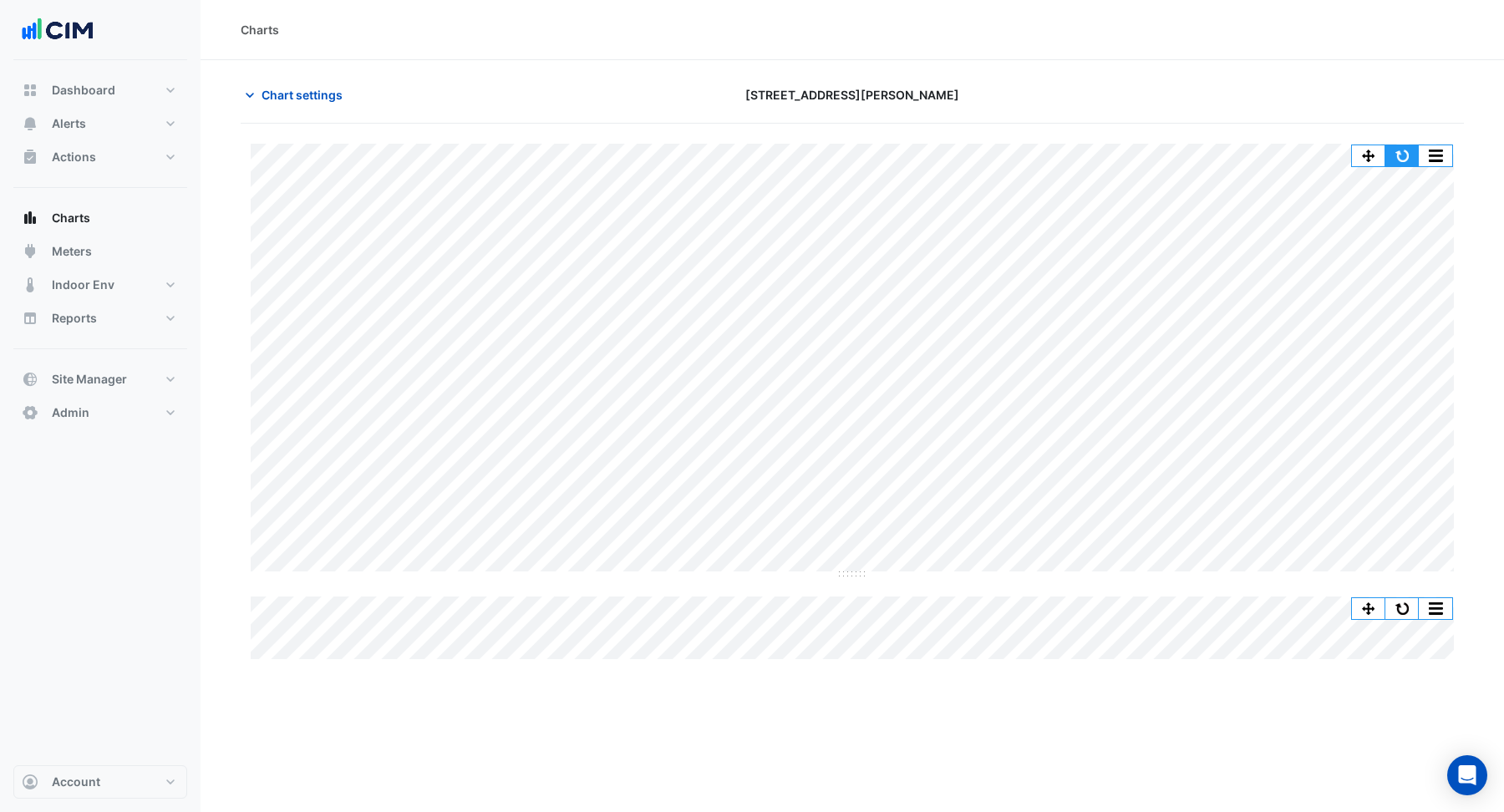
click at [1403, 152] on button "button" at bounding box center [1402, 155] width 34 height 21
click at [1441, 149] on button "button" at bounding box center [1436, 155] width 34 height 21
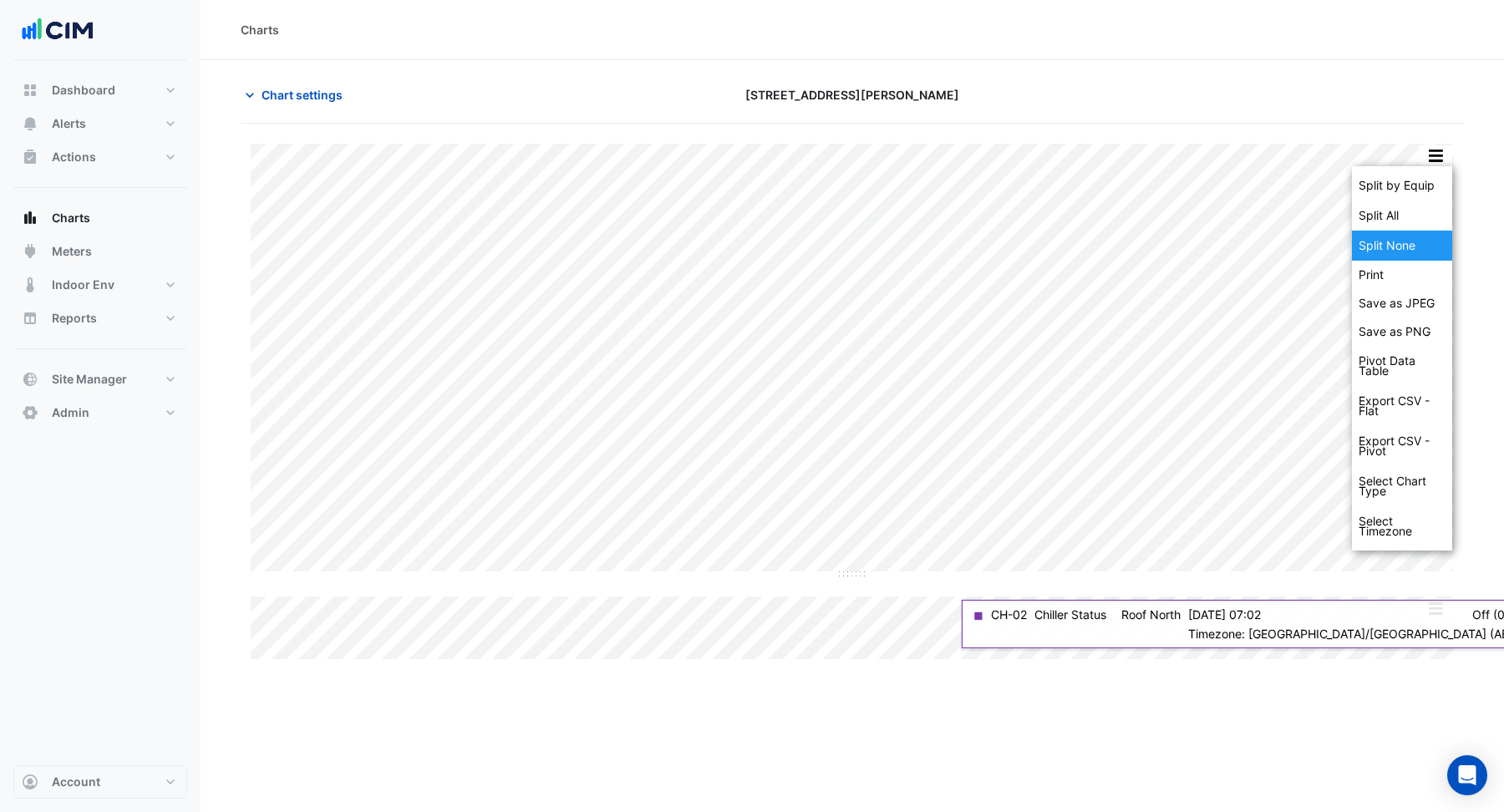
click at [1406, 243] on div "Split None" at bounding box center [1401, 246] width 100 height 30
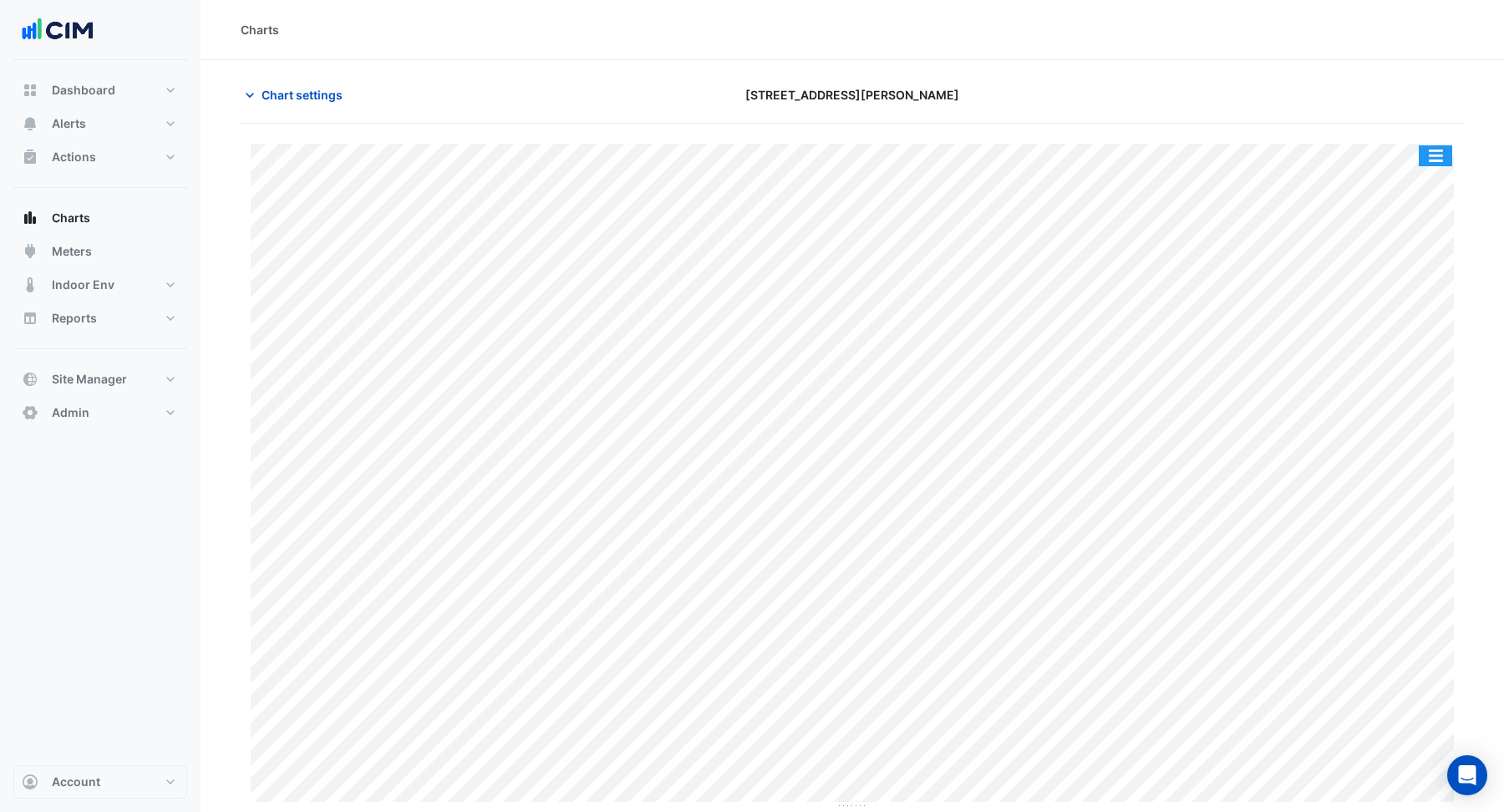
click at [1430, 152] on button "button" at bounding box center [1436, 155] width 34 height 21
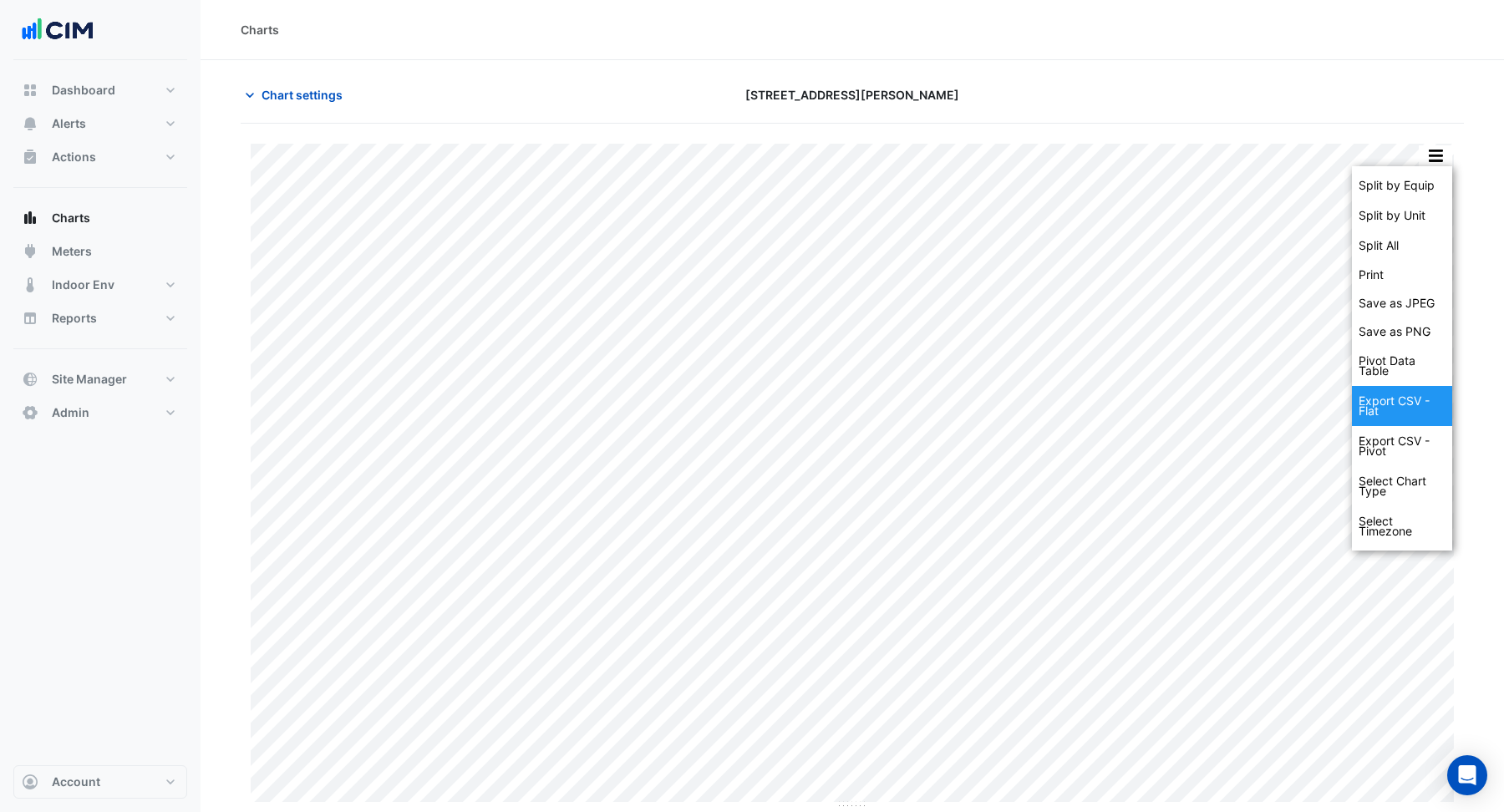
click at [1386, 410] on div "Export CSV - Flat" at bounding box center [1401, 406] width 100 height 40
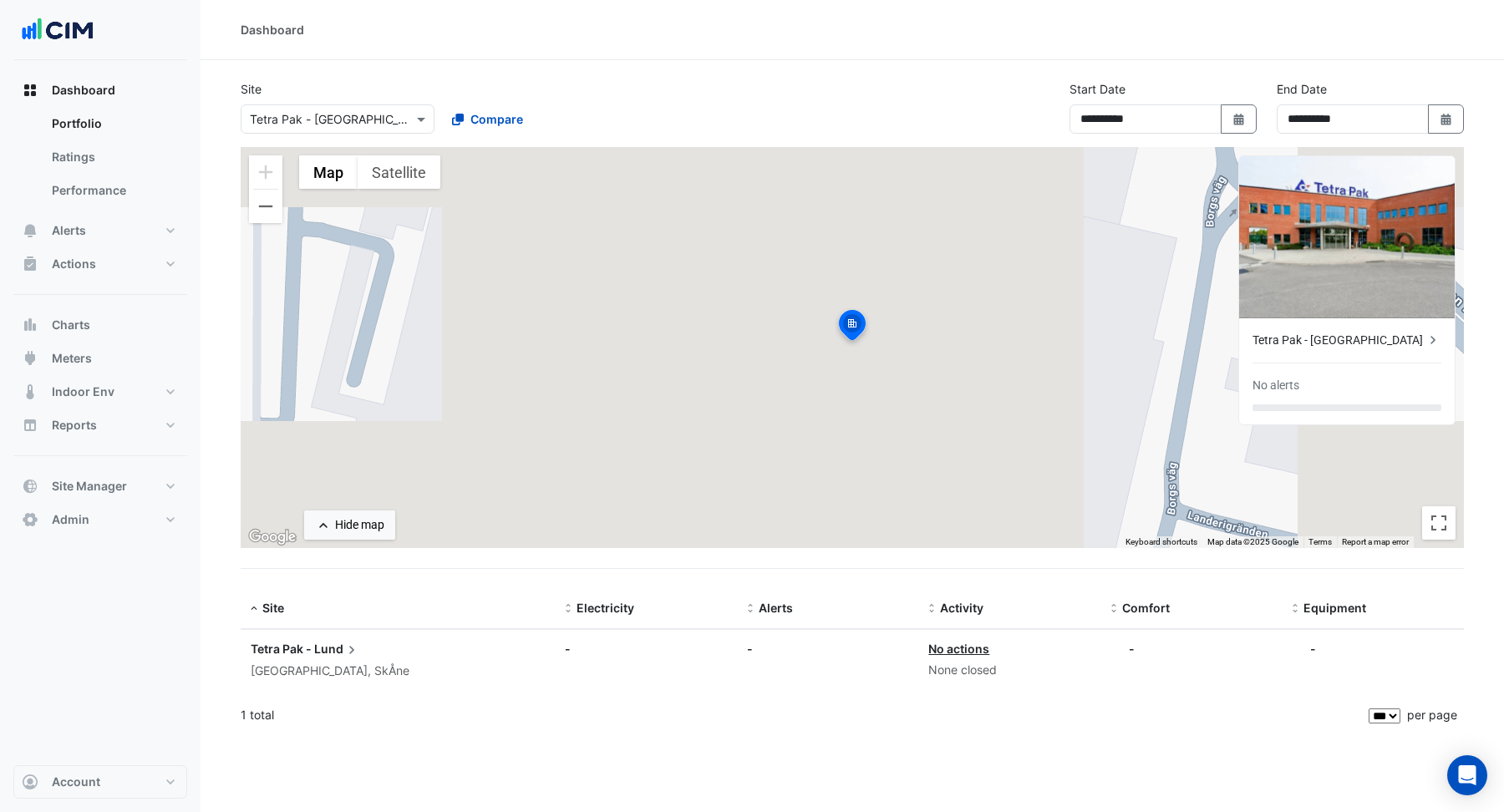
select select "***"
